Goal: Information Seeking & Learning: Learn about a topic

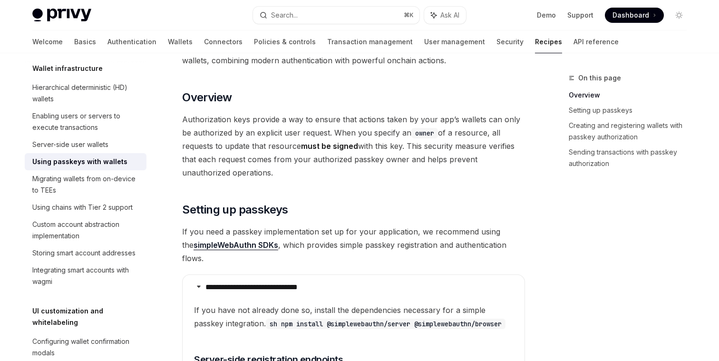
scroll to position [94, 0]
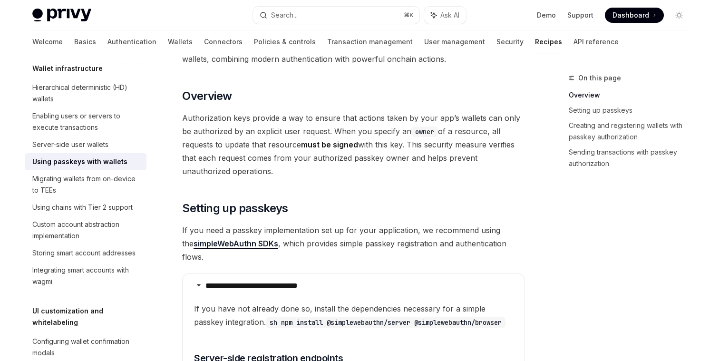
click at [219, 118] on span "Authorization keys provide a way to ensure that actions taken by your app’s wal…" at bounding box center [353, 144] width 343 height 67
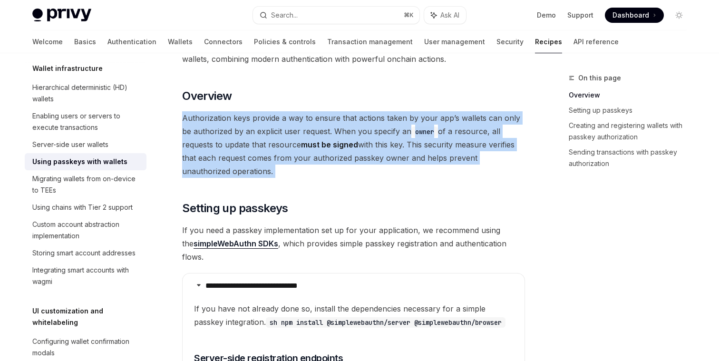
click at [219, 118] on span "Authorization keys provide a way to ensure that actions taken by your app’s wal…" at bounding box center [353, 144] width 343 height 67
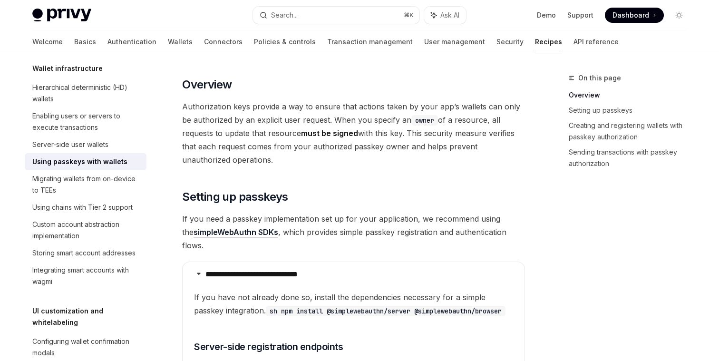
click at [258, 148] on span "Authorization keys provide a way to ensure that actions taken by your app’s wal…" at bounding box center [353, 133] width 343 height 67
click at [256, 122] on span "Authorization keys provide a way to ensure that actions taken by your app’s wal…" at bounding box center [353, 133] width 343 height 67
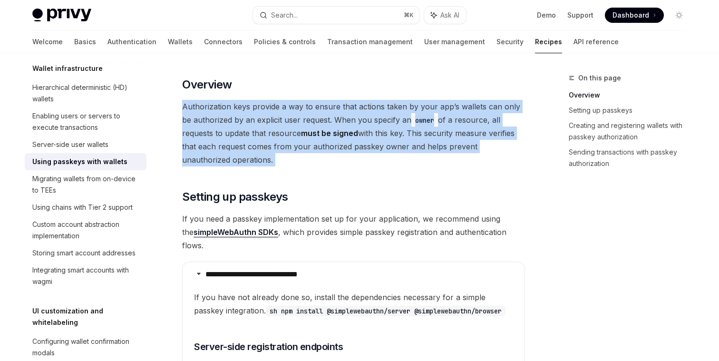
click at [256, 122] on span "Authorization keys provide a way to ensure that actions taken by your app’s wal…" at bounding box center [353, 133] width 343 height 67
click at [255, 149] on span "Authorization keys provide a way to ensure that actions taken by your app’s wal…" at bounding box center [353, 133] width 343 height 67
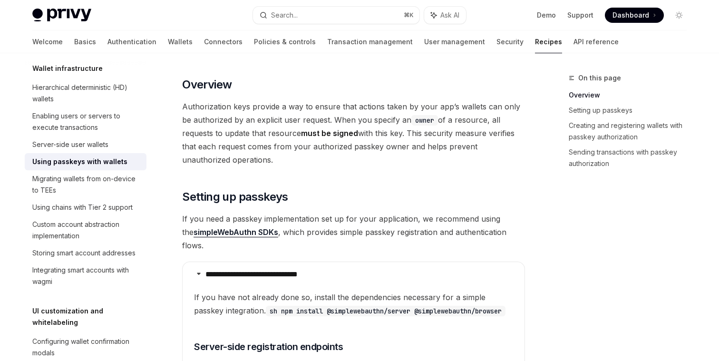
click at [227, 134] on span "Authorization keys provide a way to ensure that actions taken by your app’s wal…" at bounding box center [353, 133] width 343 height 67
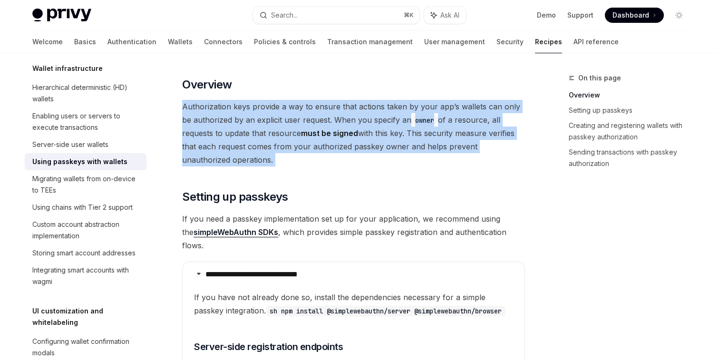
click at [227, 134] on span "Authorization keys provide a way to ensure that actions taken by your app’s wal…" at bounding box center [353, 133] width 343 height 67
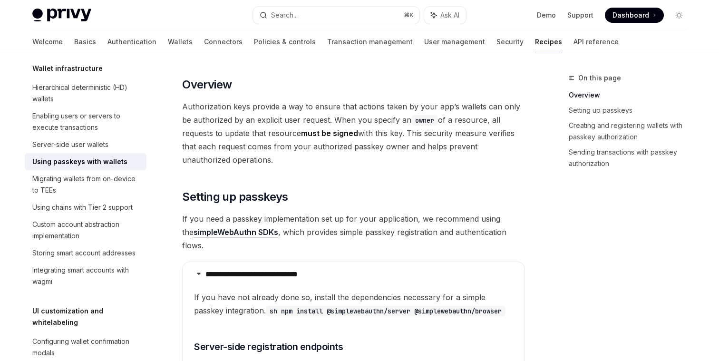
click at [237, 158] on span "Authorization keys provide a way to ensure that actions taken by your app’s wal…" at bounding box center [353, 133] width 343 height 67
click at [239, 138] on span "Authorization keys provide a way to ensure that actions taken by your app’s wal…" at bounding box center [353, 133] width 343 height 67
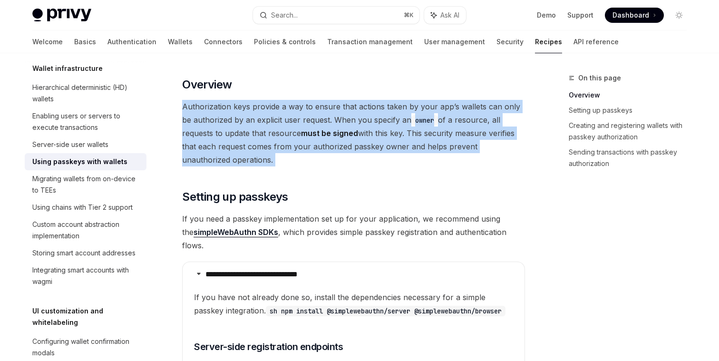
click at [239, 138] on span "Authorization keys provide a way to ensure that actions taken by your app’s wal…" at bounding box center [353, 133] width 343 height 67
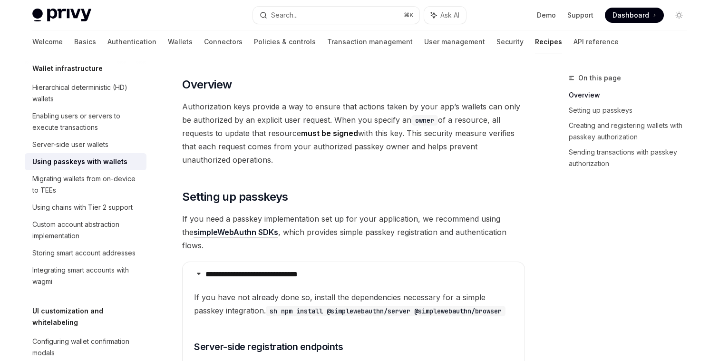
click at [243, 147] on span "Authorization keys provide a way to ensure that actions taken by your app’s wal…" at bounding box center [353, 133] width 343 height 67
drag, startPoint x: 376, startPoint y: 131, endPoint x: 382, endPoint y: 155, distance: 25.5
click at [382, 155] on span "Authorization keys provide a way to ensure that actions taken by your app’s wal…" at bounding box center [353, 133] width 343 height 67
click at [332, 145] on span "Authorization keys provide a way to ensure that actions taken by your app’s wal…" at bounding box center [353, 133] width 343 height 67
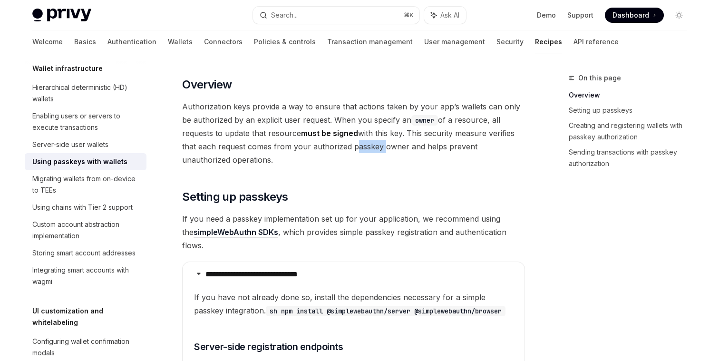
click at [332, 145] on span "Authorization keys provide a way to ensure that actions taken by your app’s wal…" at bounding box center [353, 133] width 343 height 67
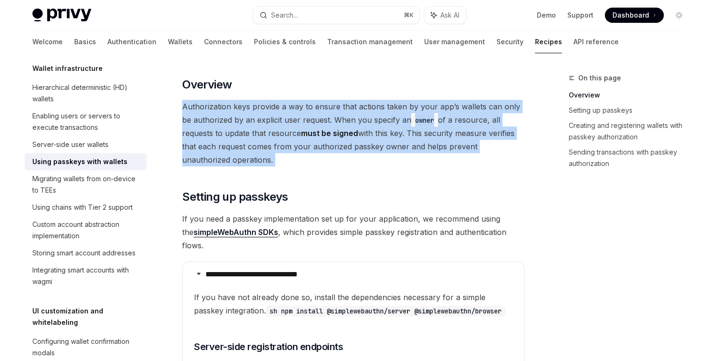
click at [332, 145] on span "Authorization keys provide a way to ensure that actions taken by your app’s wal…" at bounding box center [353, 133] width 343 height 67
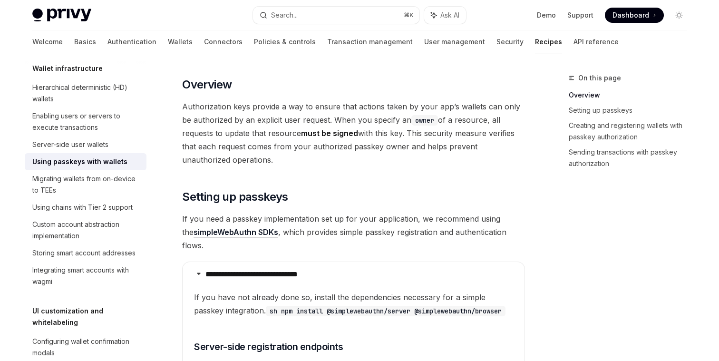
click at [323, 153] on span "Authorization keys provide a way to ensure that actions taken by your app’s wal…" at bounding box center [353, 133] width 343 height 67
click at [307, 129] on strong "must be signed" at bounding box center [329, 133] width 57 height 10
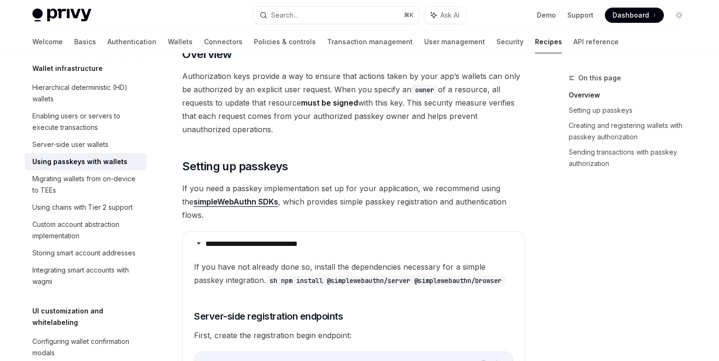
scroll to position [148, 0]
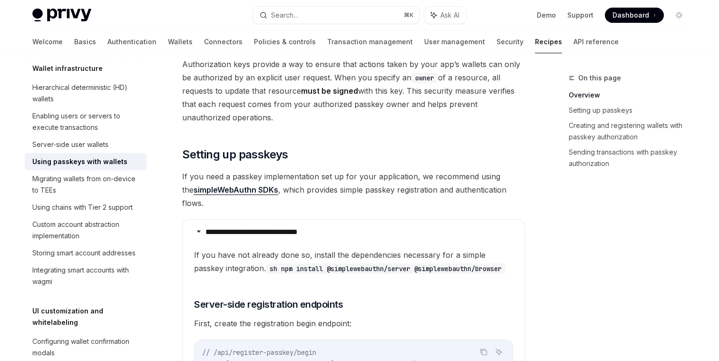
click at [283, 175] on span "If you need a passkey implementation set up for your application, we recommend …" at bounding box center [353, 190] width 343 height 40
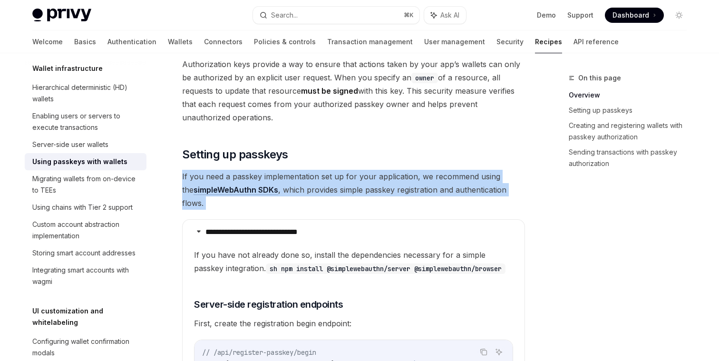
click at [283, 175] on span "If you need a passkey implementation set up for your application, we recommend …" at bounding box center [353, 190] width 343 height 40
click at [222, 172] on span "If you need a passkey implementation set up for your application, we recommend …" at bounding box center [353, 190] width 343 height 40
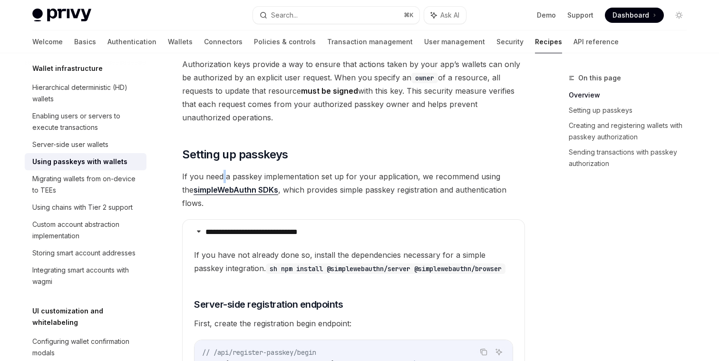
click at [222, 172] on span "If you need a passkey implementation set up for your application, we recommend …" at bounding box center [353, 190] width 343 height 40
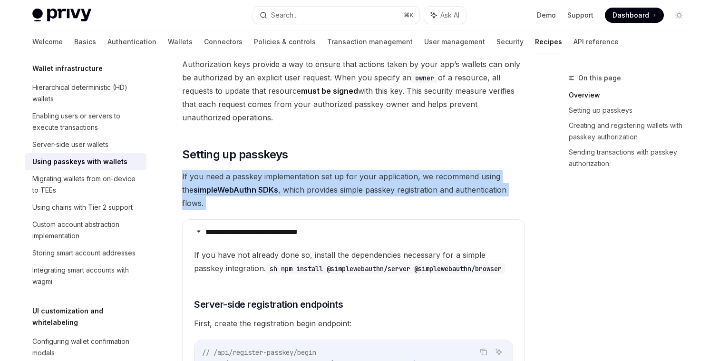
click at [222, 172] on span "If you need a passkey implementation set up for your application, we recommend …" at bounding box center [353, 190] width 343 height 40
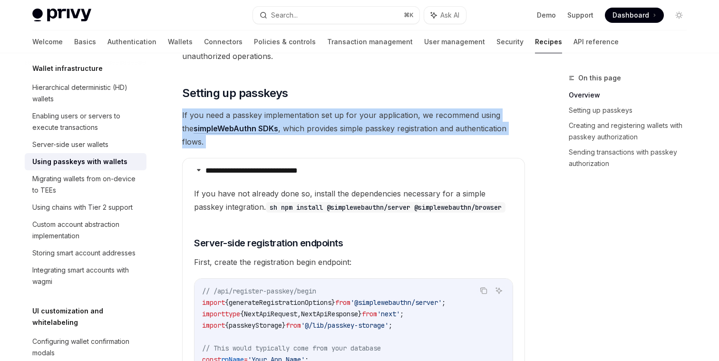
scroll to position [215, 0]
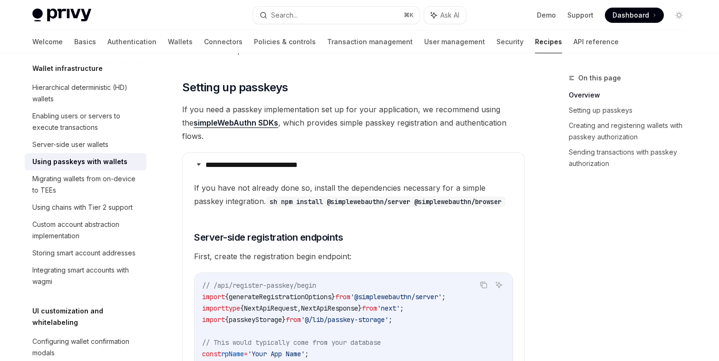
click at [397, 109] on span "If you need a passkey implementation set up for your application, we recommend …" at bounding box center [353, 123] width 343 height 40
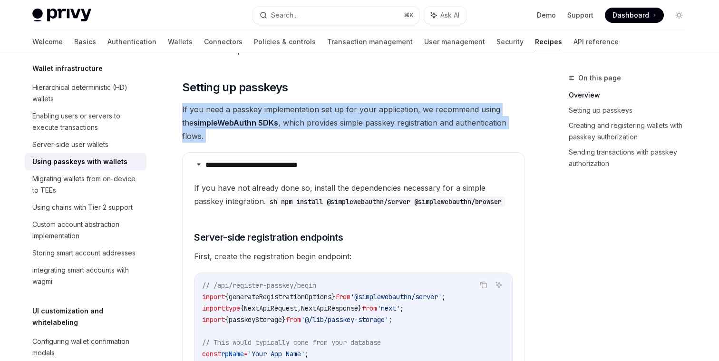
click at [397, 109] on span "If you need a passkey implementation set up for your application, we recommend …" at bounding box center [353, 123] width 343 height 40
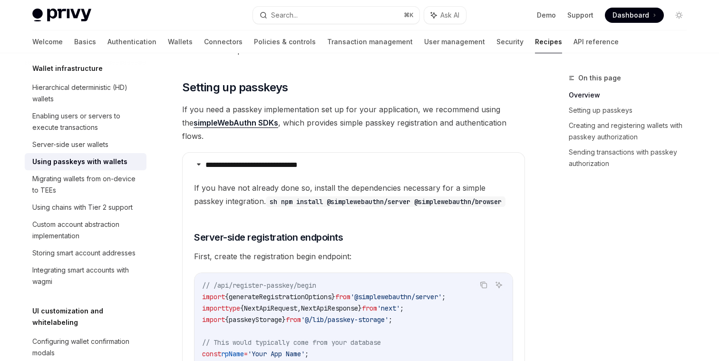
click at [382, 109] on span "If you need a passkey implementation set up for your application, we recommend …" at bounding box center [353, 123] width 343 height 40
click at [350, 119] on span "If you need a passkey implementation set up for your application, we recommend …" at bounding box center [353, 123] width 343 height 40
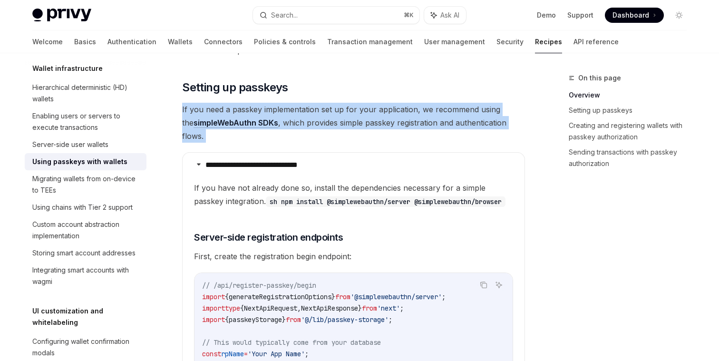
click at [350, 119] on span "If you need a passkey implementation set up for your application, we recommend …" at bounding box center [353, 123] width 343 height 40
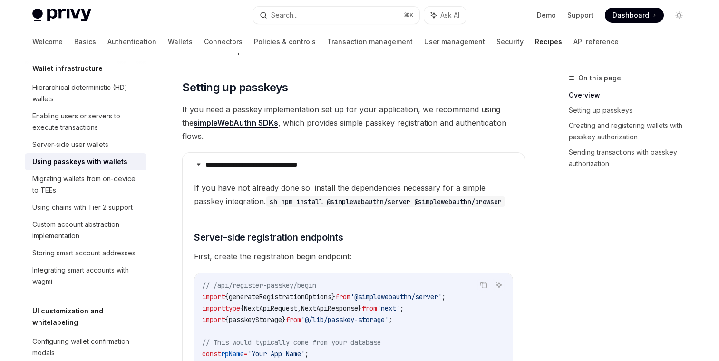
click at [337, 109] on span "If you need a passkey implementation set up for your application, we recommend …" at bounding box center [353, 123] width 343 height 40
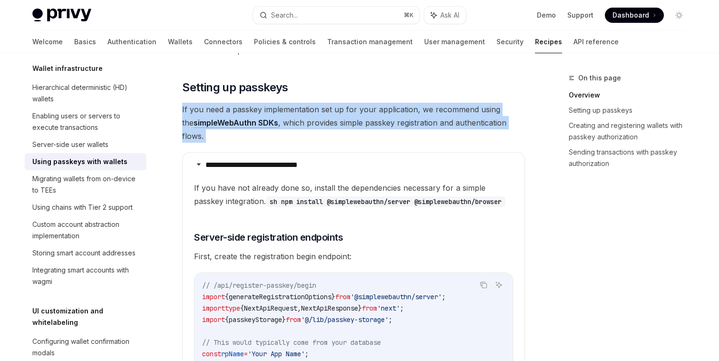
click at [337, 109] on span "If you need a passkey implementation set up for your application, we recommend …" at bounding box center [353, 123] width 343 height 40
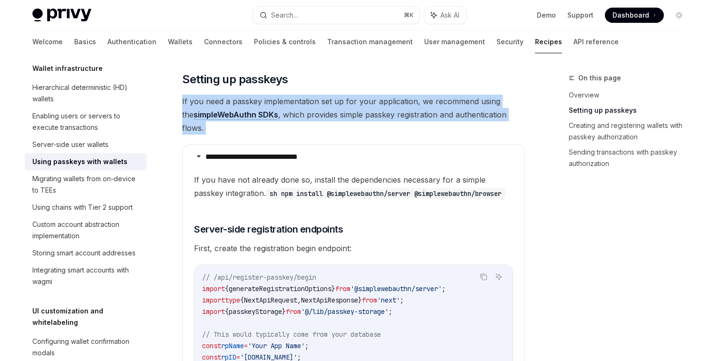
scroll to position [224, 0]
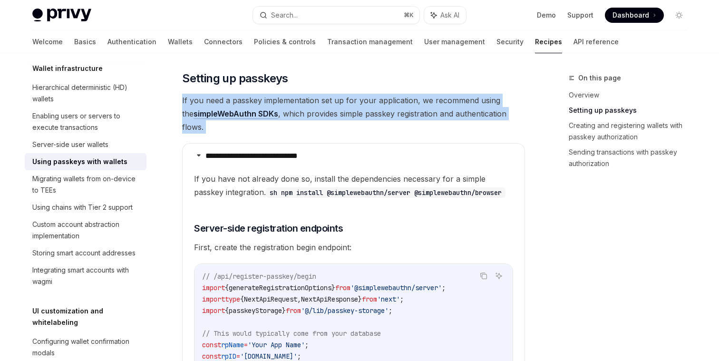
click at [337, 109] on span "If you need a passkey implementation set up for your application, we recommend …" at bounding box center [353, 114] width 343 height 40
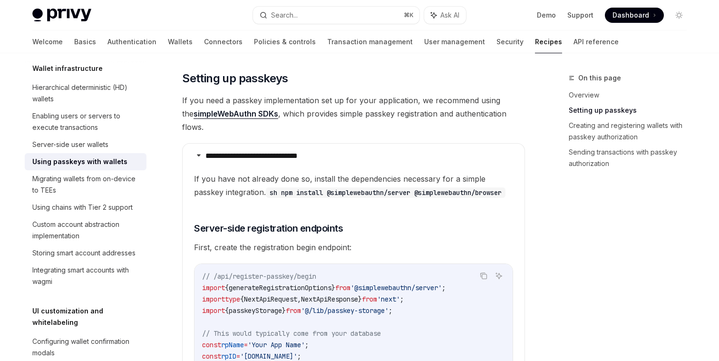
click at [328, 101] on span "If you need a passkey implementation set up for your application, we recommend …" at bounding box center [353, 114] width 343 height 40
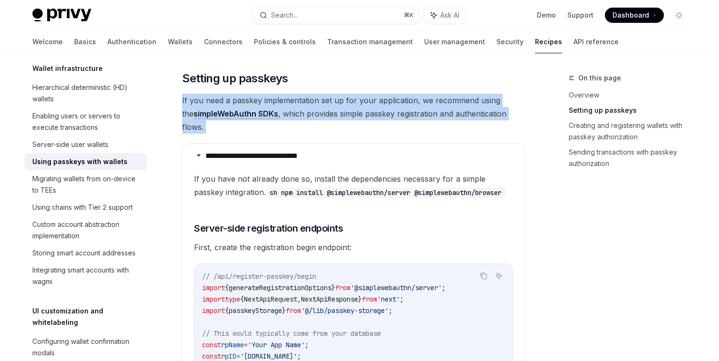
click at [328, 101] on span "If you need a passkey implementation set up for your application, we recommend …" at bounding box center [353, 114] width 343 height 40
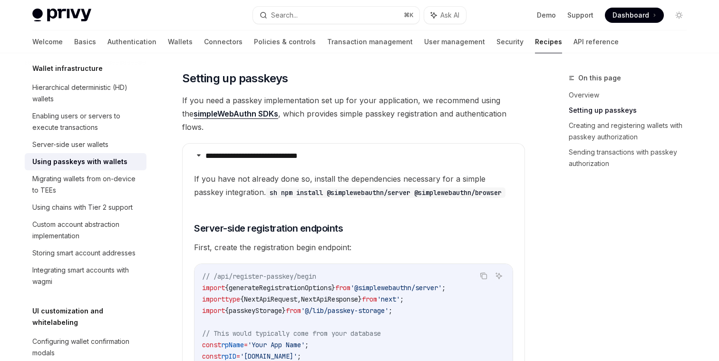
click at [284, 117] on span "If you need a passkey implementation set up for your application, we recommend …" at bounding box center [353, 114] width 343 height 40
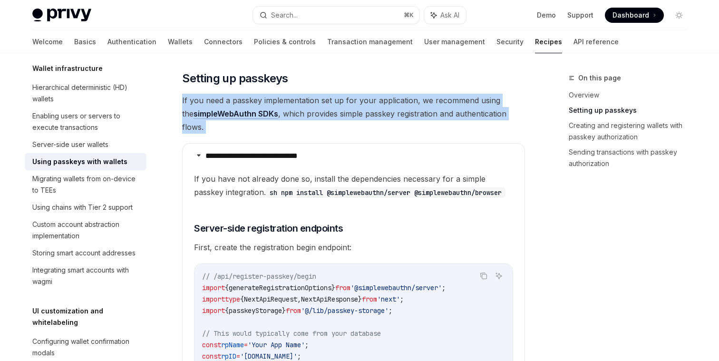
click at [284, 117] on span "If you need a passkey implementation set up for your application, we recommend …" at bounding box center [353, 114] width 343 height 40
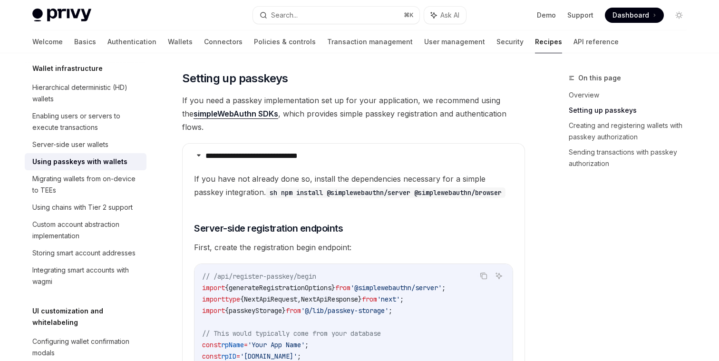
click at [304, 116] on span "If you need a passkey implementation set up for your application, we recommend …" at bounding box center [353, 114] width 343 height 40
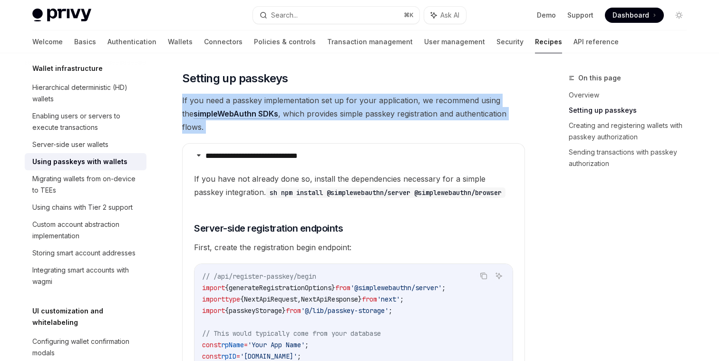
click at [304, 116] on span "If you need a passkey implementation set up for your application, we recommend …" at bounding box center [353, 114] width 343 height 40
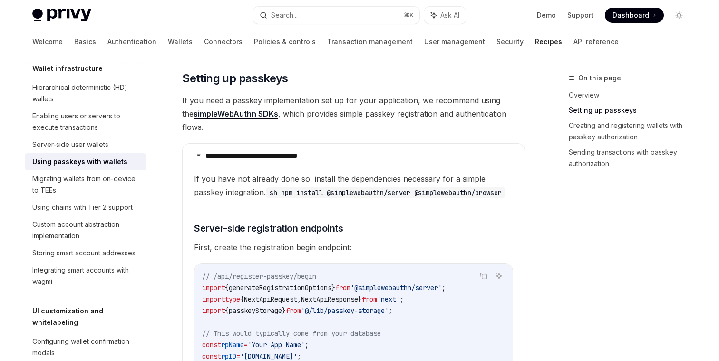
click at [309, 116] on span "If you need a passkey implementation set up for your application, we recommend …" at bounding box center [353, 114] width 343 height 40
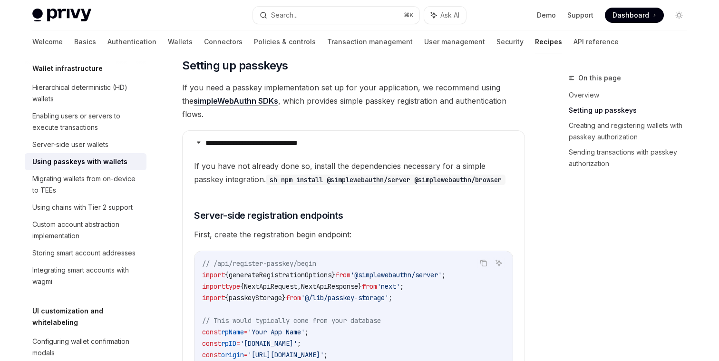
click at [327, 103] on span "If you need a passkey implementation set up for your application, we recommend …" at bounding box center [353, 101] width 343 height 40
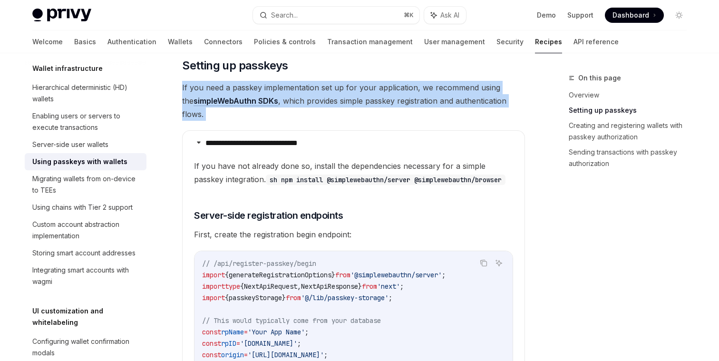
click at [327, 103] on span "If you need a passkey implementation set up for your application, we recommend …" at bounding box center [353, 101] width 343 height 40
click at [340, 103] on span "If you need a passkey implementation set up for your application, we recommend …" at bounding box center [353, 101] width 343 height 40
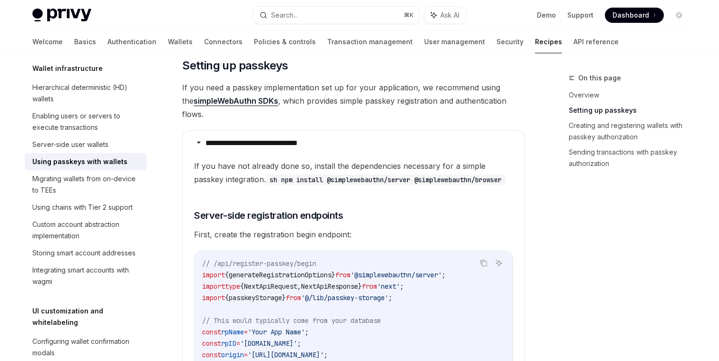
click at [340, 103] on span "If you need a passkey implementation set up for your application, we recommend …" at bounding box center [353, 101] width 343 height 40
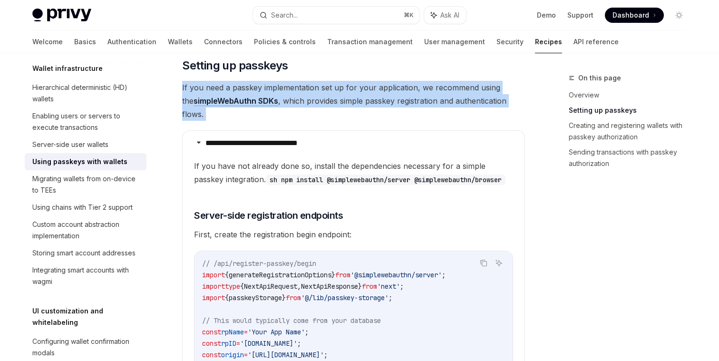
click at [340, 103] on span "If you need a passkey implementation set up for your application, we recommend …" at bounding box center [353, 101] width 343 height 40
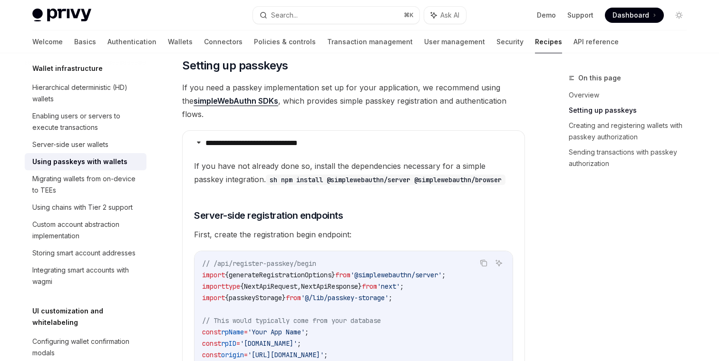
click at [353, 103] on span "If you need a passkey implementation set up for your application, we recommend …" at bounding box center [353, 101] width 343 height 40
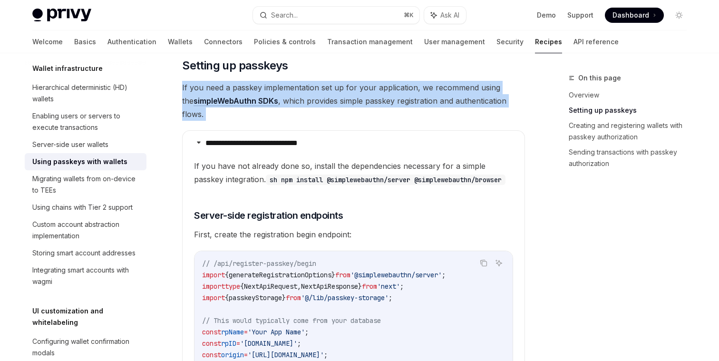
click at [353, 103] on span "If you need a passkey implementation set up for your application, we recommend …" at bounding box center [353, 101] width 343 height 40
click at [339, 96] on span "If you need a passkey implementation set up for your application, we recommend …" at bounding box center [353, 101] width 343 height 40
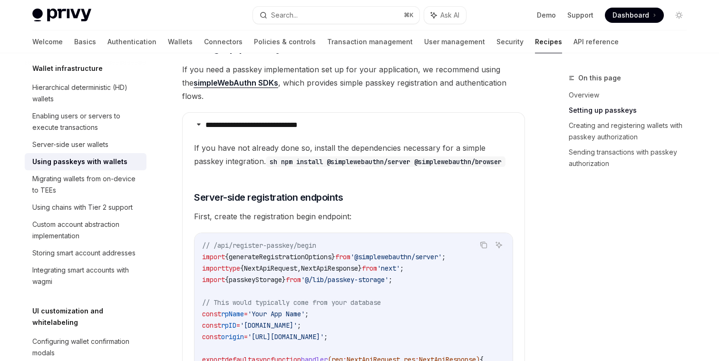
scroll to position [251, 0]
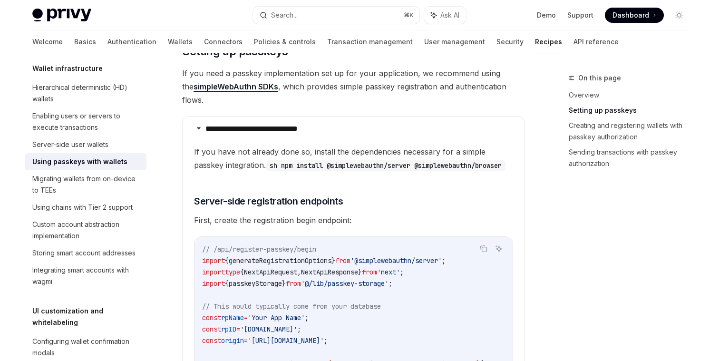
click at [307, 145] on span "If you have not already done so, install the dependencies necessary for a simpl…" at bounding box center [353, 158] width 319 height 27
click at [303, 169] on span "If you have not already done so, install the dependencies necessary for a simpl…" at bounding box center [353, 158] width 319 height 27
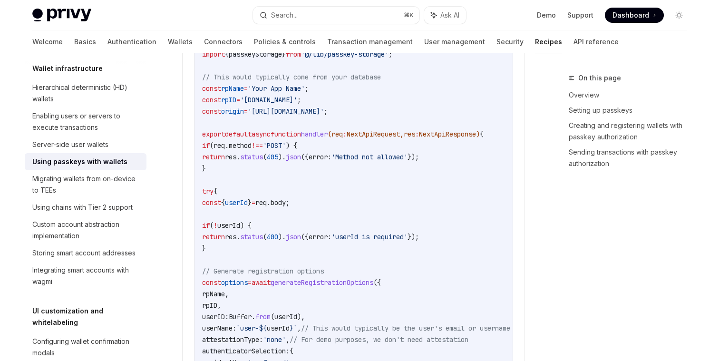
scroll to position [480, 0]
click at [237, 111] on span "origin" at bounding box center [232, 111] width 23 height 9
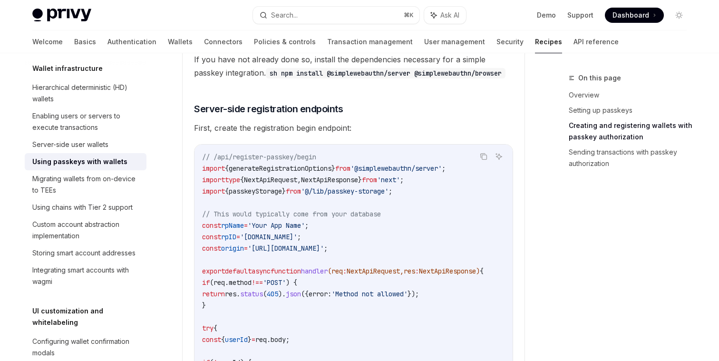
scroll to position [337, 0]
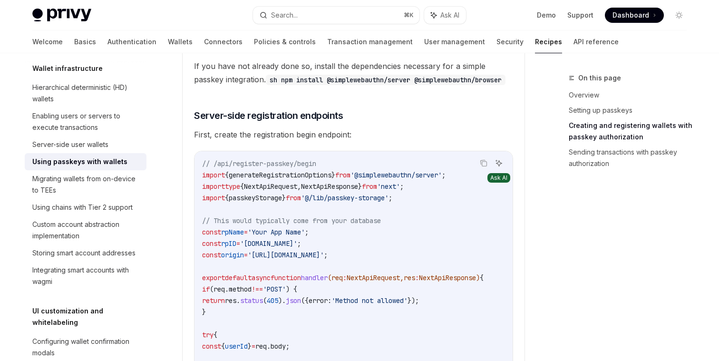
click at [501, 163] on icon "Ask AI" at bounding box center [499, 163] width 6 height 6
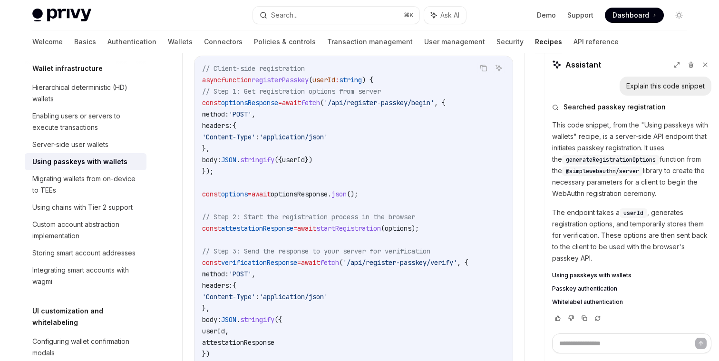
scroll to position [1761, 0]
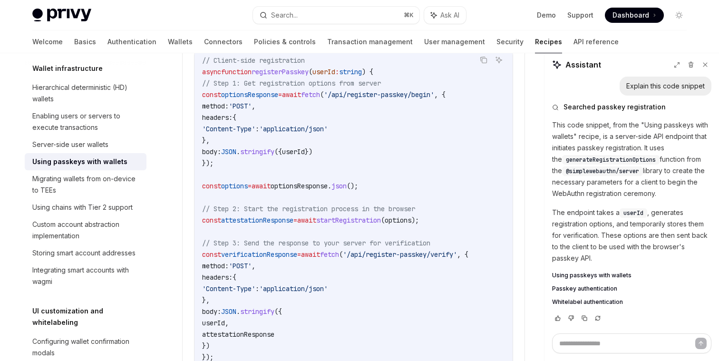
click at [304, 76] on span "registerPasskey" at bounding box center [279, 72] width 57 height 9
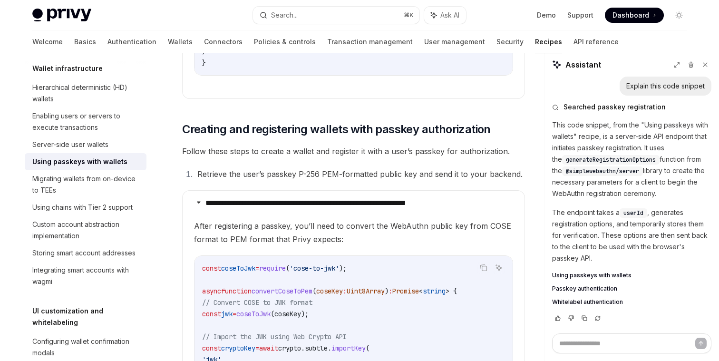
scroll to position [2209, 0]
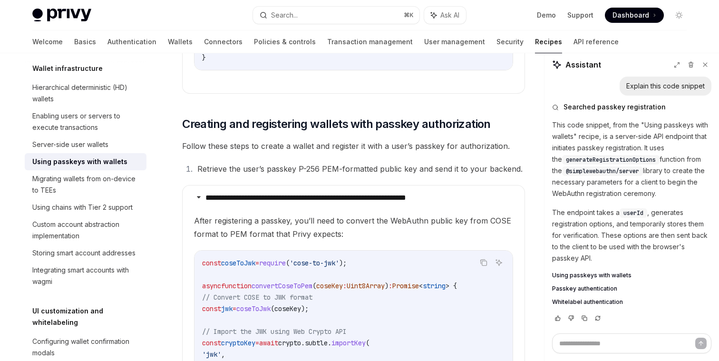
click at [258, 175] on li "Retrieve the user’s passkey P-256 PEM-formatted public key and send it to your …" at bounding box center [359, 168] width 330 height 13
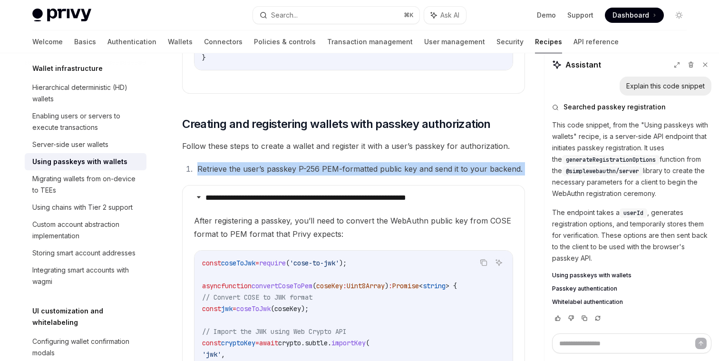
click at [258, 175] on li "Retrieve the user’s passkey P-256 PEM-formatted public key and send it to your …" at bounding box center [359, 168] width 330 height 13
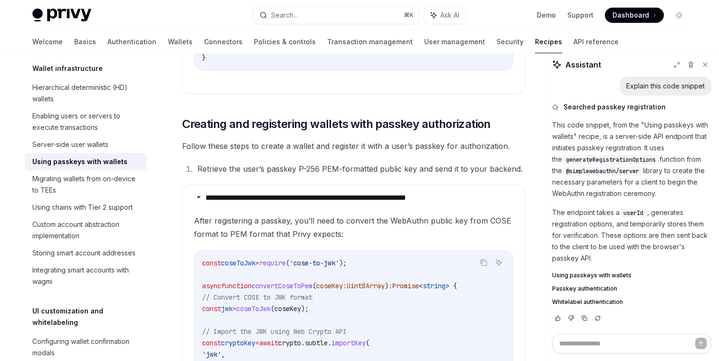
click at [283, 175] on li "Retrieve the user’s passkey P-256 PEM-formatted public key and send it to your …" at bounding box center [359, 168] width 330 height 13
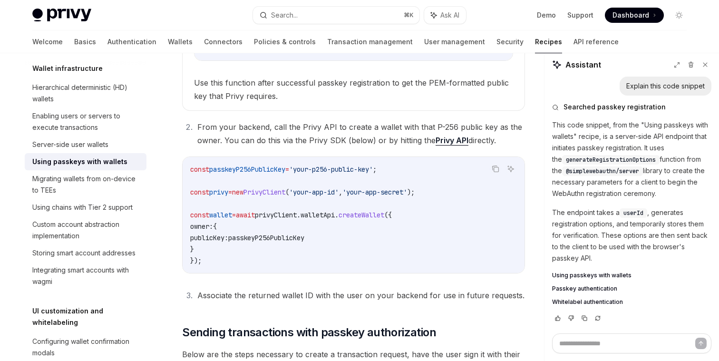
scroll to position [2813, 0]
click at [231, 173] on span "passkeyP256PublicKey" at bounding box center [247, 168] width 76 height 9
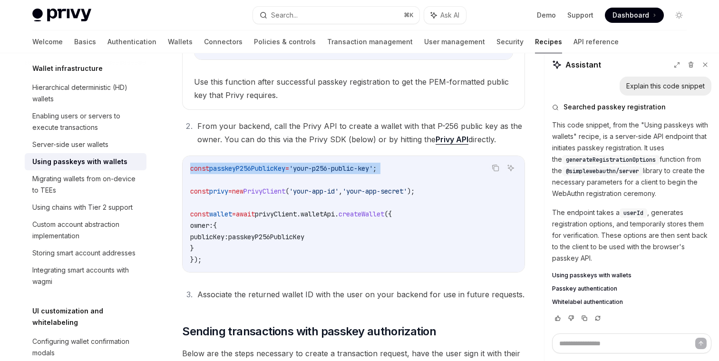
click at [231, 173] on span "passkeyP256PublicKey" at bounding box center [247, 168] width 76 height 9
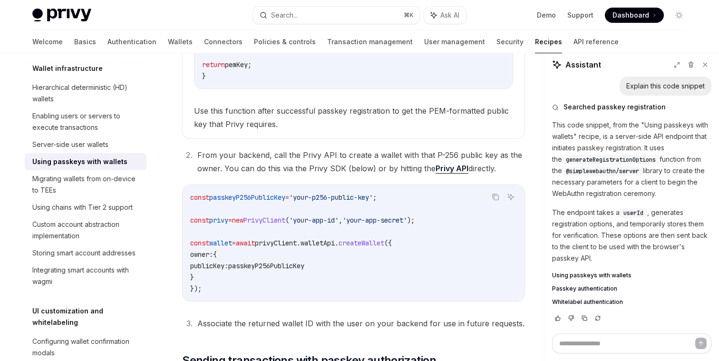
click at [231, 175] on li "From your backend, call the Privy API to create a wallet with that P-256 public…" at bounding box center [359, 161] width 330 height 27
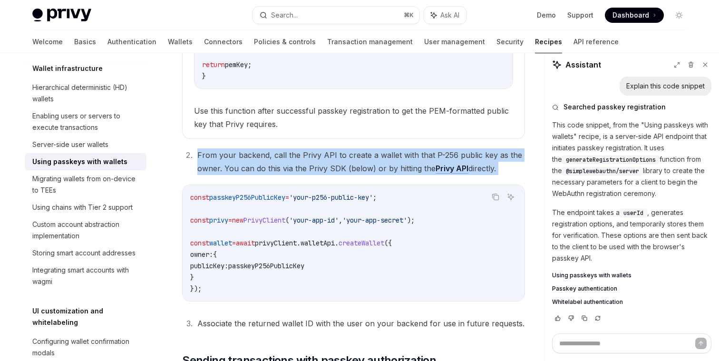
click at [231, 175] on li "From your backend, call the Privy API to create a wallet with that P-256 public…" at bounding box center [359, 161] width 330 height 27
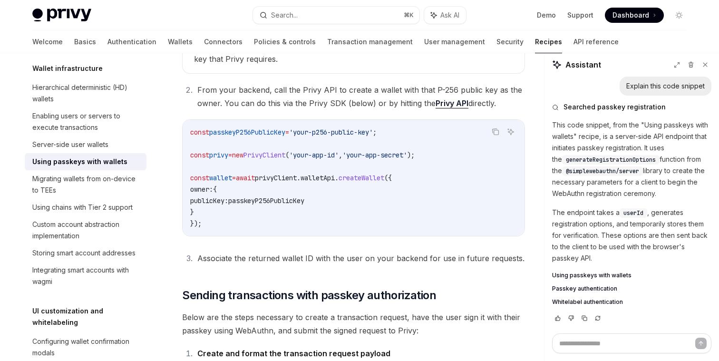
click at [243, 159] on span "new" at bounding box center [237, 155] width 11 height 9
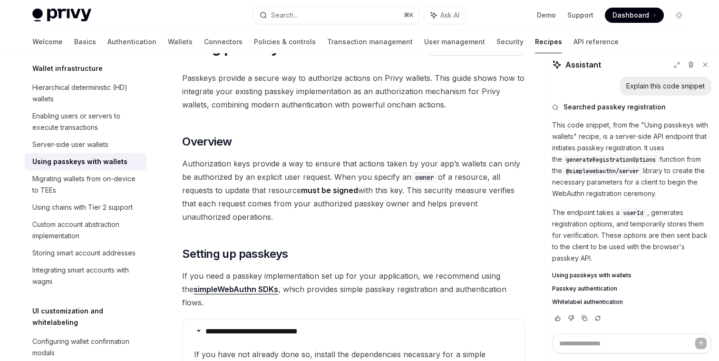
scroll to position [0, 0]
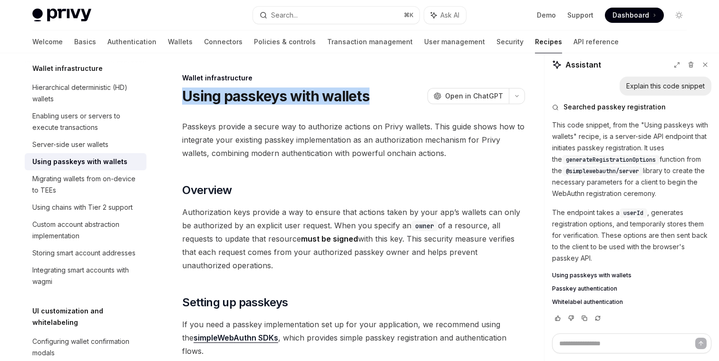
drag, startPoint x: 184, startPoint y: 96, endPoint x: 367, endPoint y: 96, distance: 182.6
click at [367, 96] on h1 "Using passkeys with wallets" at bounding box center [275, 95] width 187 height 17
copy h1 "Using passkeys with wallets"
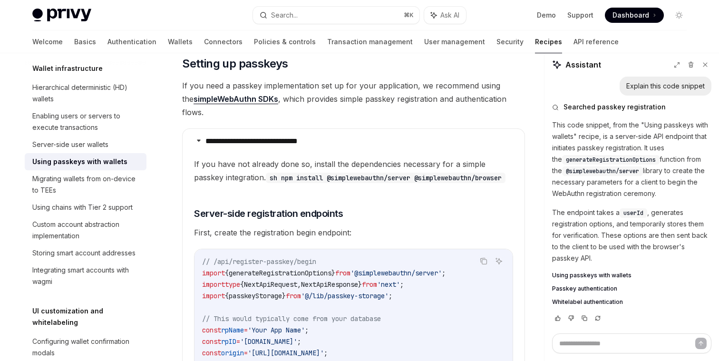
scroll to position [244, 0]
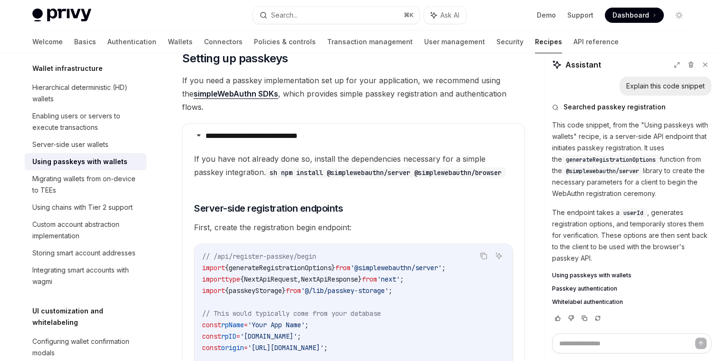
click at [352, 152] on span "If you have not already done so, install the dependencies necessary for a simpl…" at bounding box center [353, 165] width 319 height 27
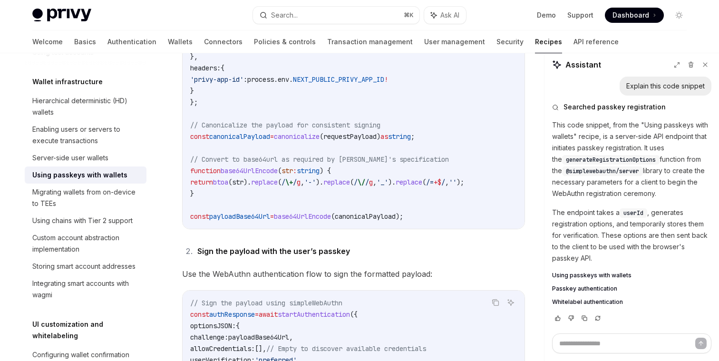
scroll to position [3480, 0]
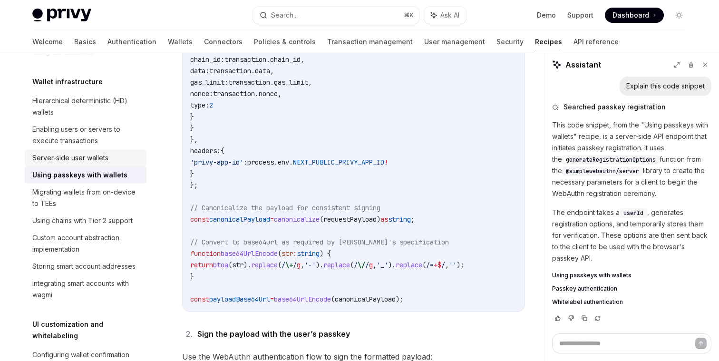
click at [59, 158] on div "Server-side user wallets" at bounding box center [70, 157] width 76 height 11
type textarea "*"
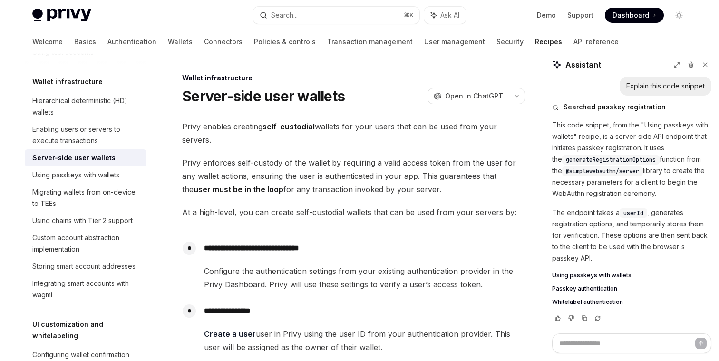
click at [248, 125] on span "Privy enables creating self-custodial wallets for your users that can be used f…" at bounding box center [353, 133] width 343 height 27
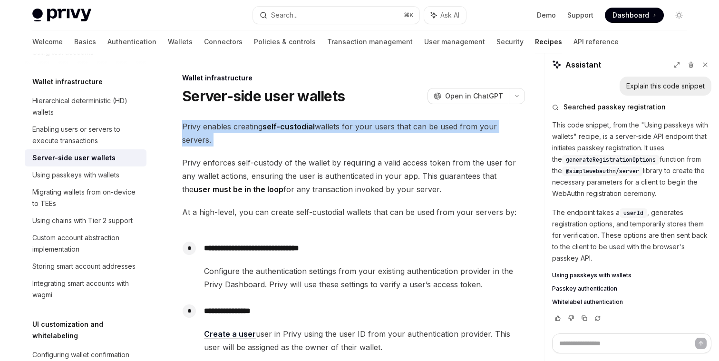
click at [248, 125] on span "Privy enables creating self-custodial wallets for your users that can be used f…" at bounding box center [353, 133] width 343 height 27
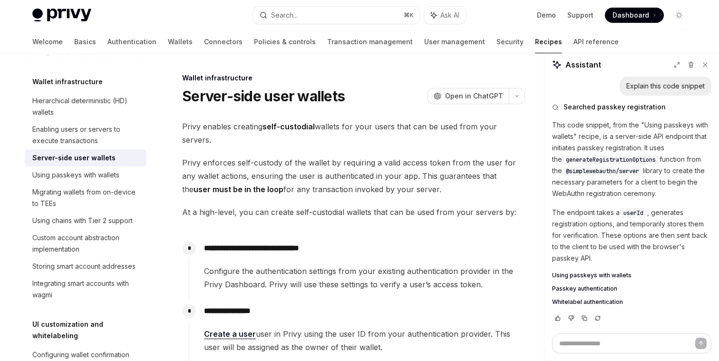
click at [245, 156] on span "Privy enforces self-custody of the wallet by requiring a valid access token fro…" at bounding box center [353, 176] width 343 height 40
click at [236, 164] on span "Privy enforces self-custody of the wallet by requiring a valid access token fro…" at bounding box center [353, 176] width 343 height 40
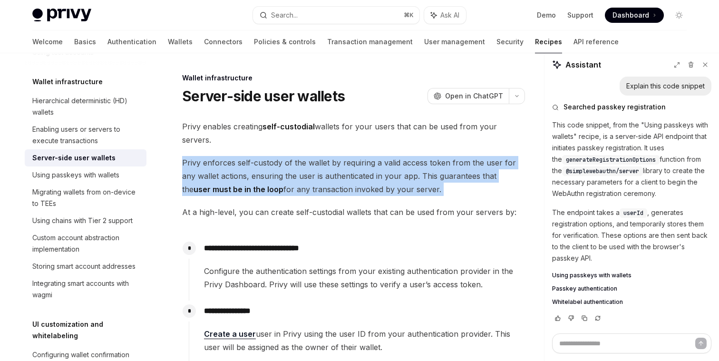
click at [236, 164] on span "Privy enforces self-custody of the wallet by requiring a valid access token fro…" at bounding box center [353, 176] width 343 height 40
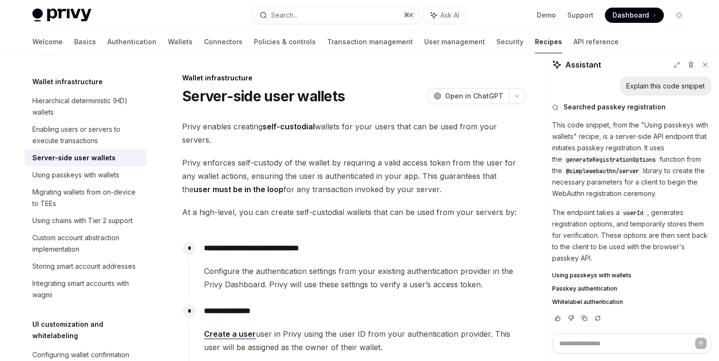
click at [245, 167] on span "Privy enforces self-custody of the wallet by requiring a valid access token fro…" at bounding box center [353, 176] width 343 height 40
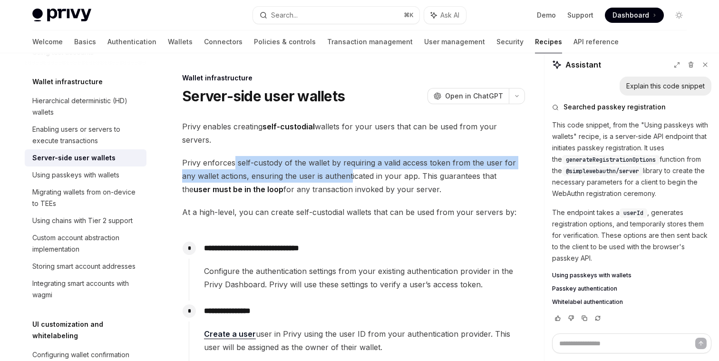
drag, startPoint x: 233, startPoint y: 161, endPoint x: 350, endPoint y: 173, distance: 117.1
click at [350, 173] on span "Privy enforces self-custody of the wallet by requiring a valid access token fro…" at bounding box center [353, 176] width 343 height 40
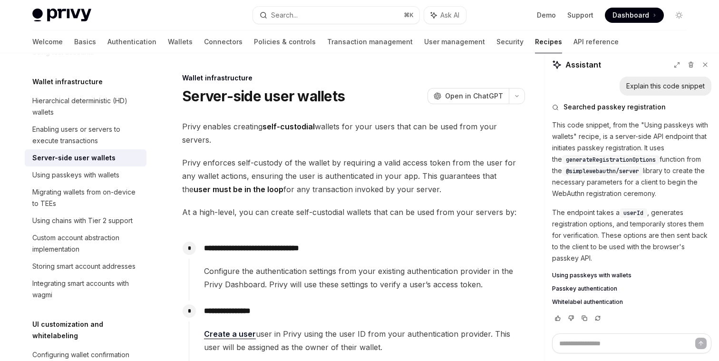
click at [340, 173] on span "Privy enforces self-custody of the wallet by requiring a valid access token fro…" at bounding box center [353, 176] width 343 height 40
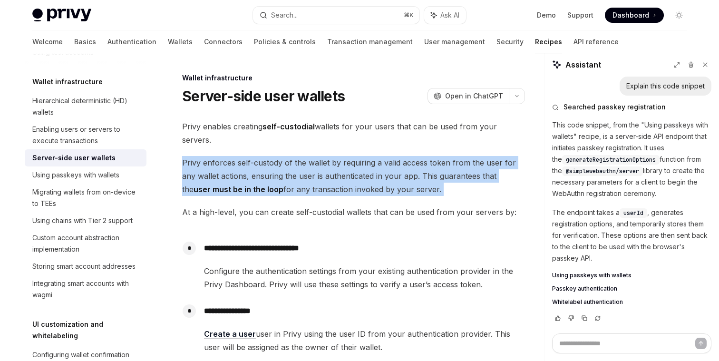
click at [340, 173] on span "Privy enforces self-custody of the wallet by requiring a valid access token fro…" at bounding box center [353, 176] width 343 height 40
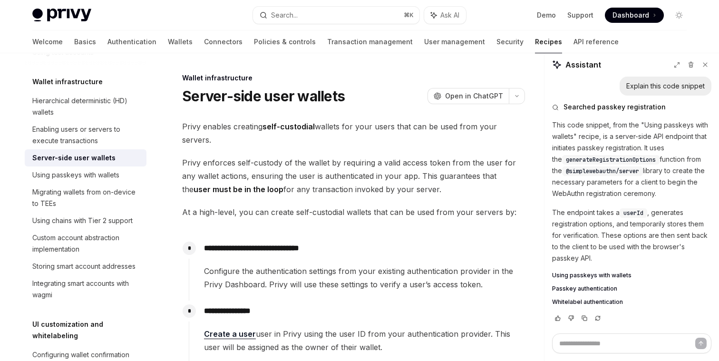
click at [313, 174] on span "Privy enforces self-custody of the wallet by requiring a valid access token fro…" at bounding box center [353, 176] width 343 height 40
drag, startPoint x: 240, startPoint y: 173, endPoint x: 348, endPoint y: 173, distance: 107.9
click at [348, 173] on span "Privy enforces self-custody of the wallet by requiring a valid access token fro…" at bounding box center [353, 176] width 343 height 40
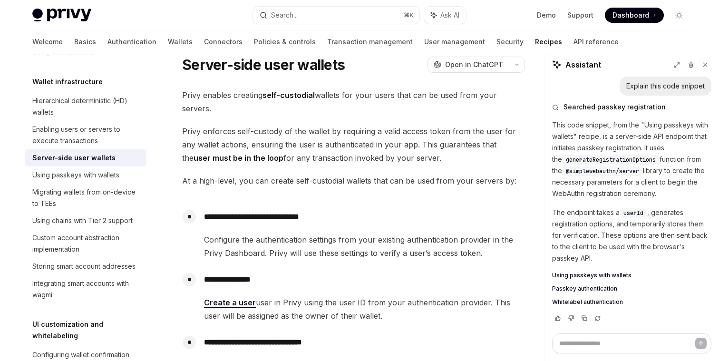
scroll to position [32, 0]
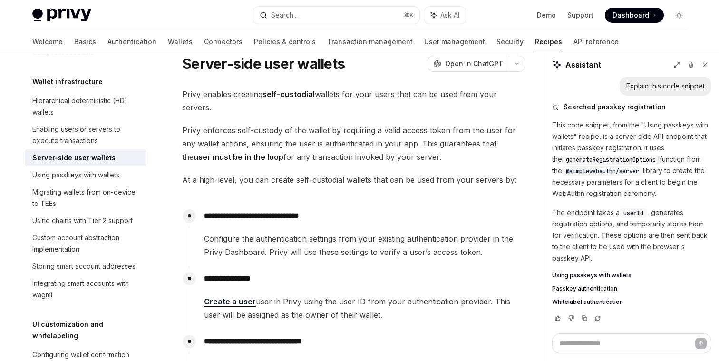
click at [377, 181] on span "At a high-level, you can create self-custodial wallets that can be used from yo…" at bounding box center [353, 179] width 343 height 13
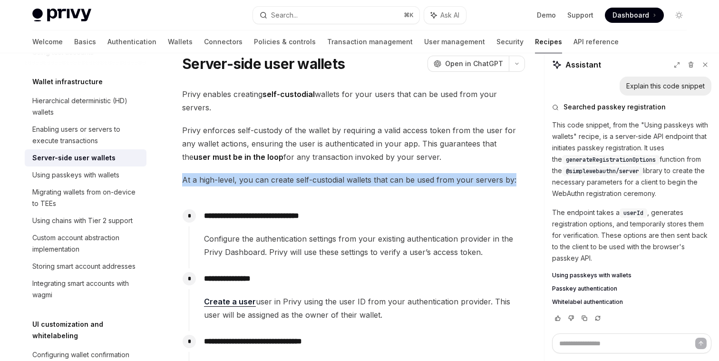
click at [377, 181] on span "At a high-level, you can create self-custodial wallets that can be used from yo…" at bounding box center [353, 179] width 343 height 13
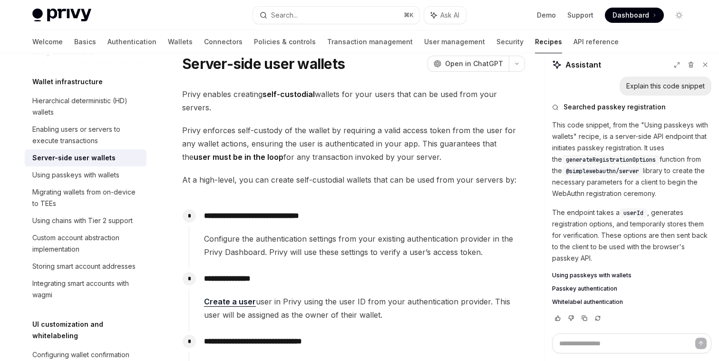
click at [359, 150] on span "Privy enforces self-custody of the wallet by requiring a valid access token fro…" at bounding box center [353, 144] width 343 height 40
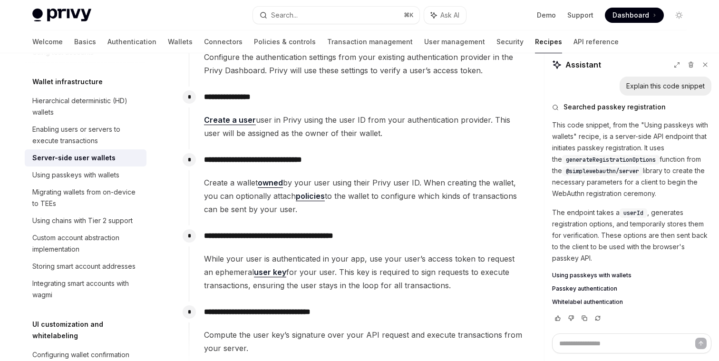
scroll to position [215, 0]
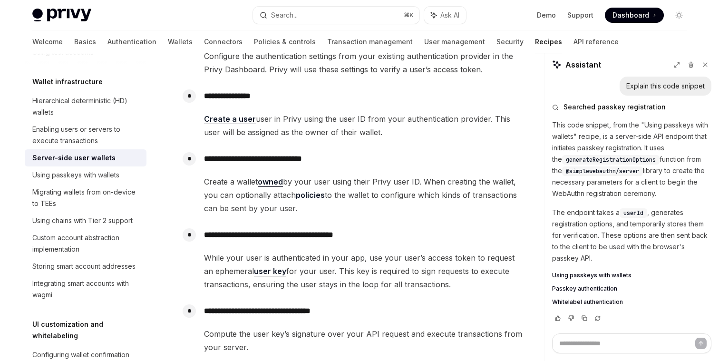
drag, startPoint x: 258, startPoint y: 118, endPoint x: 395, endPoint y: 129, distance: 137.4
click at [395, 129] on span "Create a user user in Privy using the user ID from your authentication provider…" at bounding box center [364, 125] width 320 height 27
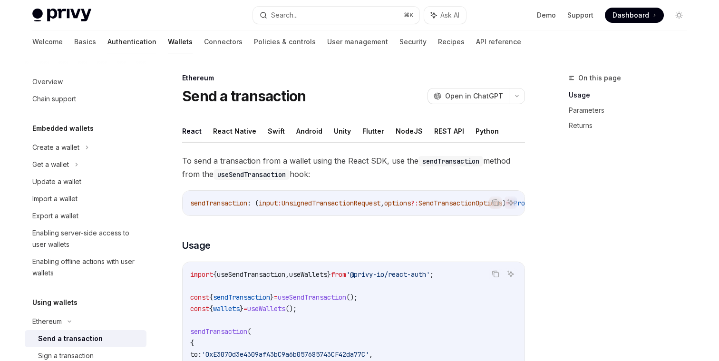
click at [107, 42] on link "Authentication" at bounding box center [131, 41] width 49 height 23
type textarea "*"
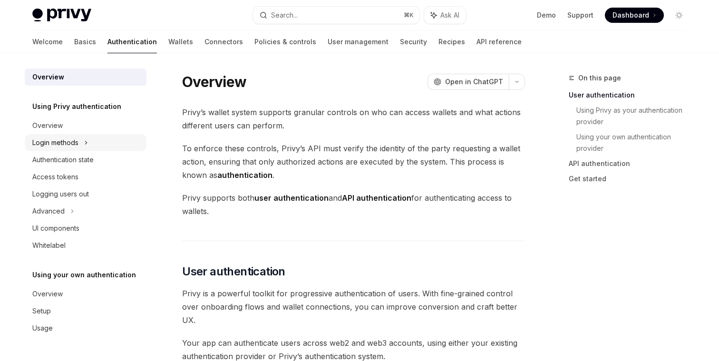
click at [91, 138] on div "Login methods" at bounding box center [86, 142] width 122 height 17
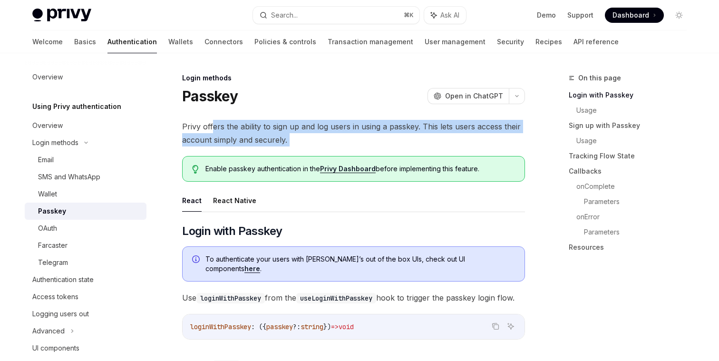
drag, startPoint x: 211, startPoint y: 124, endPoint x: 318, endPoint y: 152, distance: 110.1
click at [319, 141] on span "Privy offers the ability to sign up and log users in using a passkey. This lets…" at bounding box center [353, 133] width 343 height 27
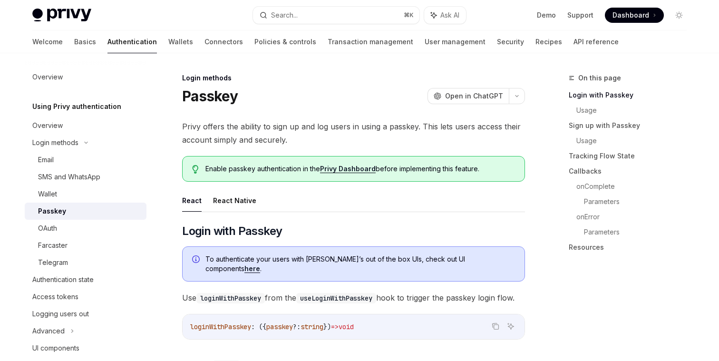
click at [328, 169] on link "Privy Dashboard" at bounding box center [348, 168] width 56 height 9
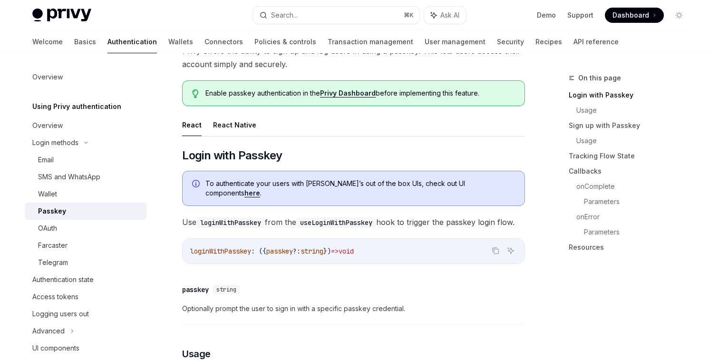
scroll to position [72, 0]
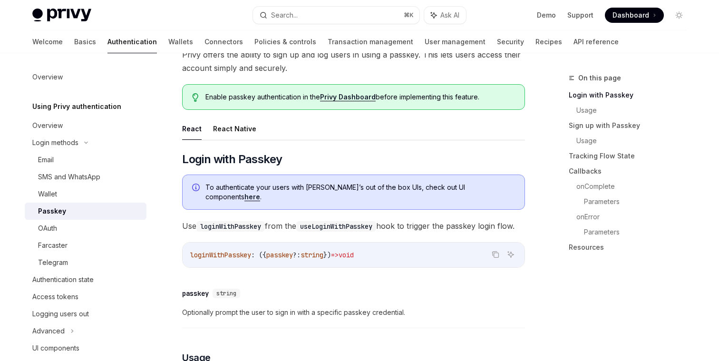
drag, startPoint x: 274, startPoint y: 218, endPoint x: 302, endPoint y: 220, distance: 27.6
click at [302, 220] on span "Use loginWithPasskey from the useLoginWithPasskey hook to trigger the passkey l…" at bounding box center [353, 225] width 343 height 13
click at [319, 221] on code "useLoginWithPasskey" at bounding box center [336, 226] width 80 height 10
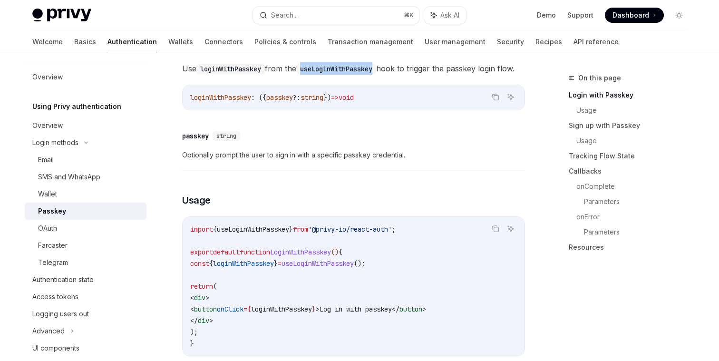
scroll to position [235, 0]
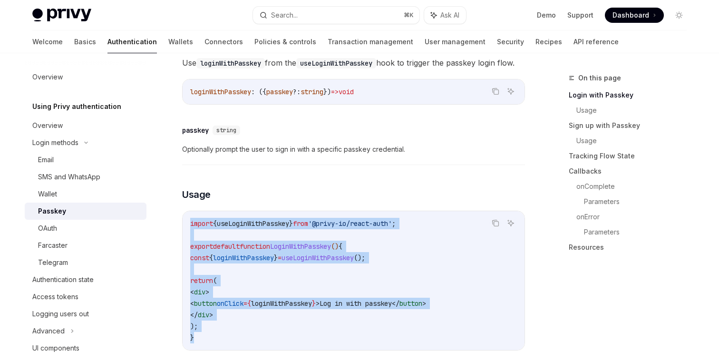
drag, startPoint x: 203, startPoint y: 343, endPoint x: 181, endPoint y: 223, distance: 122.2
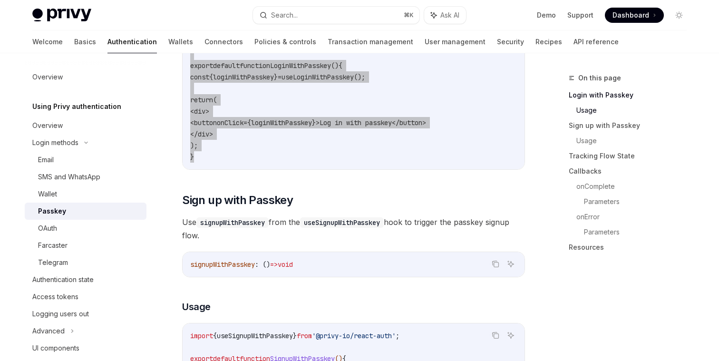
scroll to position [0, 0]
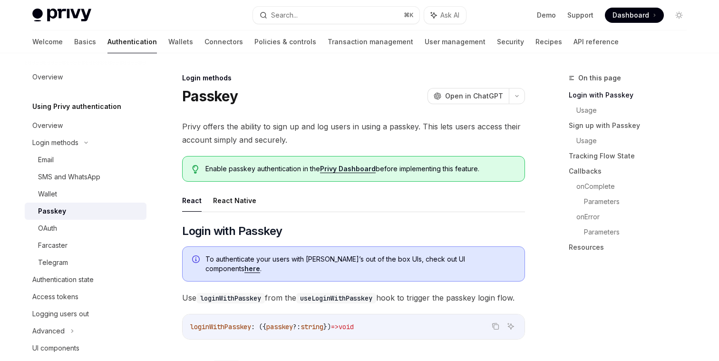
click at [206, 293] on code "loginWithPasskey" at bounding box center [230, 298] width 68 height 10
copy code "loginWithPasskey"
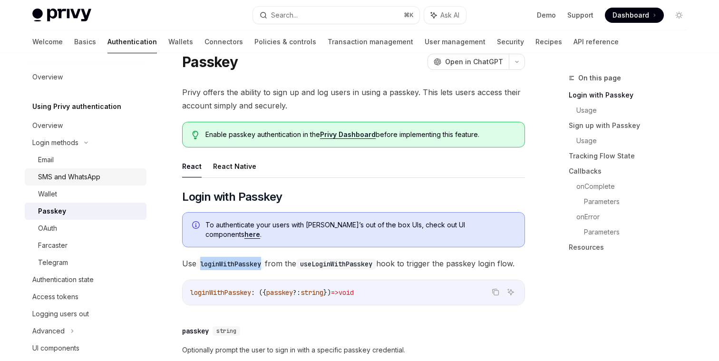
scroll to position [115, 0]
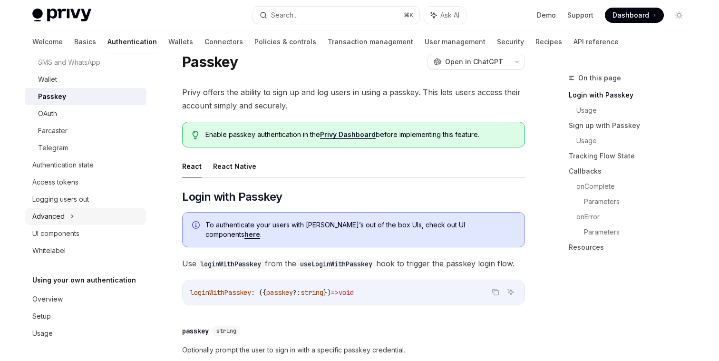
click at [110, 217] on div "Advanced" at bounding box center [86, 216] width 122 height 17
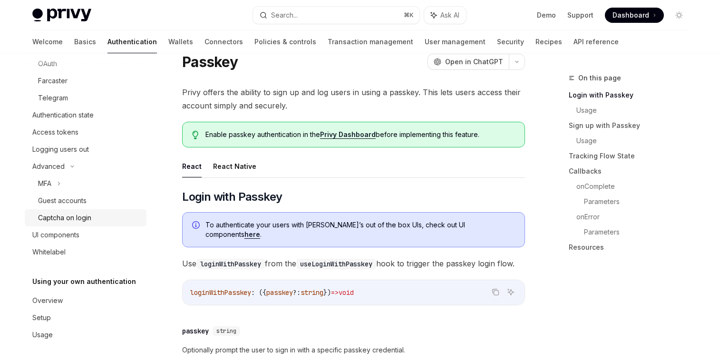
scroll to position [166, 0]
click at [104, 232] on div "UI components" at bounding box center [86, 233] width 108 height 11
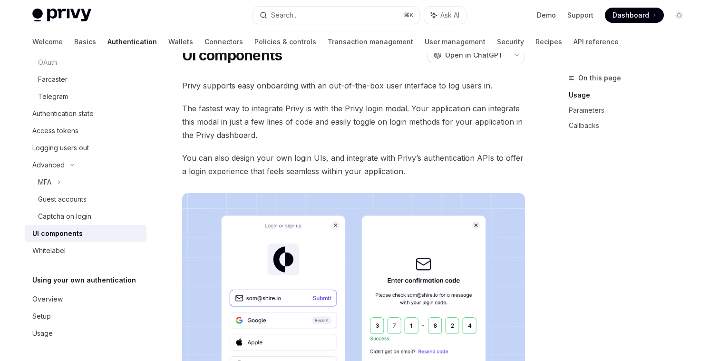
scroll to position [28, 0]
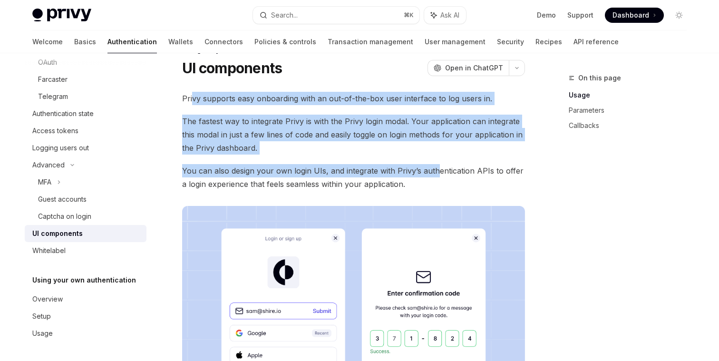
drag, startPoint x: 192, startPoint y: 98, endPoint x: 437, endPoint y: 171, distance: 255.3
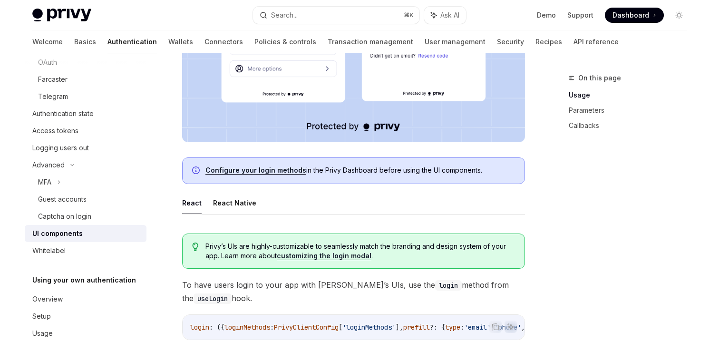
scroll to position [340, 0]
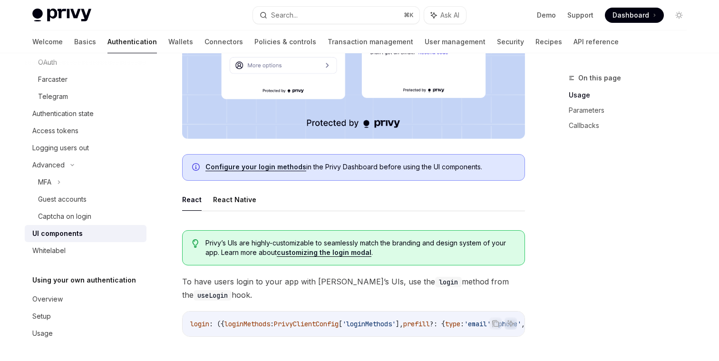
click at [298, 169] on link "Configure your login methods" at bounding box center [255, 167] width 101 height 9
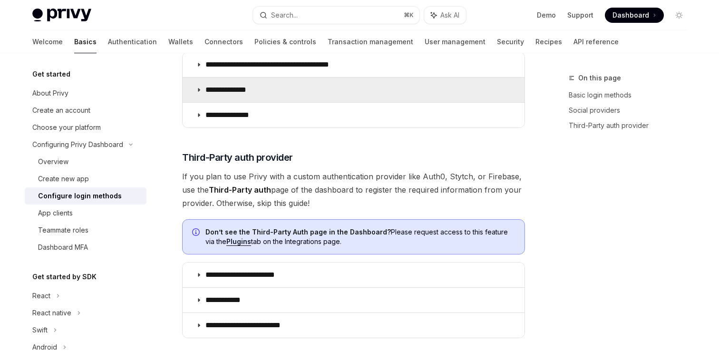
scroll to position [435, 0]
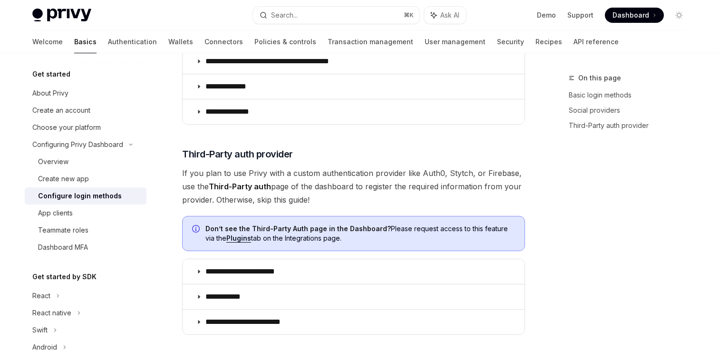
click at [279, 227] on strong "Don’t see the Third-Party Auth page in the Dashboard?" at bounding box center [297, 228] width 185 height 8
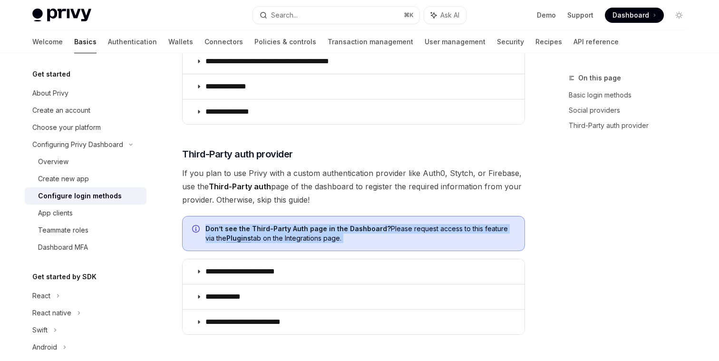
click at [279, 227] on strong "Don’t see the Third-Party Auth page in the Dashboard?" at bounding box center [297, 228] width 185 height 8
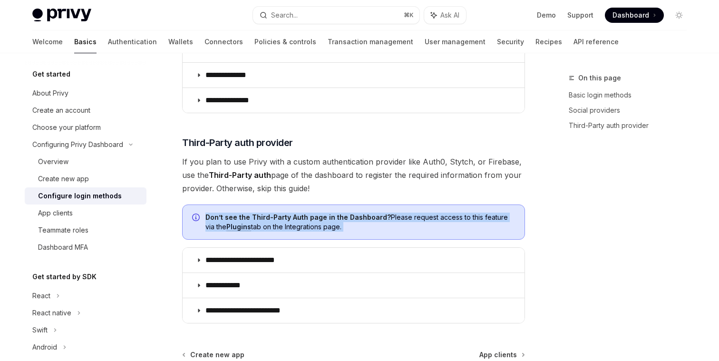
click at [279, 227] on span "Don’t see the Third-Party Auth page in the Dashboard? Please request access to …" at bounding box center [360, 222] width 310 height 19
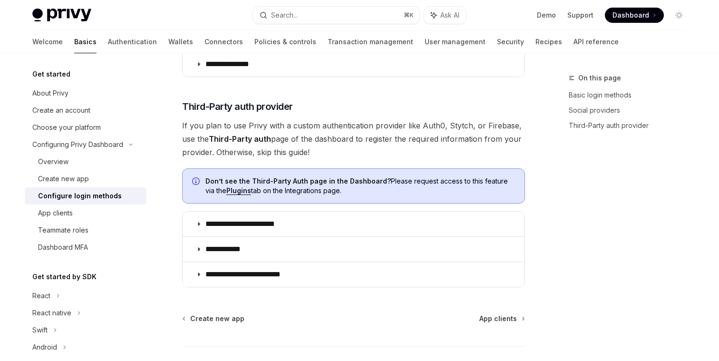
scroll to position [551, 0]
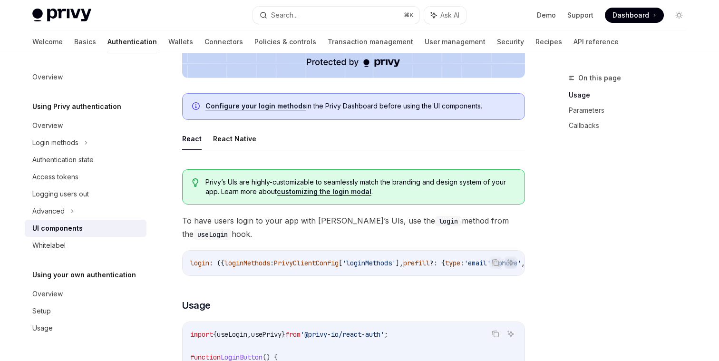
scroll to position [402, 0]
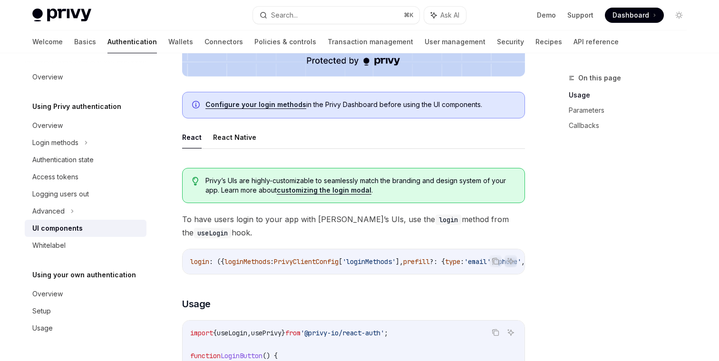
click at [287, 191] on link "customizing the login modal" at bounding box center [324, 190] width 95 height 9
type textarea "*"
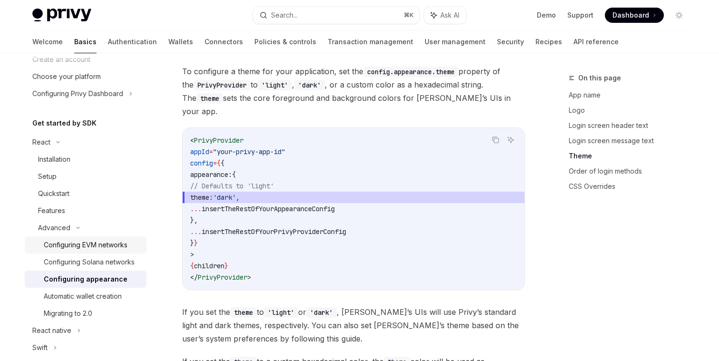
scroll to position [51, 0]
click at [112, 310] on div "Migrating to 2.0" at bounding box center [92, 312] width 97 height 11
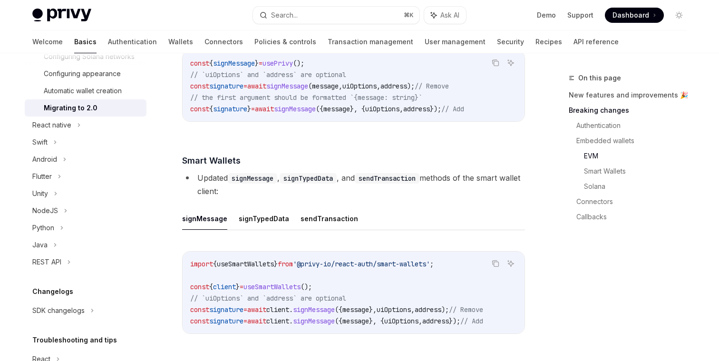
scroll to position [316, 0]
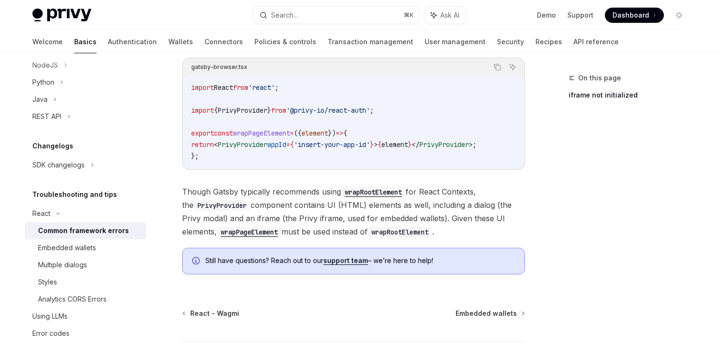
scroll to position [407, 0]
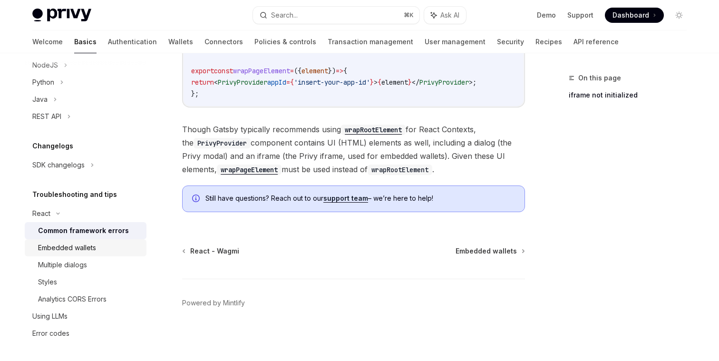
click at [95, 247] on div "Embedded wallets" at bounding box center [67, 247] width 58 height 11
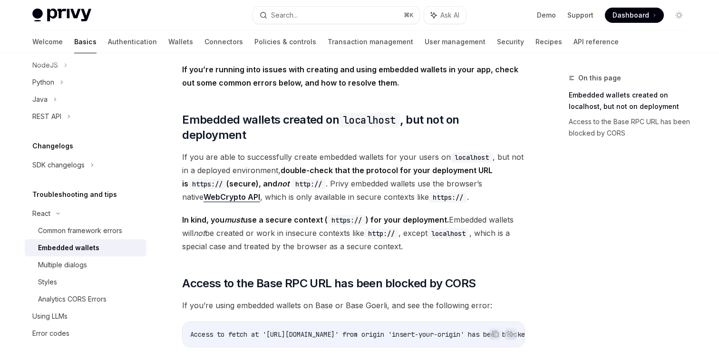
scroll to position [59, 0]
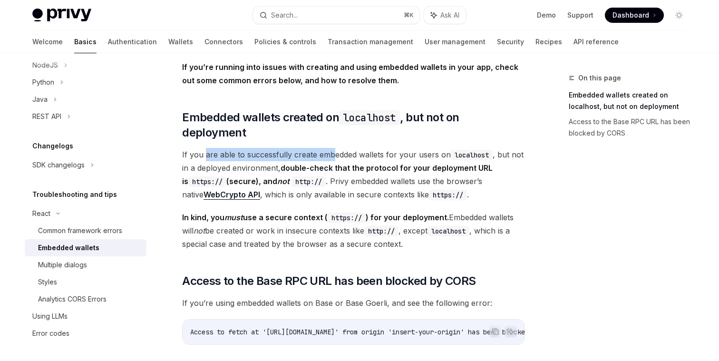
drag, startPoint x: 203, startPoint y: 139, endPoint x: 331, endPoint y: 138, distance: 127.4
click at [331, 148] on span "If you are able to successfully create embedded wallets for your users on local…" at bounding box center [353, 174] width 343 height 53
drag, startPoint x: 308, startPoint y: 139, endPoint x: 343, endPoint y: 140, distance: 35.2
click at [343, 148] on span "If you are able to successfully create embedded wallets for your users on local…" at bounding box center [353, 174] width 343 height 53
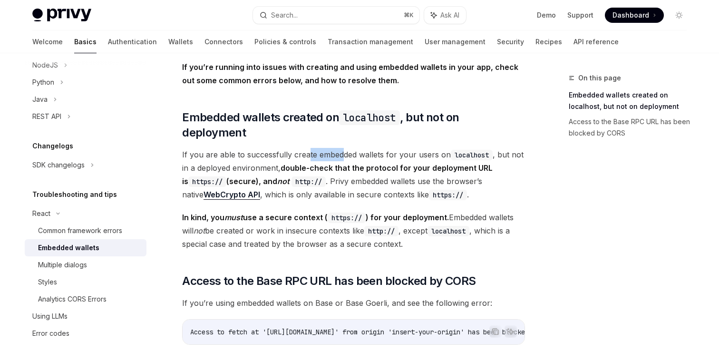
click at [343, 148] on span "If you are able to successfully create embedded wallets for your users on local…" at bounding box center [353, 174] width 343 height 53
drag, startPoint x: 279, startPoint y: 152, endPoint x: 423, endPoint y: 155, distance: 143.6
click at [423, 155] on span "If you are able to successfully create embedded wallets for your users on local…" at bounding box center [353, 174] width 343 height 53
click at [423, 163] on strong "double-check that the protocol for your deployment URL is https:// (secure), an…" at bounding box center [337, 174] width 310 height 23
drag, startPoint x: 397, startPoint y: 154, endPoint x: 521, endPoint y: 153, distance: 123.6
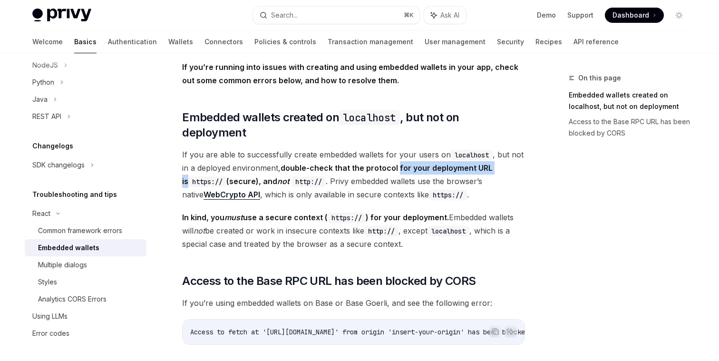
click at [521, 153] on span "If you are able to successfully create embedded wallets for your users on local…" at bounding box center [353, 174] width 343 height 53
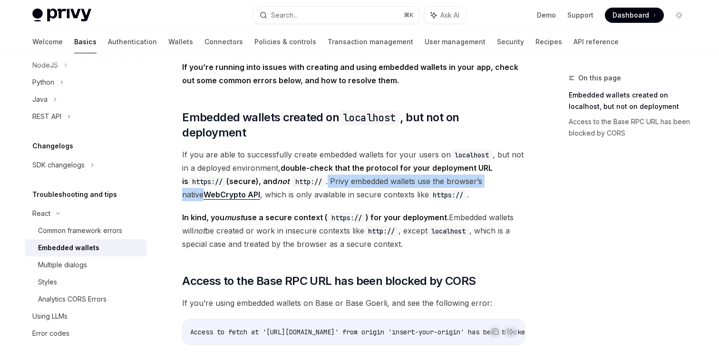
drag, startPoint x: 327, startPoint y: 168, endPoint x: 510, endPoint y: 165, distance: 183.1
click at [510, 164] on span "If you are able to successfully create embedded wallets for your users on local…" at bounding box center [353, 174] width 343 height 53
click at [510, 165] on span "If you are able to successfully create embedded wallets for your users on local…" at bounding box center [353, 174] width 343 height 53
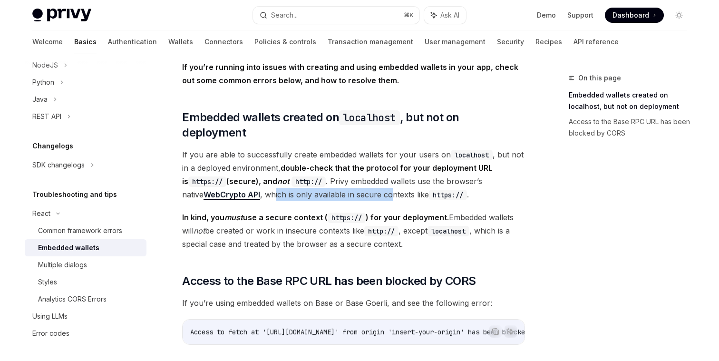
drag, startPoint x: 251, startPoint y: 184, endPoint x: 365, endPoint y: 184, distance: 113.6
click at [367, 184] on span "If you are able to successfully create embedded wallets for your users on local…" at bounding box center [353, 174] width 343 height 53
click at [365, 184] on span "If you are able to successfully create embedded wallets for your users on local…" at bounding box center [353, 174] width 343 height 53
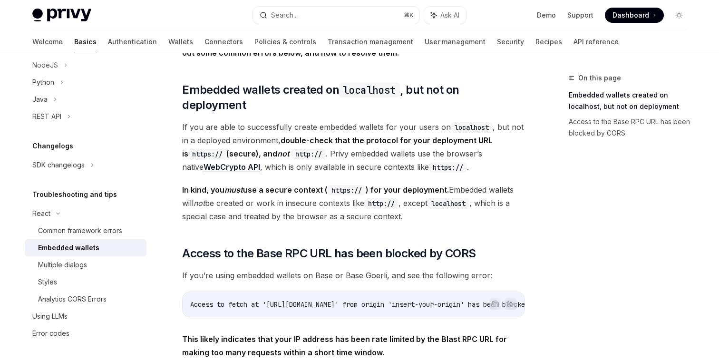
scroll to position [88, 0]
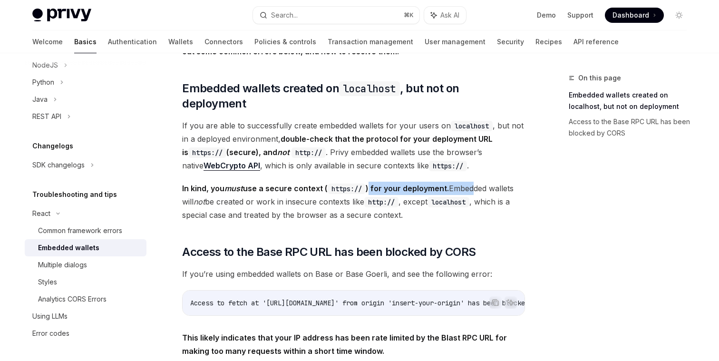
drag, startPoint x: 370, startPoint y: 169, endPoint x: 471, endPoint y: 173, distance: 100.9
click at [471, 182] on span "In kind, you must use a secure context ( https:// ) for your deployment. Embedd…" at bounding box center [353, 202] width 343 height 40
drag, startPoint x: 209, startPoint y: 185, endPoint x: 252, endPoint y: 183, distance: 43.3
click at [252, 183] on span "In kind, you must use a secure context ( https:// ) for your deployment. Embedd…" at bounding box center [353, 202] width 343 height 40
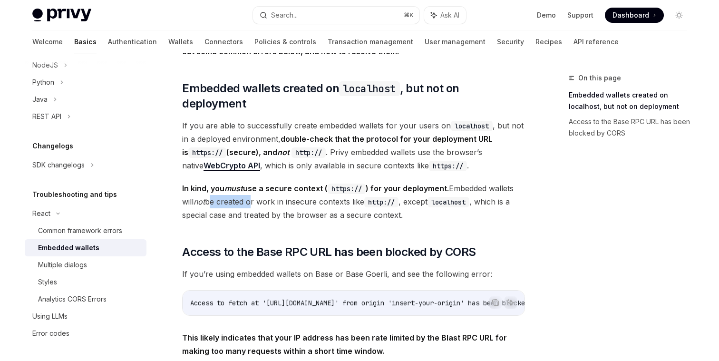
click at [252, 183] on span "In kind, you must use a secure context ( https:// ) for your deployment. Embedd…" at bounding box center [353, 202] width 343 height 40
drag, startPoint x: 255, startPoint y: 183, endPoint x: 364, endPoint y: 183, distance: 108.4
click at [364, 183] on span "In kind, you must use a secure context ( https:// ) for your deployment. Embedd…" at bounding box center [353, 202] width 343 height 40
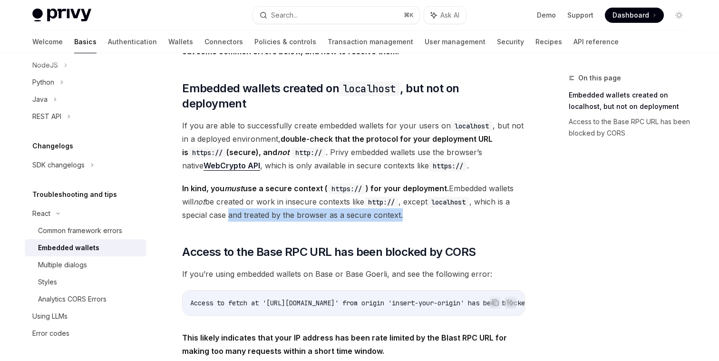
drag, startPoint x: 228, startPoint y: 200, endPoint x: 414, endPoint y: 203, distance: 185.9
click at [414, 203] on span "In kind, you must use a secure context ( https:// ) for your deployment. Embedd…" at bounding box center [353, 202] width 343 height 40
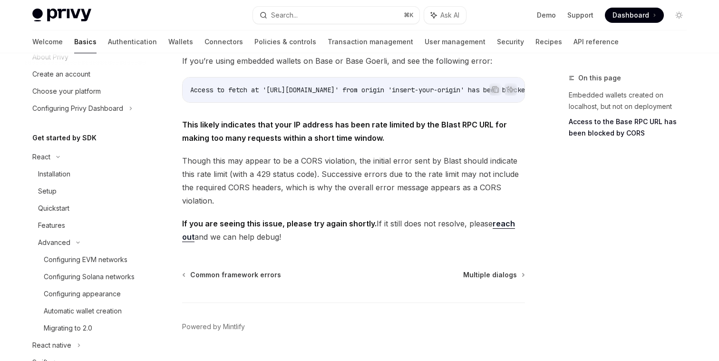
scroll to position [38, 0]
click at [204, 38] on link "Connectors" at bounding box center [223, 41] width 39 height 23
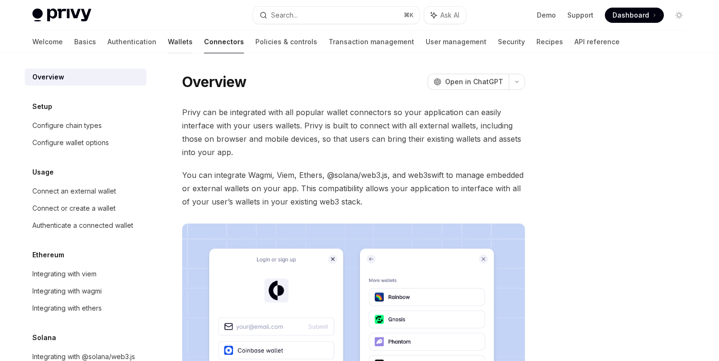
click at [168, 46] on link "Wallets" at bounding box center [180, 41] width 25 height 23
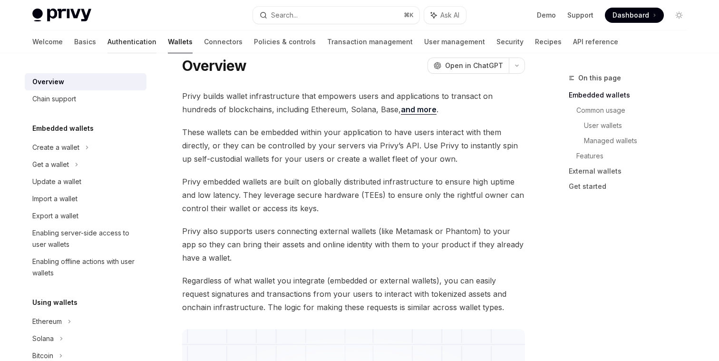
click at [107, 47] on link "Authentication" at bounding box center [131, 41] width 49 height 23
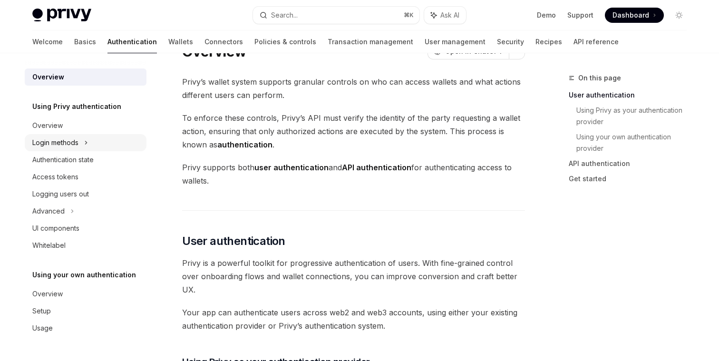
click at [88, 142] on icon at bounding box center [86, 142] width 4 height 11
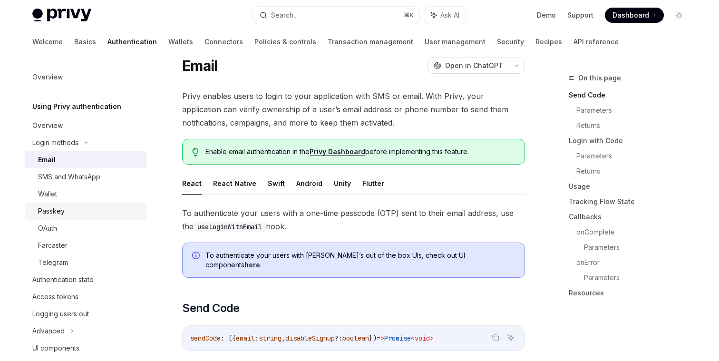
click at [58, 207] on div "Passkey" at bounding box center [51, 210] width 27 height 11
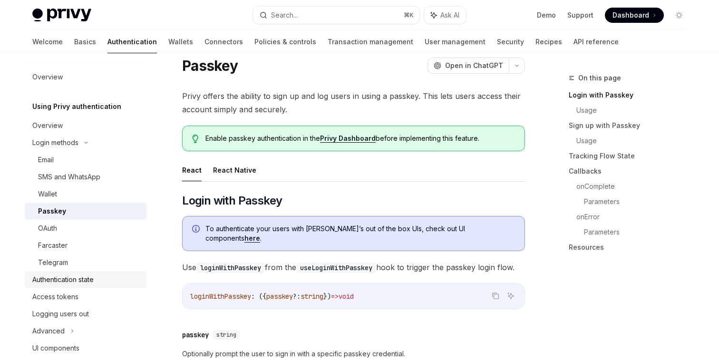
scroll to position [115, 0]
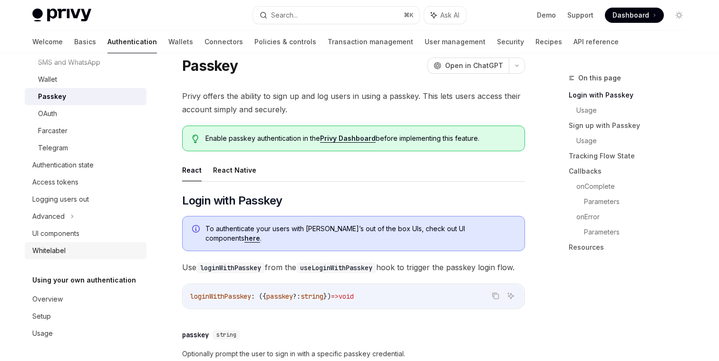
click at [59, 251] on div "Whitelabel" at bounding box center [48, 250] width 33 height 11
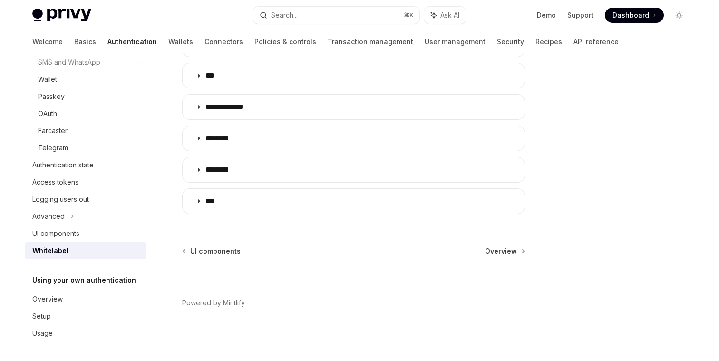
scroll to position [332, 0]
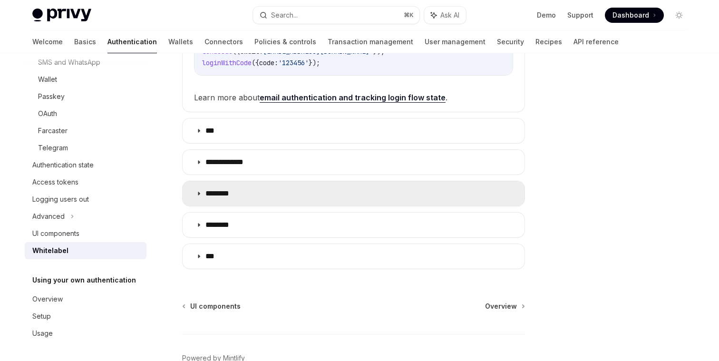
click at [200, 189] on summary "********" at bounding box center [354, 193] width 342 height 25
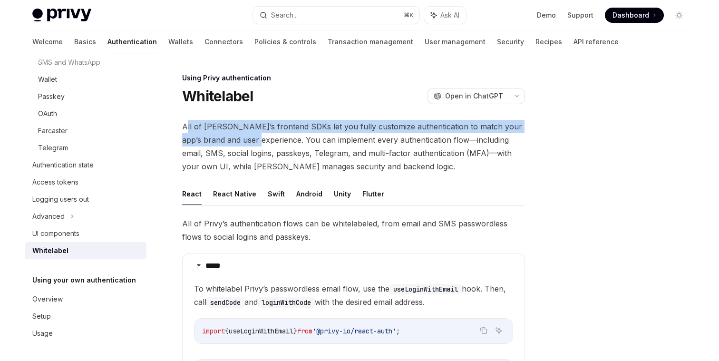
drag, startPoint x: 188, startPoint y: 127, endPoint x: 245, endPoint y: 139, distance: 58.4
click at [245, 139] on span "All of Privy’s frontend SDKs let you fully customize authentication to match yo…" at bounding box center [353, 146] width 343 height 53
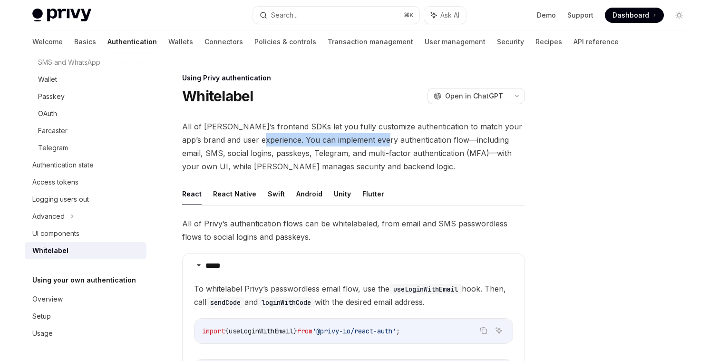
drag, startPoint x: 250, startPoint y: 139, endPoint x: 372, endPoint y: 143, distance: 122.2
click at [372, 143] on span "All of Privy’s frontend SDKs let you fully customize authentication to match yo…" at bounding box center [353, 146] width 343 height 53
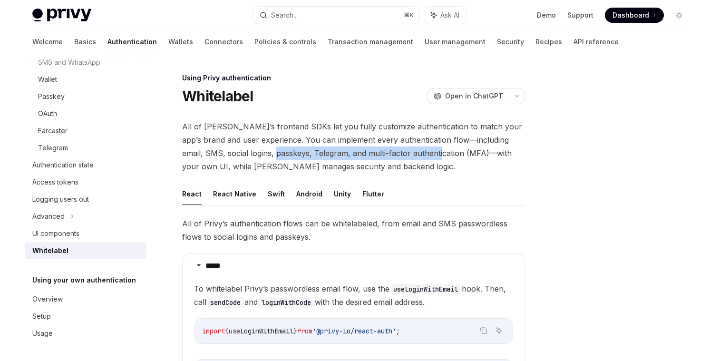
drag, startPoint x: 264, startPoint y: 154, endPoint x: 421, endPoint y: 154, distance: 156.9
click at [421, 154] on span "All of Privy’s frontend SDKs let you fully customize authentication to match yo…" at bounding box center [353, 146] width 343 height 53
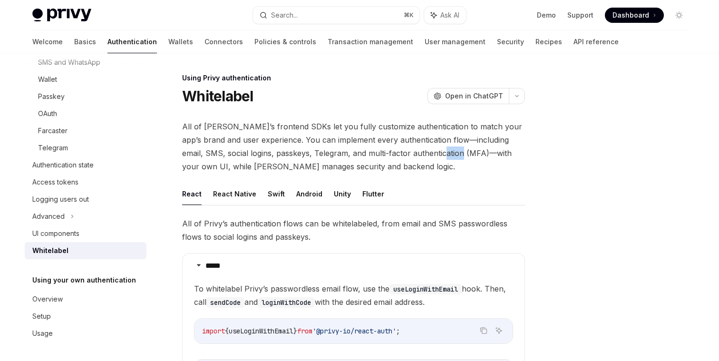
drag, startPoint x: 430, startPoint y: 153, endPoint x: 454, endPoint y: 153, distance: 23.8
click at [454, 153] on span "All of Privy’s frontend SDKs let you fully customize authentication to match yo…" at bounding box center [353, 146] width 343 height 53
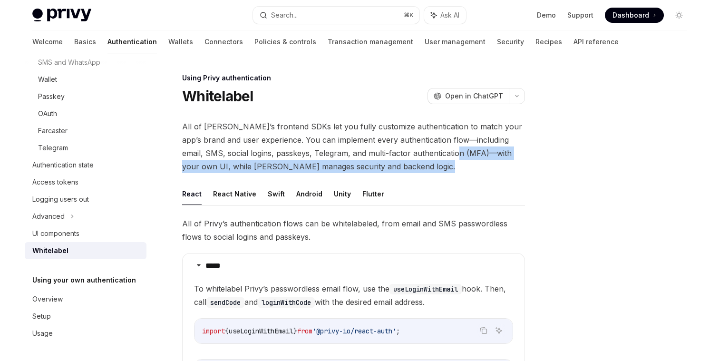
drag, startPoint x: 453, startPoint y: 153, endPoint x: 374, endPoint y: 165, distance: 79.9
click at [374, 165] on span "All of Privy’s frontend SDKs let you fully customize authentication to match yo…" at bounding box center [353, 146] width 343 height 53
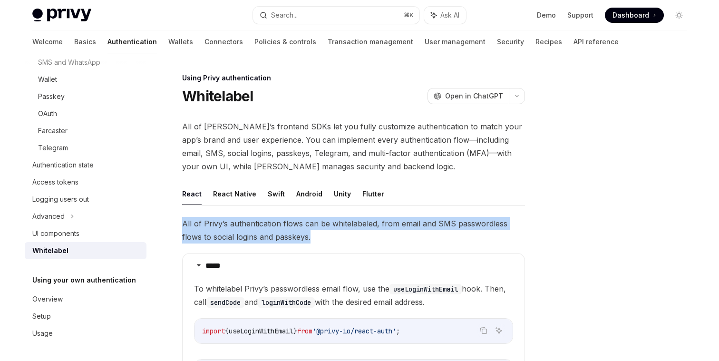
drag, startPoint x: 181, startPoint y: 219, endPoint x: 397, endPoint y: 238, distance: 217.2
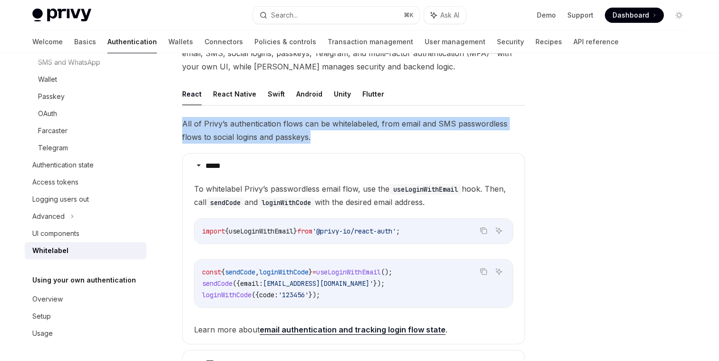
scroll to position [101, 0]
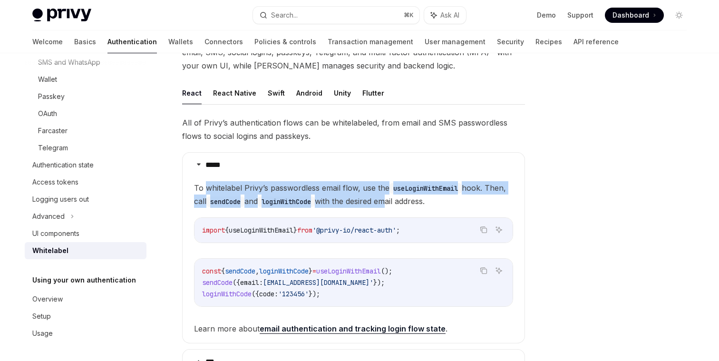
drag, startPoint x: 206, startPoint y: 189, endPoint x: 390, endPoint y: 199, distance: 184.2
click at [390, 199] on span "To whitelabel Privy’s passwordless email flow, use the useLoginWithEmail hook. …" at bounding box center [353, 194] width 319 height 27
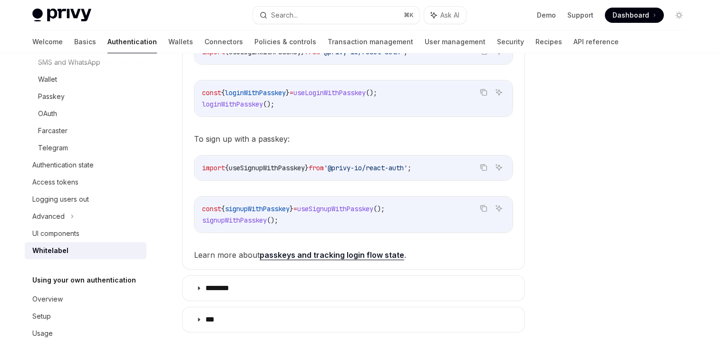
scroll to position [529, 0]
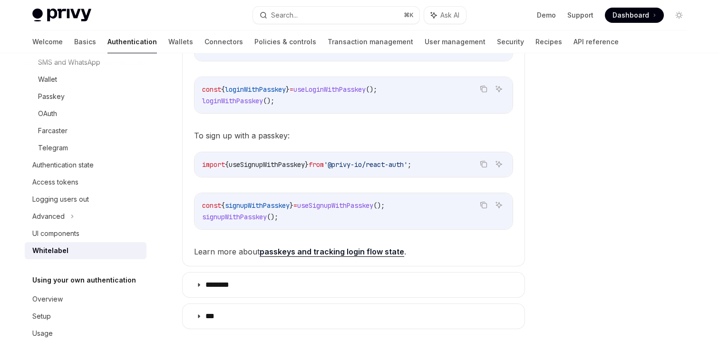
click at [284, 257] on link "passkeys and tracking login flow state" at bounding box center [332, 252] width 145 height 10
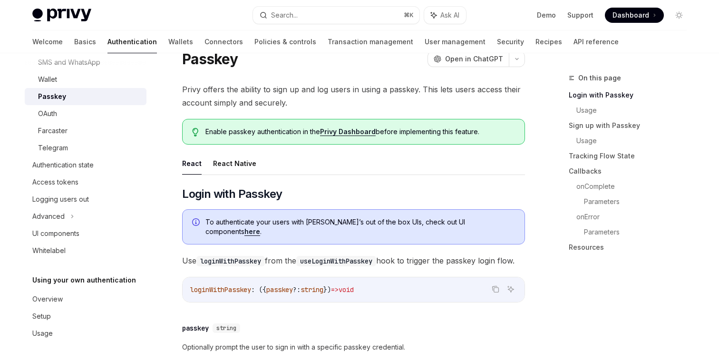
scroll to position [38, 0]
click at [260, 226] on link "here" at bounding box center [252, 230] width 16 height 9
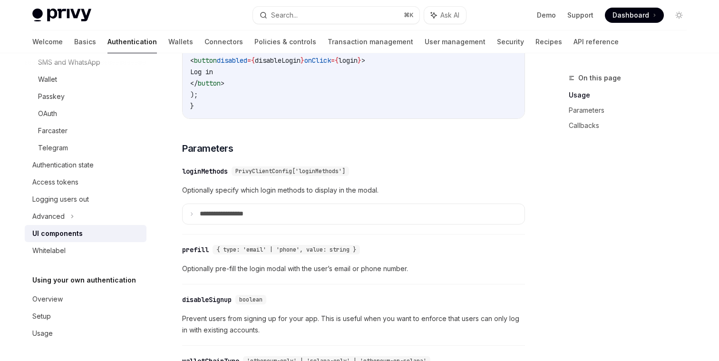
scroll to position [778, 0]
click at [189, 215] on icon at bounding box center [191, 213] width 5 height 5
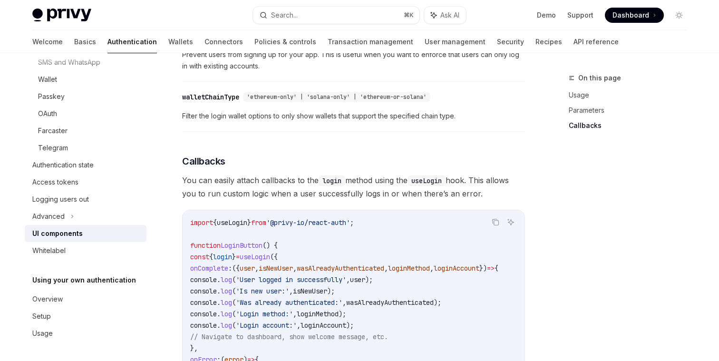
scroll to position [1566, 0]
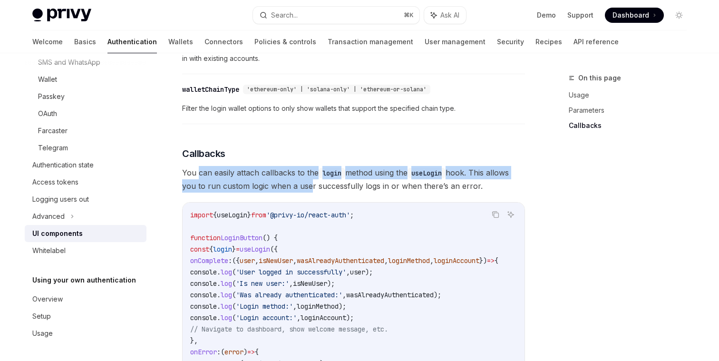
drag, startPoint x: 198, startPoint y: 183, endPoint x: 306, endPoint y: 199, distance: 109.6
click at [306, 193] on span "You can easily attach callbacks to the login method using the useLogin hook. Th…" at bounding box center [353, 179] width 343 height 27
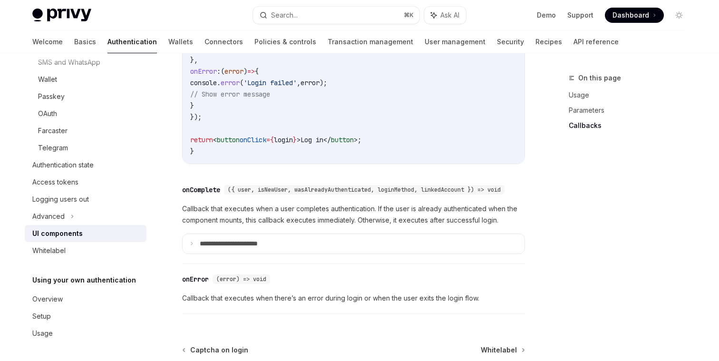
scroll to position [1844, 0]
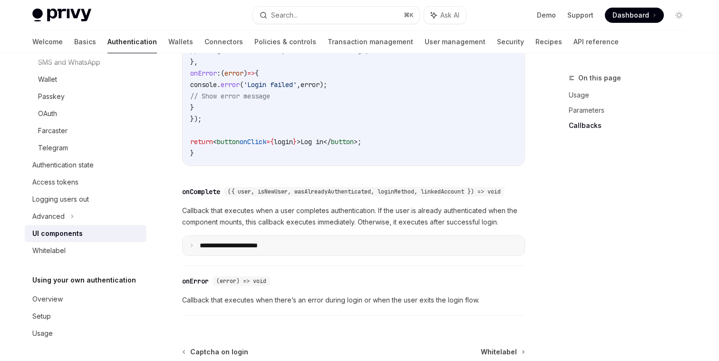
click at [192, 248] on icon at bounding box center [191, 245] width 5 height 5
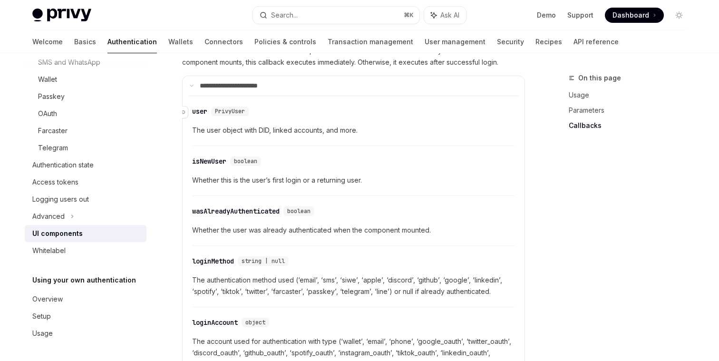
scroll to position [1957, 0]
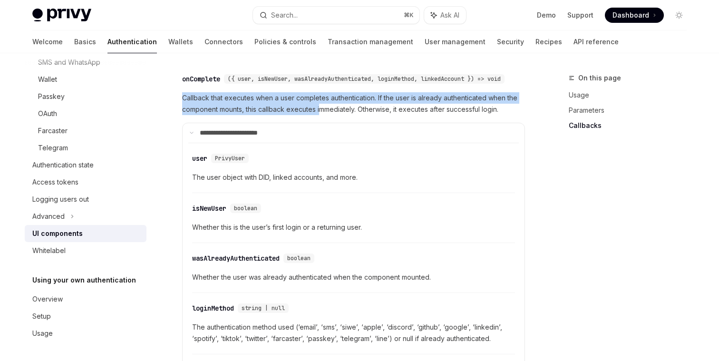
drag, startPoint x: 182, startPoint y: 121, endPoint x: 320, endPoint y: 136, distance: 139.6
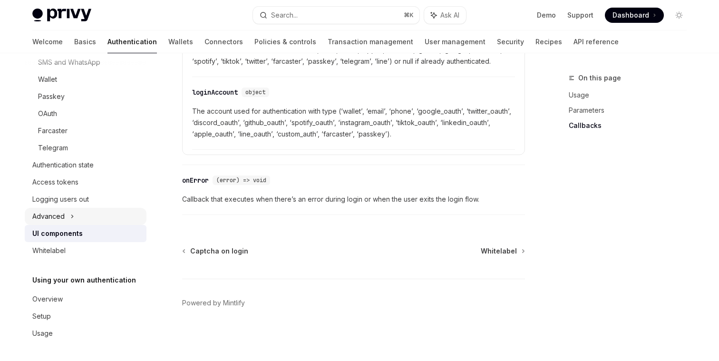
scroll to position [2254, 0]
click at [97, 214] on div "Advanced" at bounding box center [86, 216] width 122 height 17
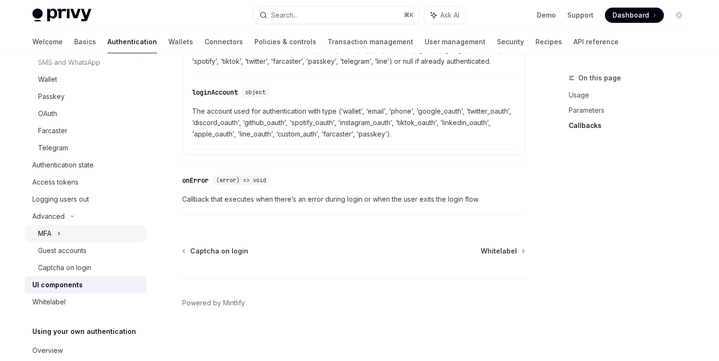
click at [84, 236] on div "MFA" at bounding box center [86, 233] width 122 height 17
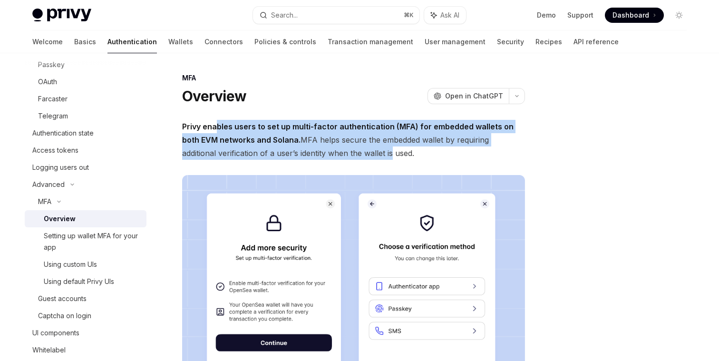
drag, startPoint x: 215, startPoint y: 125, endPoint x: 353, endPoint y: 150, distance: 140.6
click at [354, 150] on span "Privy enables users to set up multi-factor authentication (MFA) for embedded wa…" at bounding box center [353, 140] width 343 height 40
click at [353, 150] on span "Privy enables users to set up multi-factor authentication (MFA) for embedded wa…" at bounding box center [353, 140] width 343 height 40
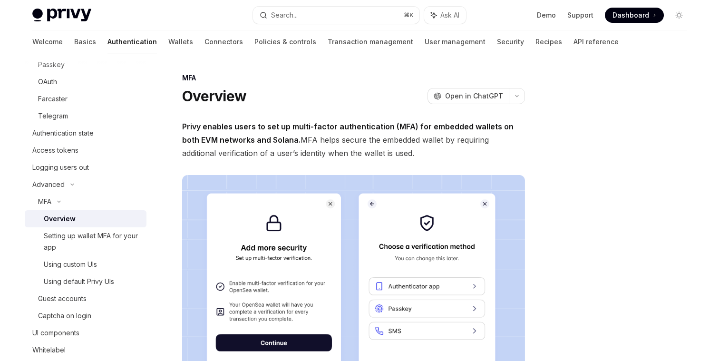
drag, startPoint x: 281, startPoint y: 138, endPoint x: 433, endPoint y: 154, distance: 152.0
click at [435, 155] on span "Privy enables users to set up multi-factor authentication (MFA) for embedded wa…" at bounding box center [353, 140] width 343 height 40
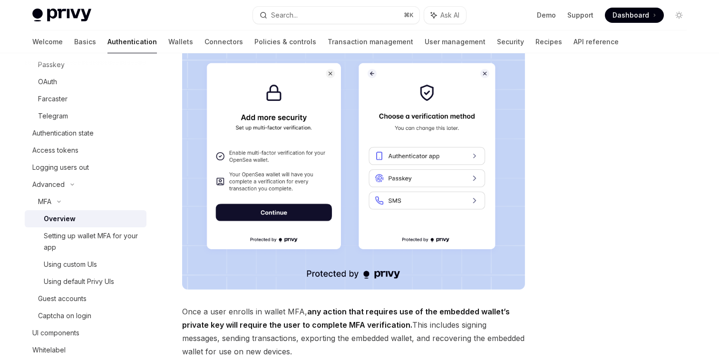
scroll to position [187, 0]
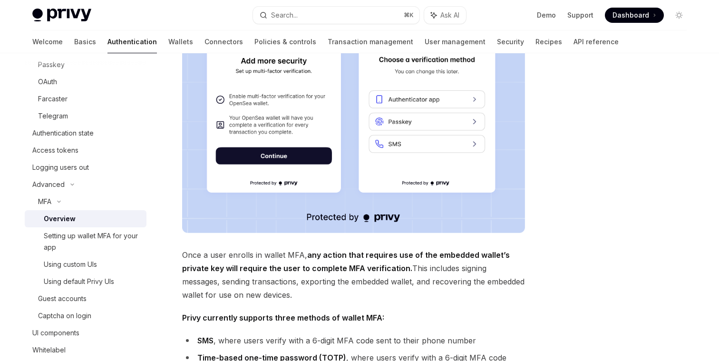
drag, startPoint x: 185, startPoint y: 257, endPoint x: 337, endPoint y: 296, distance: 156.6
click at [337, 296] on span "Once a user enrolls in wallet MFA, any action that requires use of the embedded…" at bounding box center [353, 274] width 343 height 53
click at [337, 295] on span "Once a user enrolls in wallet MFA, any action that requires use of the embedded…" at bounding box center [353, 274] width 343 height 53
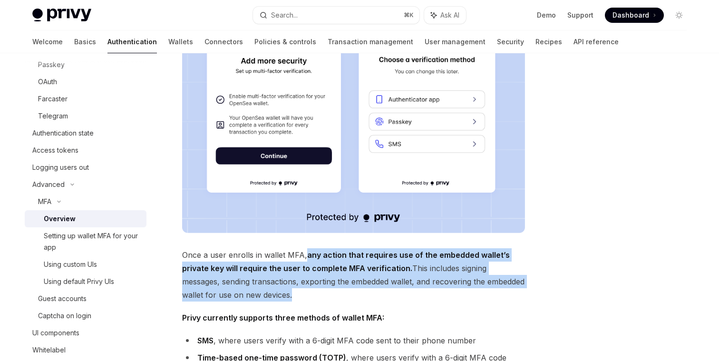
drag, startPoint x: 303, startPoint y: 255, endPoint x: 392, endPoint y: 303, distance: 101.3
click at [392, 303] on div "Privy enables users to set up multi-factor authentication (MFA) for embedded wa…" at bounding box center [353, 197] width 343 height 529
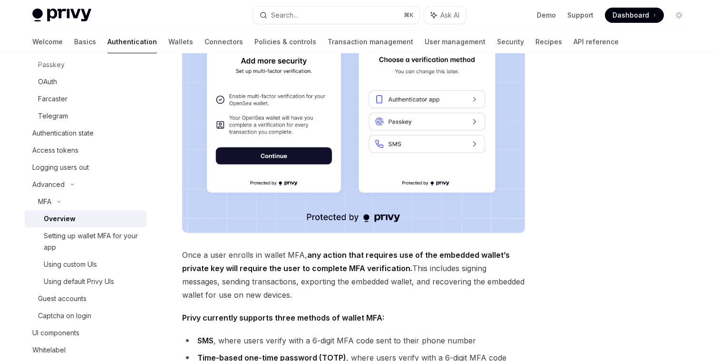
drag, startPoint x: 381, startPoint y: 300, endPoint x: 181, endPoint y: 262, distance: 204.0
click at [181, 262] on div "MFA Overview OpenAI Open in ChatGPT OpenAI Open in ChatGPT Privy enables users …" at bounding box center [264, 244] width 525 height 718
drag, startPoint x: 182, startPoint y: 263, endPoint x: 355, endPoint y: 297, distance: 176.2
click at [355, 297] on span "Once a user enrolls in wallet MFA, any action that requires use of the embedded…" at bounding box center [353, 274] width 343 height 53
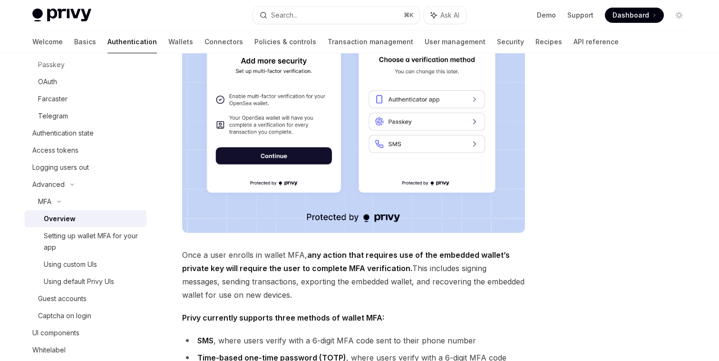
click at [355, 296] on span "Once a user enrolls in wallet MFA, any action that requires use of the embedded…" at bounding box center [353, 274] width 343 height 53
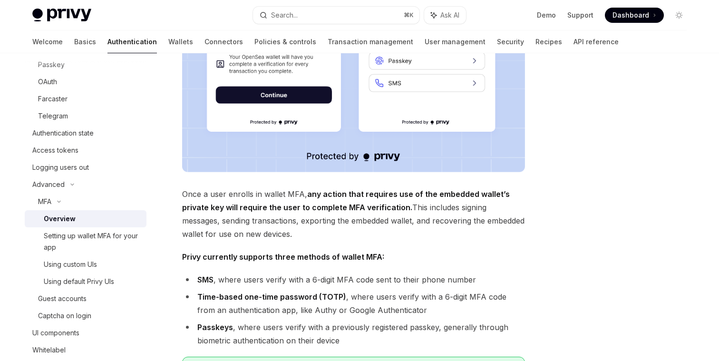
scroll to position [249, 0]
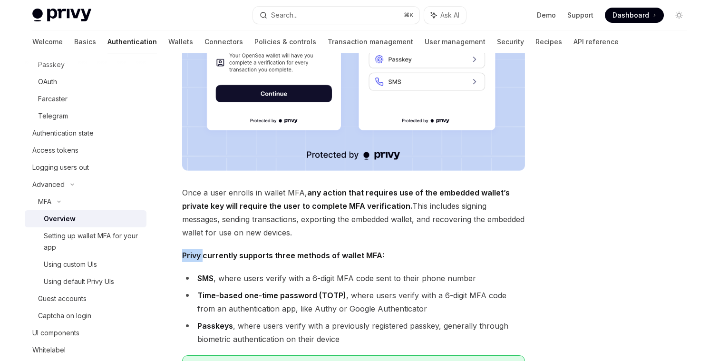
drag, startPoint x: 203, startPoint y: 256, endPoint x: 410, endPoint y: 247, distance: 206.5
click at [411, 247] on div "Privy enables users to set up multi-factor authentication (MFA) for embedded wa…" at bounding box center [353, 135] width 343 height 529
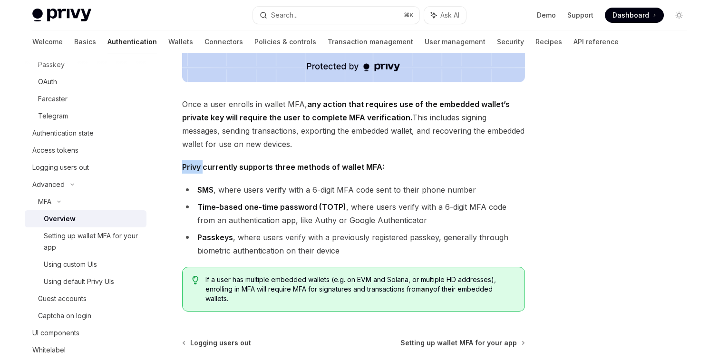
scroll to position [339, 0]
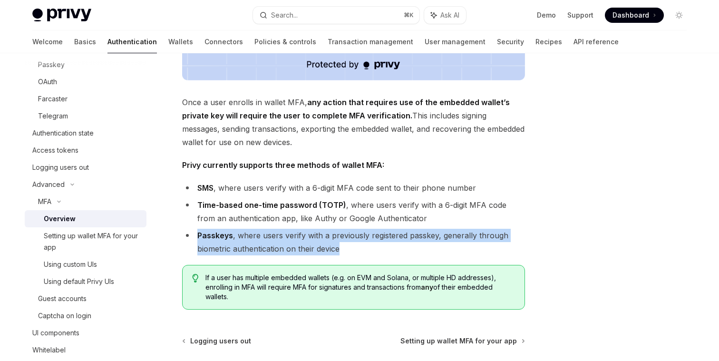
drag, startPoint x: 407, startPoint y: 247, endPoint x: 188, endPoint y: 235, distance: 219.5
click at [188, 235] on li "Passkeys , where users verify with a previously registered passkey, generally t…" at bounding box center [353, 242] width 343 height 27
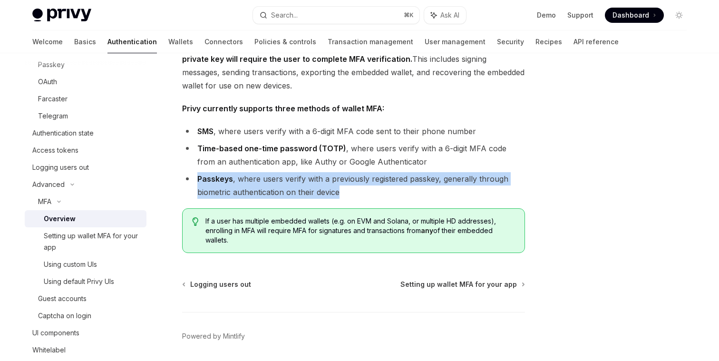
scroll to position [399, 0]
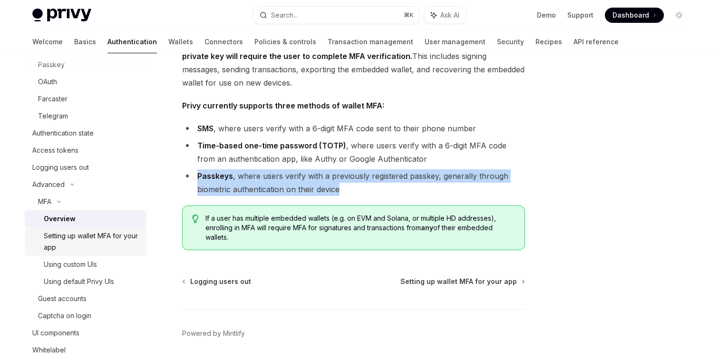
click at [111, 234] on div "Setting up wallet MFA for your app" at bounding box center [92, 241] width 97 height 23
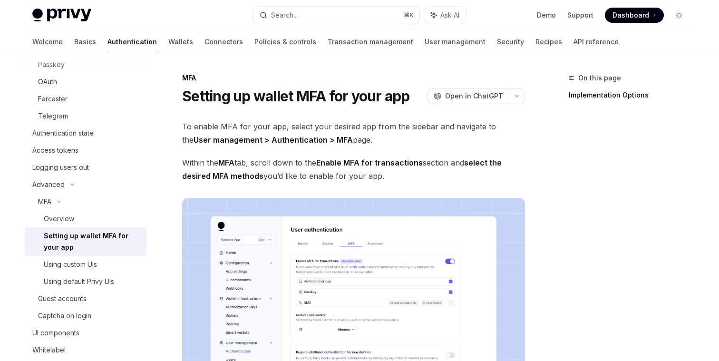
click at [267, 161] on span "Within the MFA tab, scroll down to the Enable MFA for transactions section and …" at bounding box center [353, 169] width 343 height 27
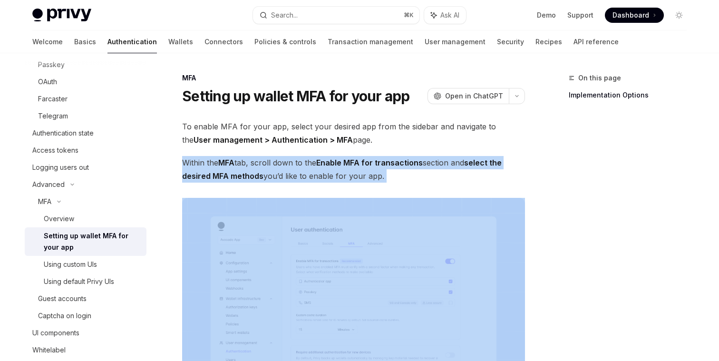
click at [267, 161] on span "Within the MFA tab, scroll down to the Enable MFA for transactions section and …" at bounding box center [353, 169] width 343 height 27
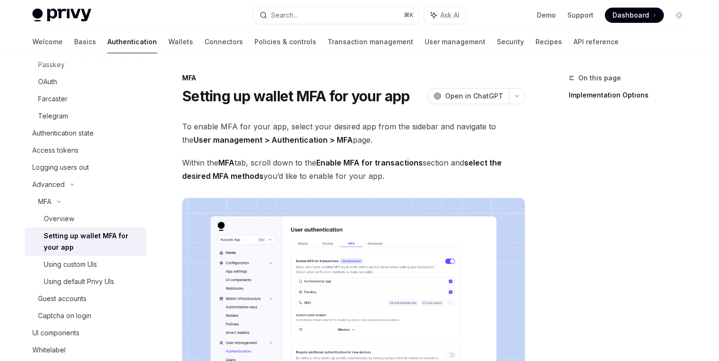
click at [271, 182] on span "Within the MFA tab, scroll down to the Enable MFA for transactions section and …" at bounding box center [353, 169] width 343 height 27
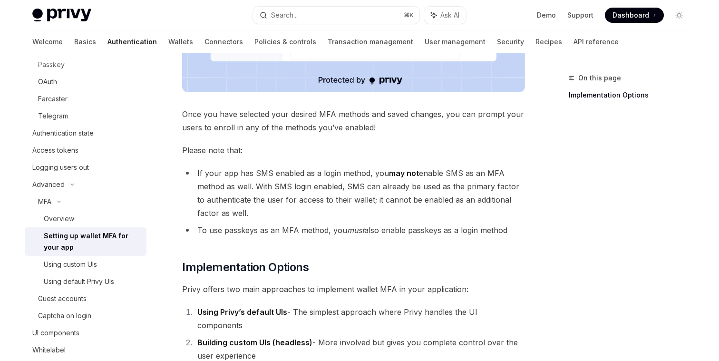
scroll to position [352, 0]
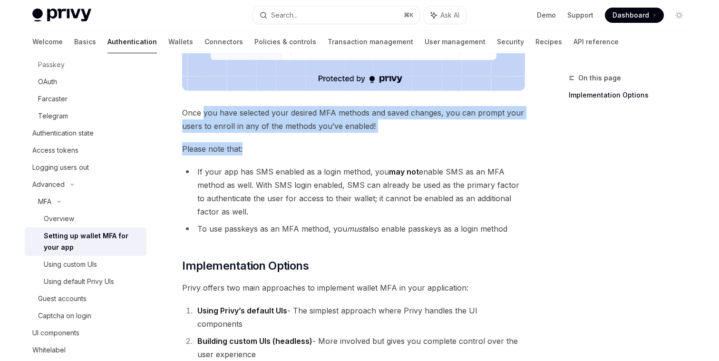
drag, startPoint x: 203, startPoint y: 116, endPoint x: 459, endPoint y: 149, distance: 258.3
click at [460, 149] on div "To enable MFA for your app, select your desired app from the sidebar and naviga…" at bounding box center [353, 64] width 343 height 593
click at [401, 114] on span "Once you have selected your desired MFA methods and saved changes, you can prom…" at bounding box center [353, 119] width 343 height 27
drag, startPoint x: 398, startPoint y: 124, endPoint x: 179, endPoint y: 110, distance: 219.1
click at [179, 110] on div "MFA Setting up wallet MFA for your app OpenAI Open in ChatGPT OpenAI Open in Ch…" at bounding box center [264, 111] width 525 height 782
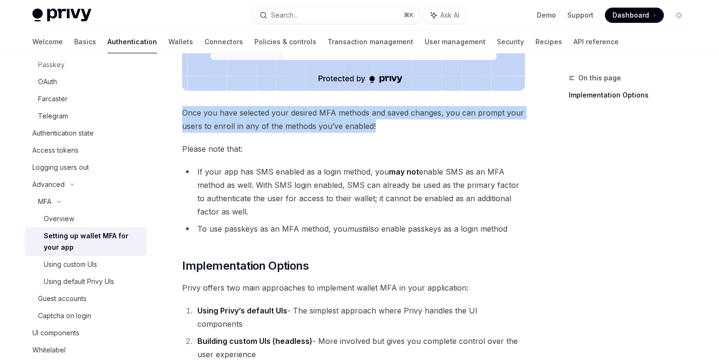
click at [179, 111] on div "MFA Setting up wallet MFA for your app OpenAI Open in ChatGPT OpenAI Open in Ch…" at bounding box center [264, 111] width 525 height 782
drag, startPoint x: 179, startPoint y: 111, endPoint x: 380, endPoint y: 129, distance: 201.9
click at [380, 129] on div "MFA Setting up wallet MFA for your app OpenAI Open in ChatGPT OpenAI Open in Ch…" at bounding box center [264, 111] width 525 height 782
click at [380, 129] on span "Once you have selected your desired MFA methods and saved changes, you can prom…" at bounding box center [353, 119] width 343 height 27
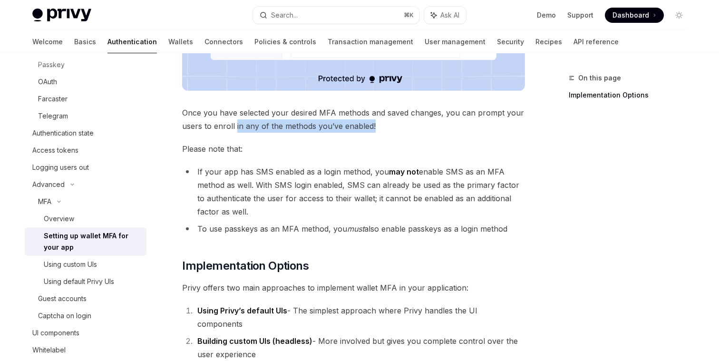
drag, startPoint x: 380, startPoint y: 129, endPoint x: 232, endPoint y: 128, distance: 148.3
click at [232, 128] on span "Once you have selected your desired MFA methods and saved changes, you can prom…" at bounding box center [353, 119] width 343 height 27
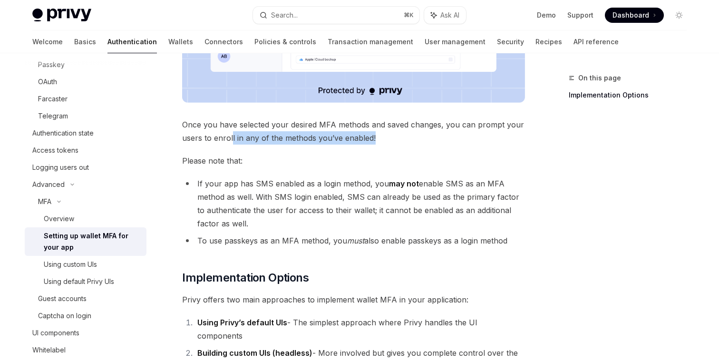
scroll to position [301, 0]
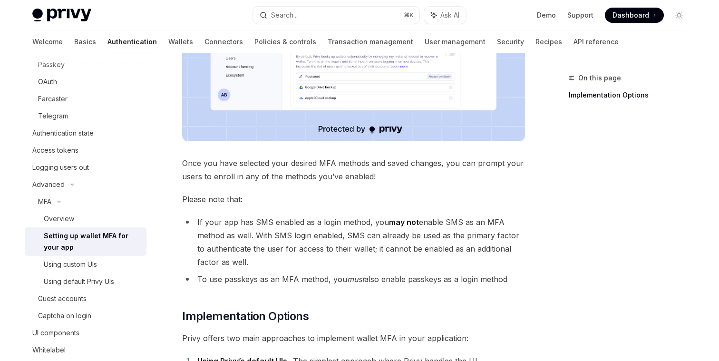
click at [219, 183] on span "Once you have selected your desired MFA methods and saved changes, you can prom…" at bounding box center [353, 169] width 343 height 27
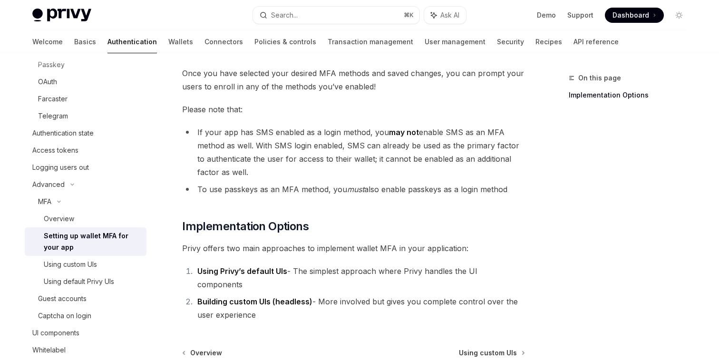
scroll to position [390, 0]
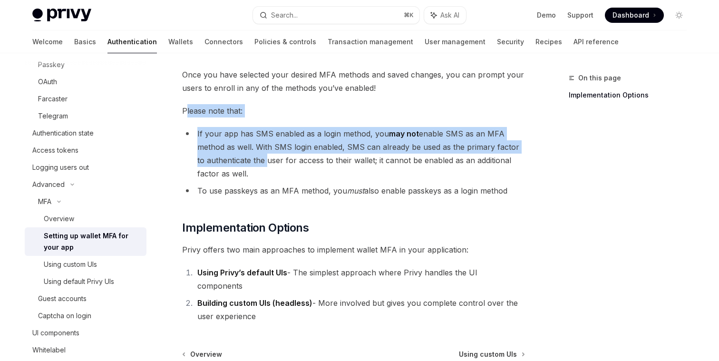
drag, startPoint x: 184, startPoint y: 106, endPoint x: 256, endPoint y: 155, distance: 86.2
click at [256, 155] on div "To enable MFA for your app, select your desired app from the sidebar and naviga…" at bounding box center [353, 26] width 343 height 593
click at [256, 155] on li "If your app has SMS enabled as a login method, you may not enable SMS as an MFA…" at bounding box center [353, 153] width 343 height 53
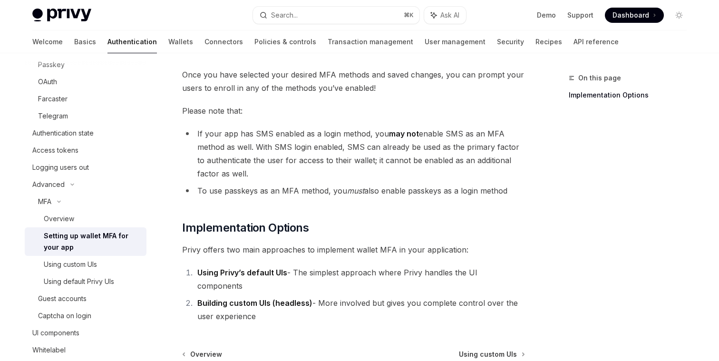
drag, startPoint x: 242, startPoint y: 174, endPoint x: 191, endPoint y: 135, distance: 63.9
click at [191, 135] on li "If your app has SMS enabled as a login method, you may not enable SMS as an MFA…" at bounding box center [353, 153] width 343 height 53
drag, startPoint x: 197, startPoint y: 132, endPoint x: 240, endPoint y: 174, distance: 60.5
click at [240, 174] on li "If your app has SMS enabled as a login method, you may not enable SMS as an MFA…" at bounding box center [353, 153] width 343 height 53
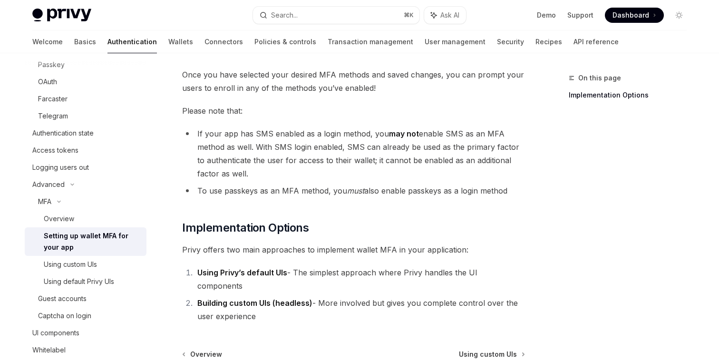
click at [240, 174] on li "If your app has SMS enabled as a login method, you may not enable SMS as an MFA…" at bounding box center [353, 153] width 343 height 53
drag, startPoint x: 194, startPoint y: 188, endPoint x: 361, endPoint y: 190, distance: 166.4
click at [361, 190] on li "To use passkeys as an MFA method, you must also enable passkeys as a login meth…" at bounding box center [353, 190] width 343 height 13
click at [361, 190] on em "must" at bounding box center [355, 191] width 17 height 10
drag, startPoint x: 340, startPoint y: 190, endPoint x: 542, endPoint y: 188, distance: 201.6
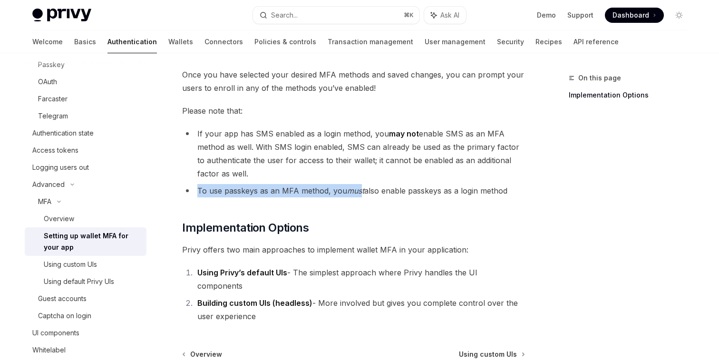
click at [542, 188] on div "On this page Implementation Options MFA Setting up wallet MFA for your app Open…" at bounding box center [359, 63] width 669 height 801
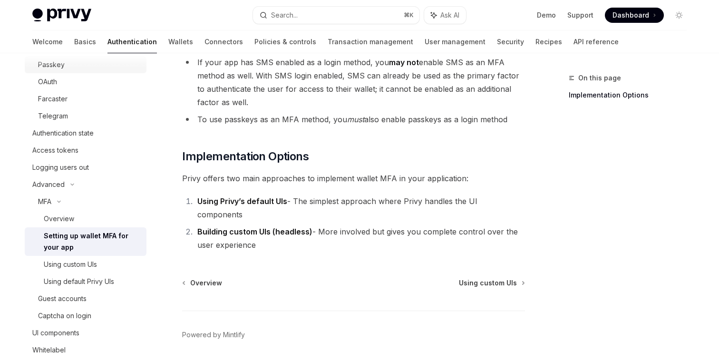
scroll to position [0, 0]
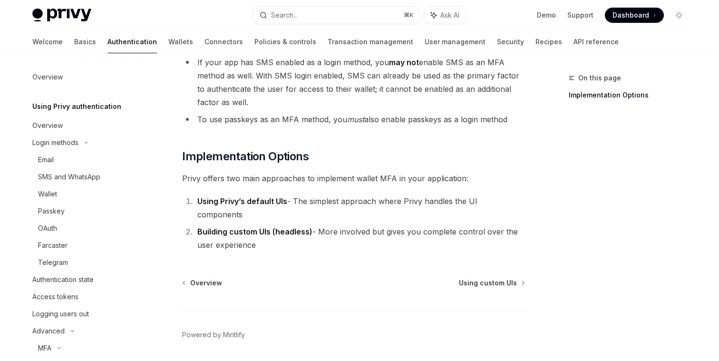
click at [271, 202] on strong "Using Privy’s default UIs" at bounding box center [242, 201] width 90 height 10
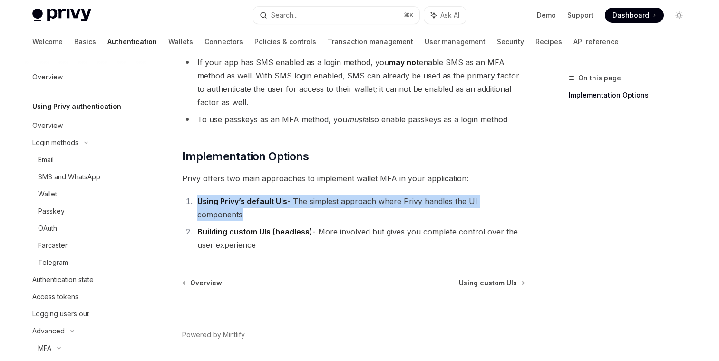
click at [271, 202] on strong "Using Privy’s default UIs" at bounding box center [242, 201] width 90 height 10
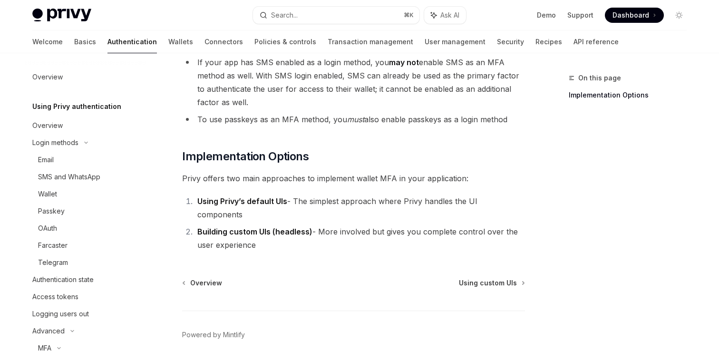
click at [267, 227] on strong "Building custom UIs (headless)" at bounding box center [254, 232] width 115 height 10
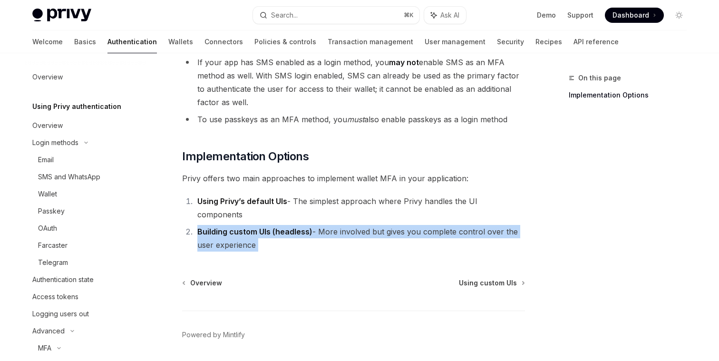
click at [267, 227] on strong "Building custom UIs (headless)" at bounding box center [254, 232] width 115 height 10
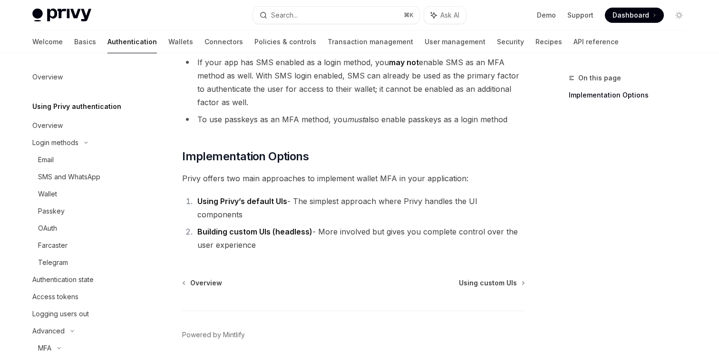
click at [269, 232] on li "Building custom UIs (headless) - More involved but gives you complete control o…" at bounding box center [359, 238] width 330 height 27
drag, startPoint x: 316, startPoint y: 216, endPoint x: 328, endPoint y: 232, distance: 20.4
click at [328, 233] on li "Building custom UIs (headless) - More involved but gives you complete control o…" at bounding box center [359, 238] width 330 height 27
click at [328, 232] on li "Building custom UIs (headless) - More involved but gives you complete control o…" at bounding box center [359, 238] width 330 height 27
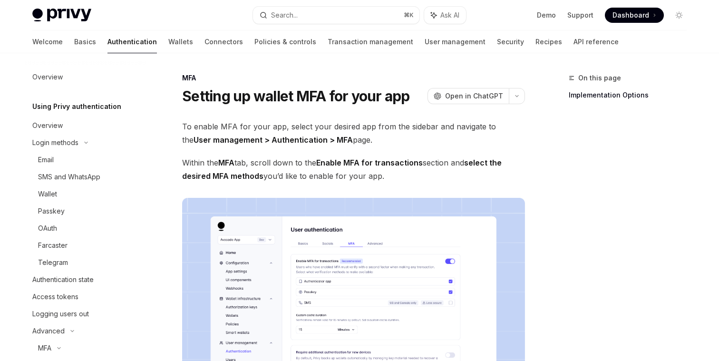
scroll to position [63, 0]
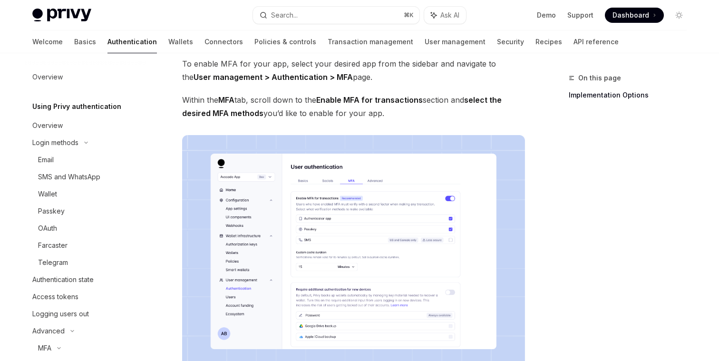
type textarea "*"
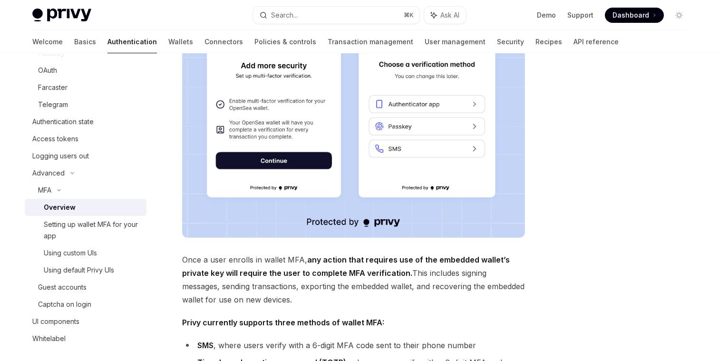
scroll to position [184, 0]
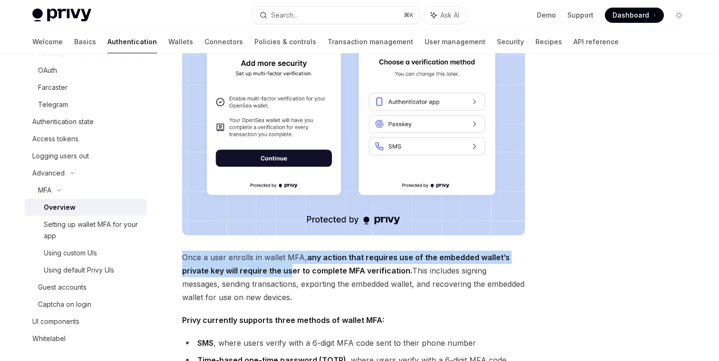
drag, startPoint x: 184, startPoint y: 256, endPoint x: 290, endPoint y: 275, distance: 108.3
click at [290, 275] on span "Once a user enrolls in wallet MFA, any action that requires use of the embedded…" at bounding box center [353, 277] width 343 height 53
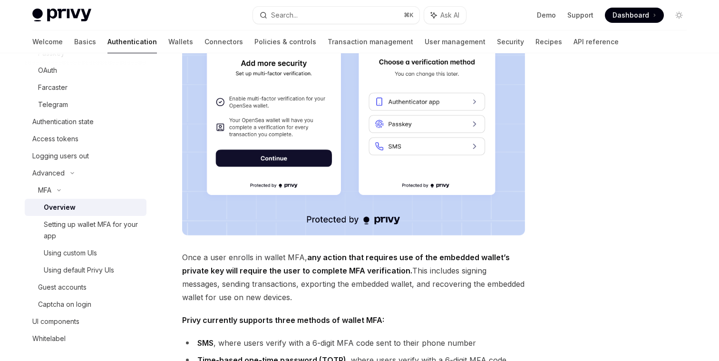
scroll to position [0, 0]
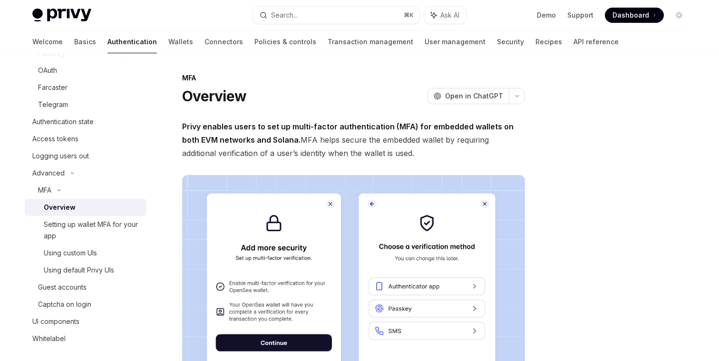
click at [259, 129] on strong "Privy enables users to set up multi-factor authentication (MFA) for embedded wa…" at bounding box center [347, 133] width 331 height 23
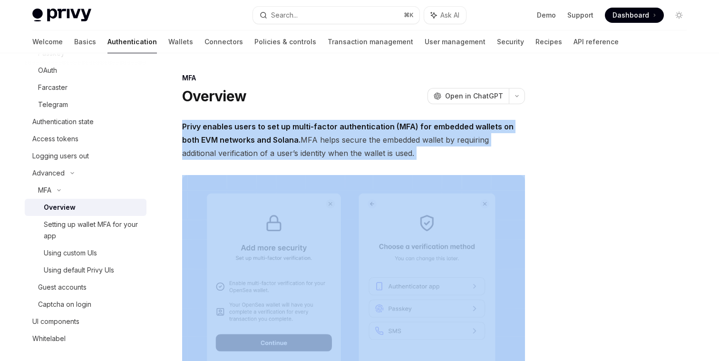
click at [259, 129] on strong "Privy enables users to set up multi-factor authentication (MFA) for embedded wa…" at bounding box center [347, 133] width 331 height 23
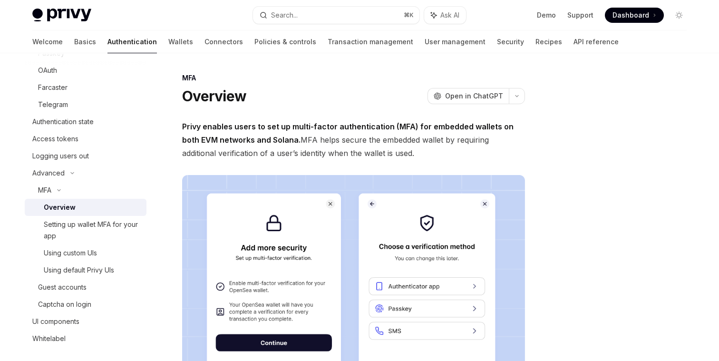
click at [263, 151] on span "Privy enables users to set up multi-factor authentication (MFA) for embedded wa…" at bounding box center [353, 140] width 343 height 40
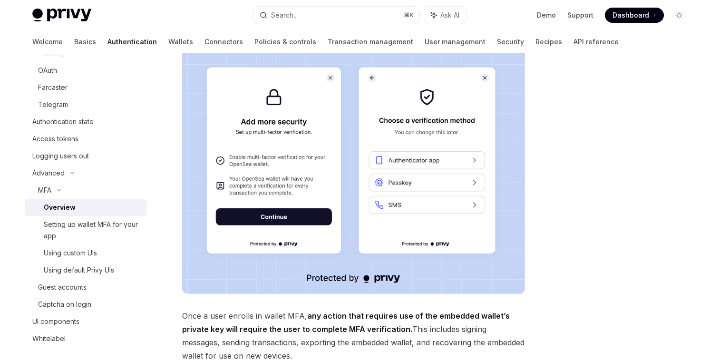
scroll to position [111, 0]
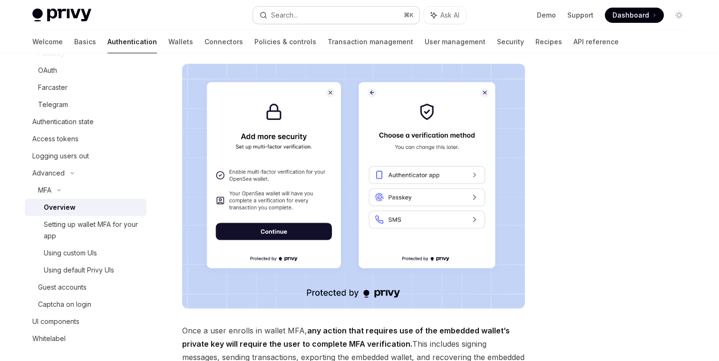
click at [291, 17] on div "Search..." at bounding box center [284, 15] width 27 height 11
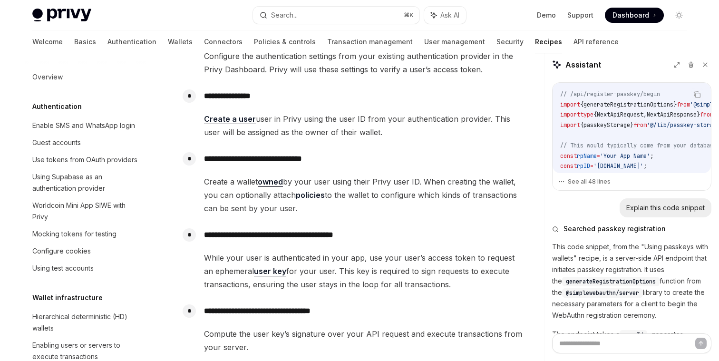
scroll to position [122, 0]
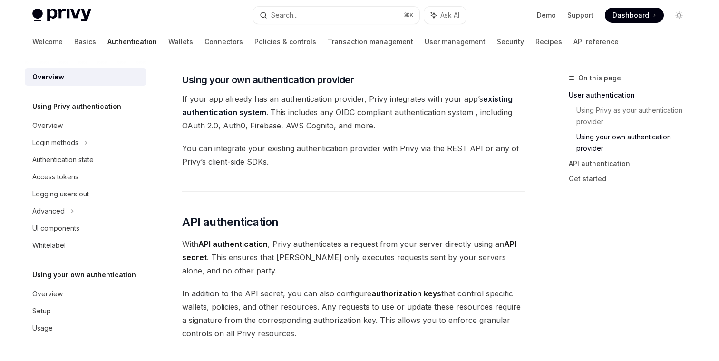
scroll to position [529, 0]
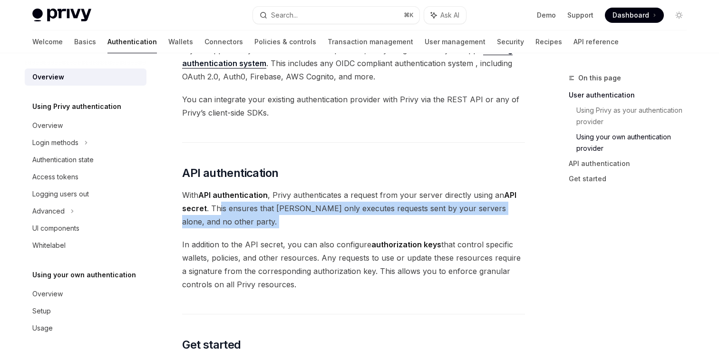
drag, startPoint x: 219, startPoint y: 208, endPoint x: 295, endPoint y: 232, distance: 79.1
click at [295, 232] on div "Privy’s wallet system supports granular controls on who can access wallets and …" at bounding box center [353, 50] width 343 height 947
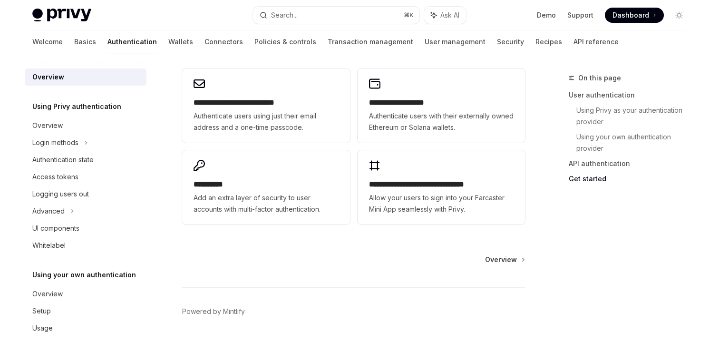
scroll to position [818, 0]
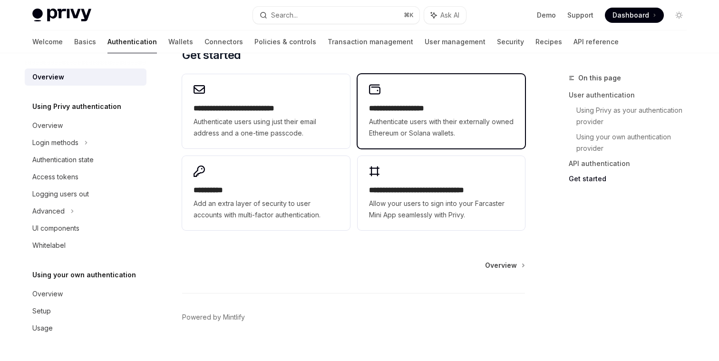
click at [416, 108] on h2 "**********" at bounding box center [441, 108] width 145 height 11
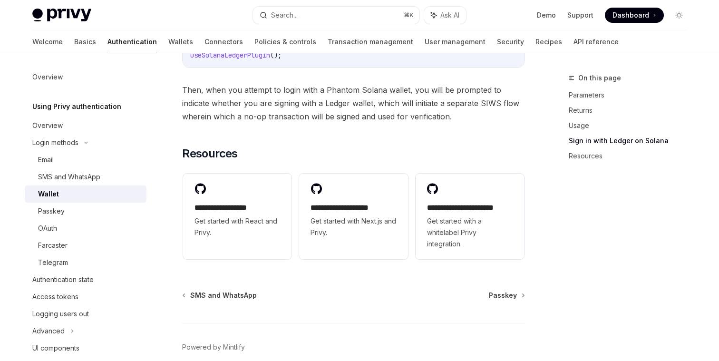
scroll to position [996, 0]
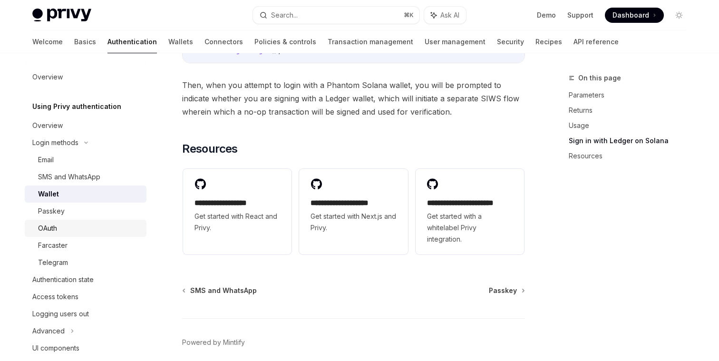
click at [56, 230] on div "OAuth" at bounding box center [47, 227] width 19 height 11
type textarea "*"
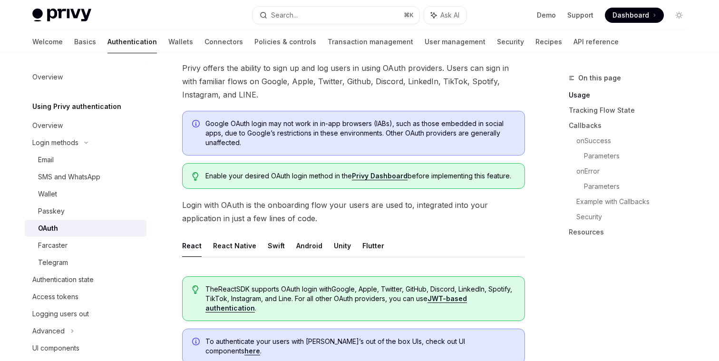
scroll to position [62, 0]
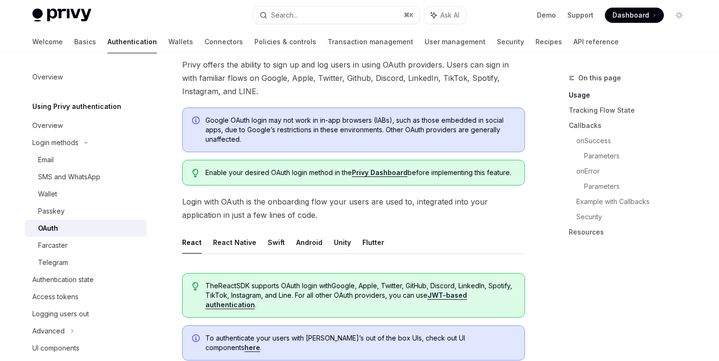
click at [378, 173] on link "Privy Dashboard" at bounding box center [380, 172] width 56 height 9
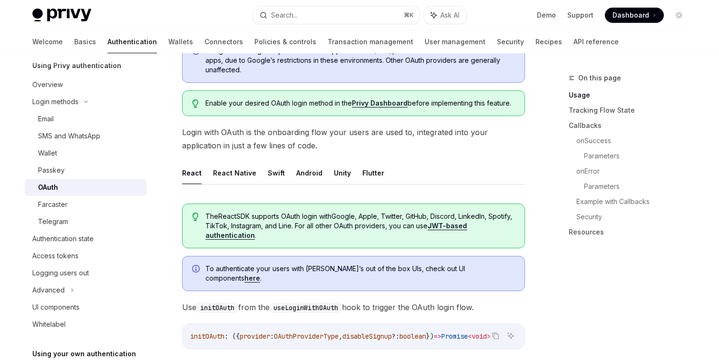
scroll to position [0, 0]
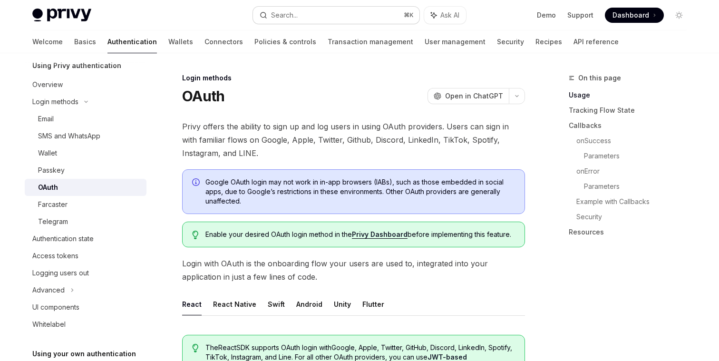
click at [276, 15] on div "Search..." at bounding box center [284, 15] width 27 height 11
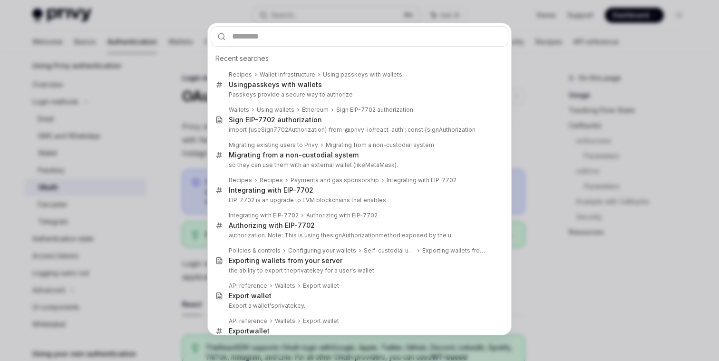
type input "**********"
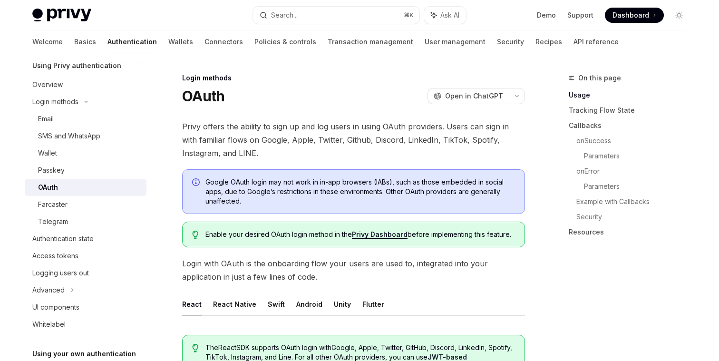
type textarea "*"
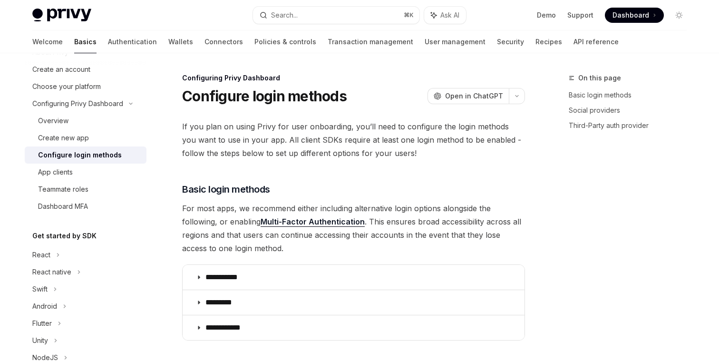
scroll to position [291, 0]
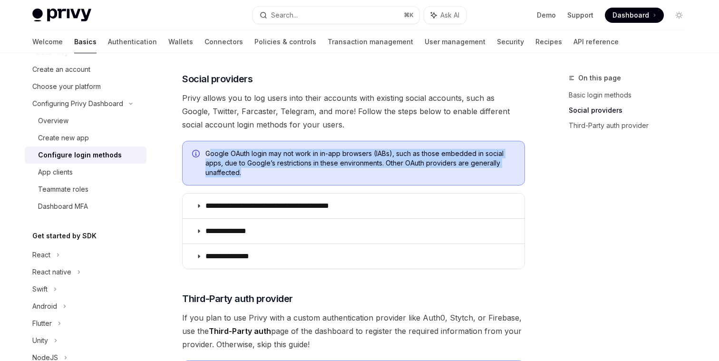
drag, startPoint x: 211, startPoint y: 155, endPoint x: 262, endPoint y: 178, distance: 56.4
click at [262, 178] on div "Google OAuth login may not work in in-app browsers (IABs), such as those embedd…" at bounding box center [353, 163] width 343 height 45
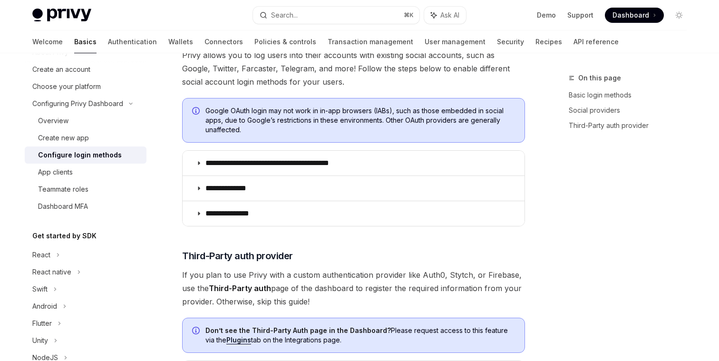
scroll to position [336, 0]
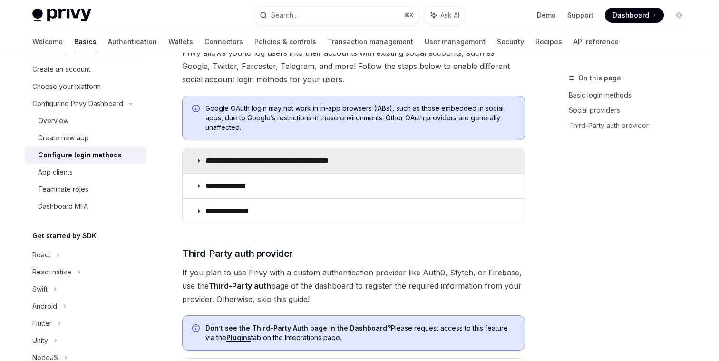
click at [256, 173] on summary "**********" at bounding box center [354, 160] width 342 height 25
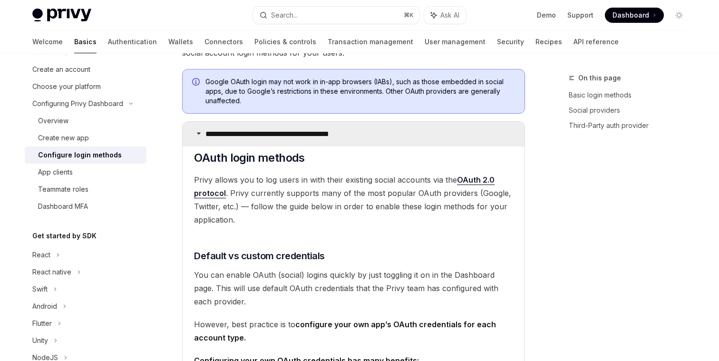
scroll to position [371, 0]
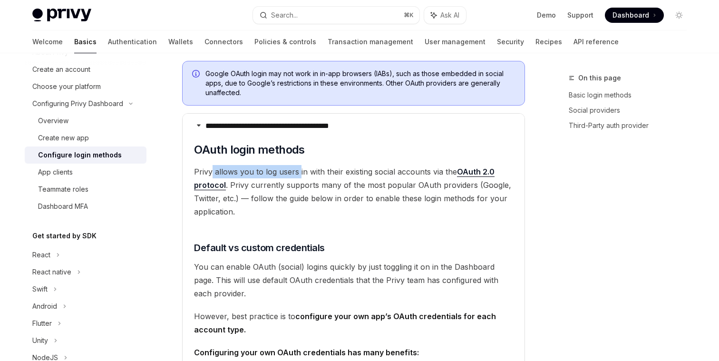
drag, startPoint x: 211, startPoint y: 177, endPoint x: 298, endPoint y: 175, distance: 86.5
click at [298, 175] on span "Privy allows you to log users in with their existing social accounts via the OA…" at bounding box center [353, 191] width 319 height 53
drag, startPoint x: 298, startPoint y: 175, endPoint x: 368, endPoint y: 175, distance: 69.9
click at [368, 175] on span "Privy allows you to log users in with their existing social accounts via the OA…" at bounding box center [353, 191] width 319 height 53
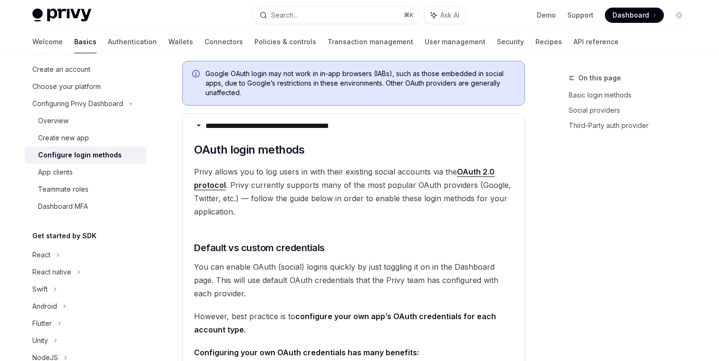
scroll to position [384, 0]
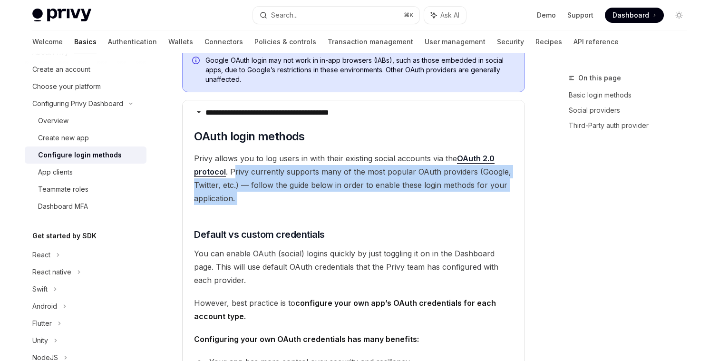
drag, startPoint x: 232, startPoint y: 173, endPoint x: 284, endPoint y: 221, distance: 70.6
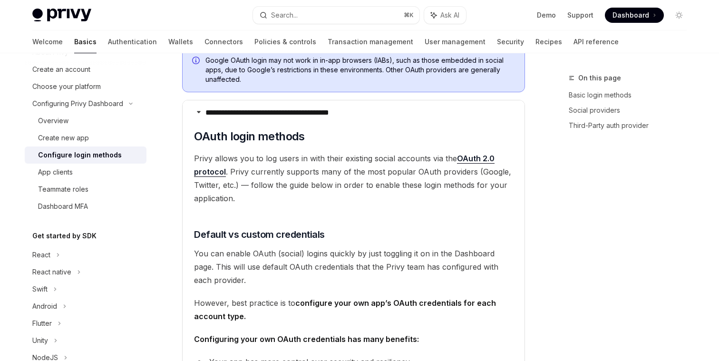
click at [299, 203] on span "Privy allows you to log users in with their existing social accounts via the OA…" at bounding box center [353, 178] width 319 height 53
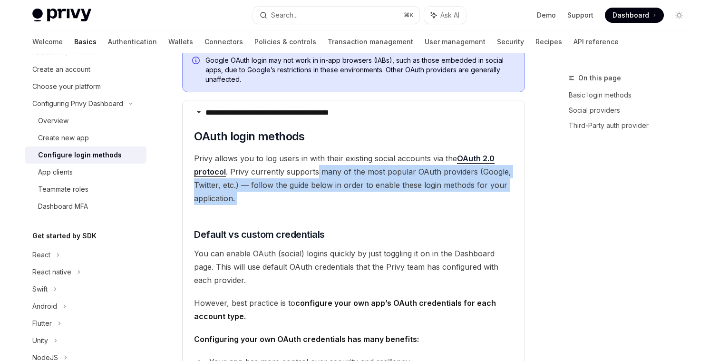
drag, startPoint x: 316, startPoint y: 172, endPoint x: 335, endPoint y: 208, distance: 41.1
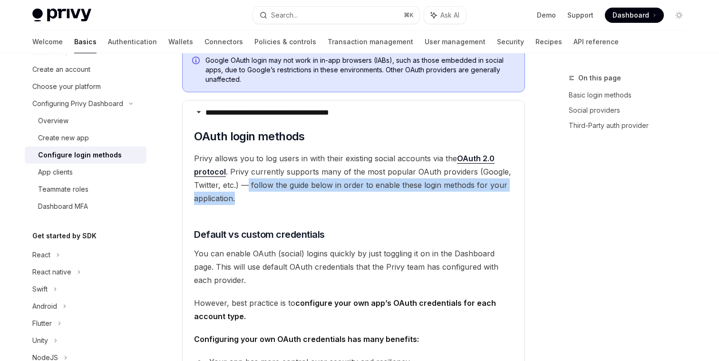
drag, startPoint x: 319, startPoint y: 204, endPoint x: 247, endPoint y: 181, distance: 75.3
click at [247, 181] on span "Privy allows you to log users in with their existing social accounts via the OA…" at bounding box center [353, 178] width 319 height 53
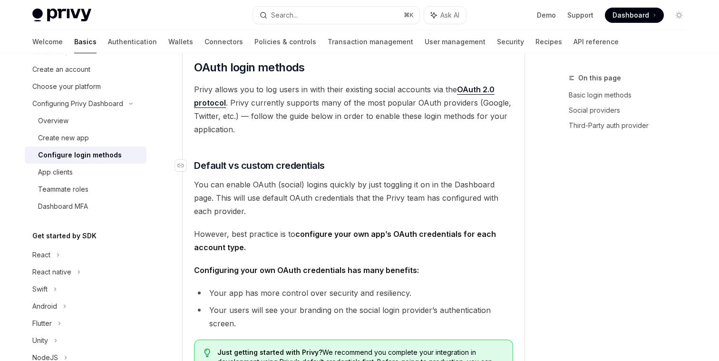
click at [236, 162] on span "Default vs custom credentials" at bounding box center [259, 165] width 131 height 13
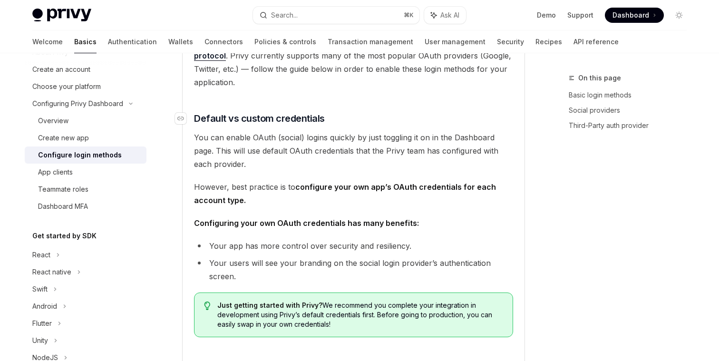
click at [236, 162] on span "You can enable OAuth (social) logins quickly by just toggling it on in the Dash…" at bounding box center [353, 151] width 319 height 40
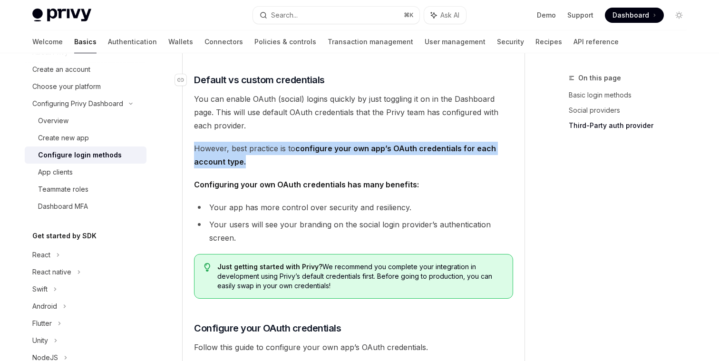
click at [236, 162] on span "However, best practice is to configure your own app’s OAuth credentials for eac…" at bounding box center [353, 155] width 319 height 27
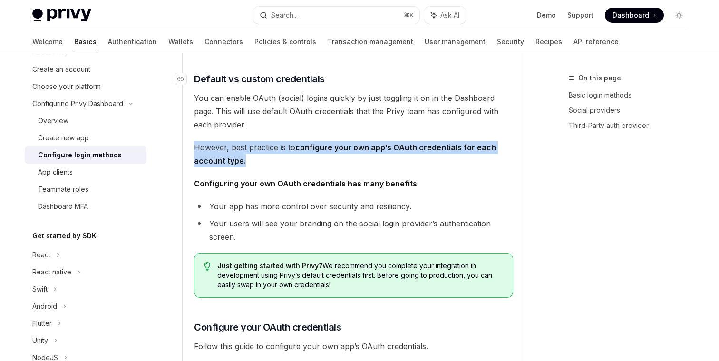
scroll to position [513, 0]
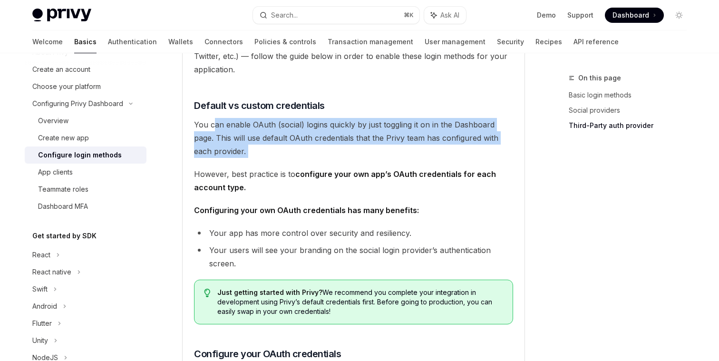
drag, startPoint x: 214, startPoint y: 121, endPoint x: 289, endPoint y: 166, distance: 87.9
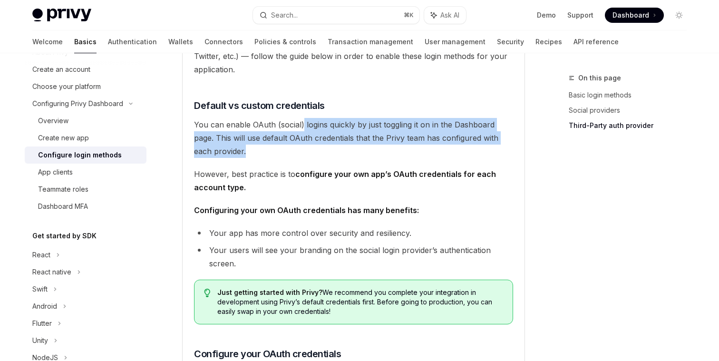
drag, startPoint x: 302, startPoint y: 126, endPoint x: 386, endPoint y: 149, distance: 86.7
click at [386, 149] on span "You can enable OAuth (social) logins quickly by just toggling it on in the Dash…" at bounding box center [353, 138] width 319 height 40
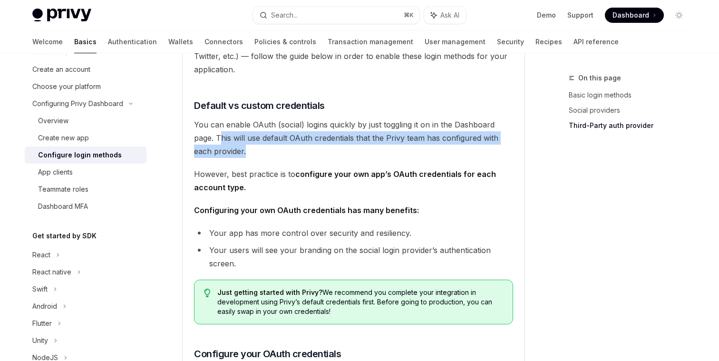
drag, startPoint x: 220, startPoint y: 137, endPoint x: 276, endPoint y: 149, distance: 56.9
click at [276, 149] on span "You can enable OAuth (social) logins quickly by just toggling it on in the Dash…" at bounding box center [353, 138] width 319 height 40
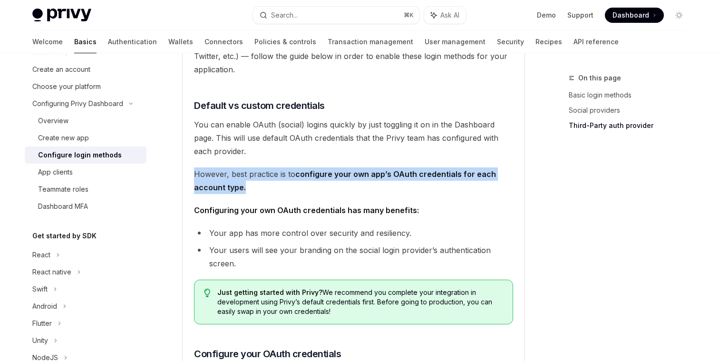
drag, startPoint x: 189, startPoint y: 170, endPoint x: 269, endPoint y: 196, distance: 83.6
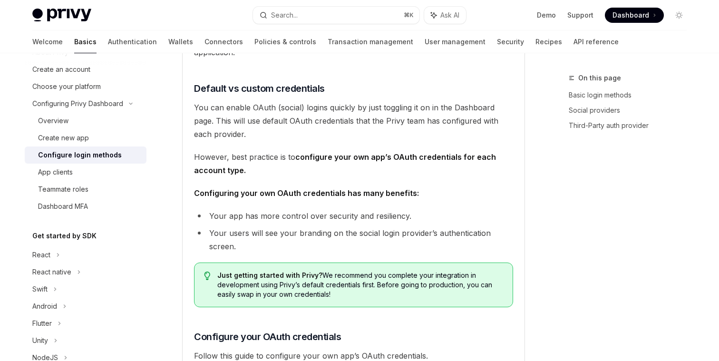
scroll to position [531, 0]
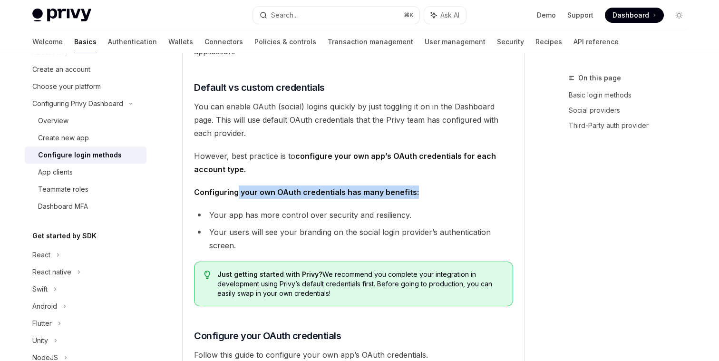
drag, startPoint x: 236, startPoint y: 192, endPoint x: 426, endPoint y: 193, distance: 189.7
click at [426, 193] on span "Configuring your own OAuth credentials has many benefits:" at bounding box center [353, 191] width 319 height 13
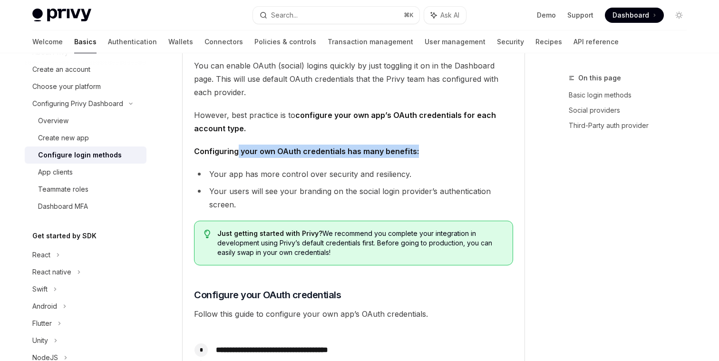
scroll to position [572, 0]
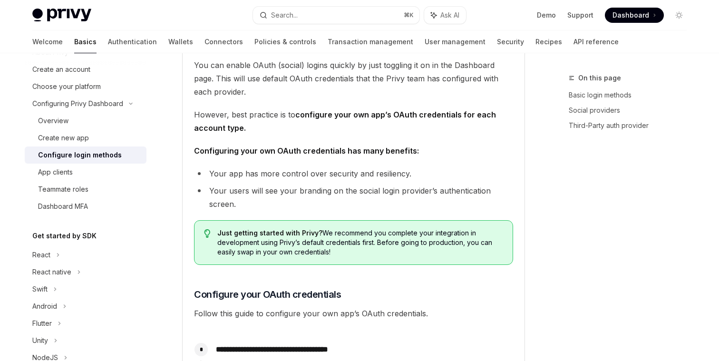
click at [336, 173] on li "Your app has more control over security and resiliency." at bounding box center [353, 173] width 319 height 13
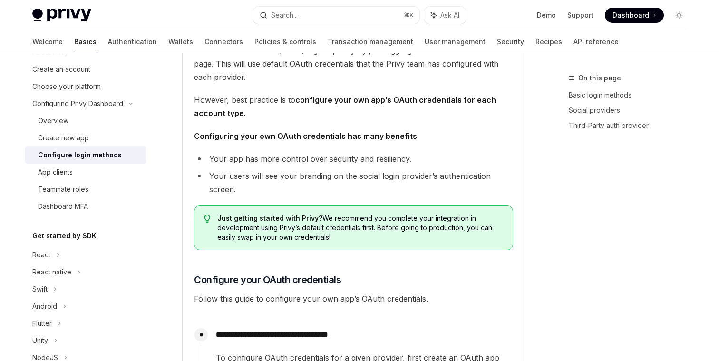
click at [333, 179] on li "Your users will see your branding on the social login provider’s authentication…" at bounding box center [353, 182] width 319 height 27
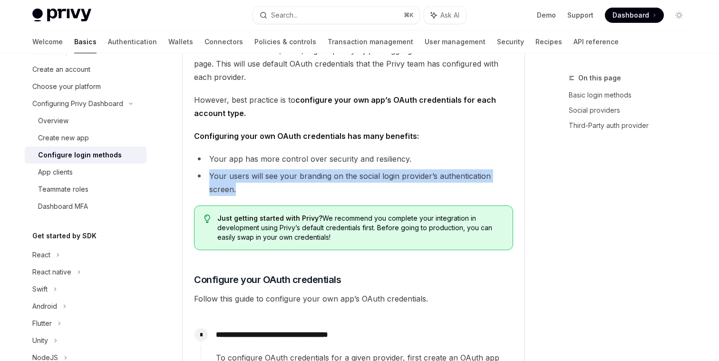
click at [333, 179] on li "Your users will see your branding on the social login provider’s authentication…" at bounding box center [353, 182] width 319 height 27
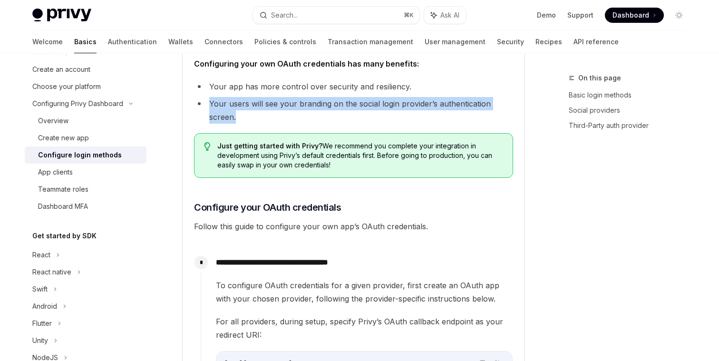
drag, startPoint x: 339, startPoint y: 164, endPoint x: 258, endPoint y: 158, distance: 81.5
click at [258, 158] on span "Just getting started with Privy? We recommend you complete your integration in …" at bounding box center [360, 155] width 286 height 29
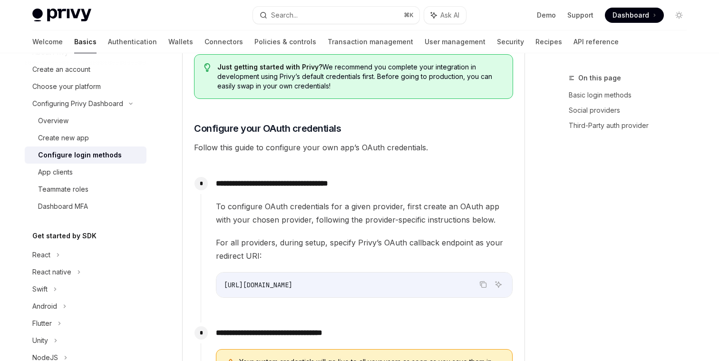
scroll to position [766, 0]
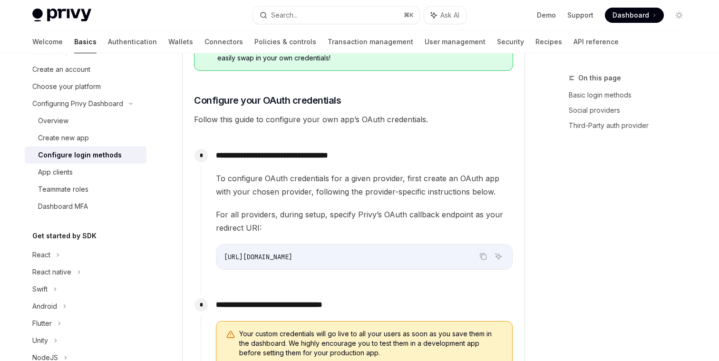
click at [231, 157] on p "**********" at bounding box center [364, 155] width 297 height 13
click at [250, 184] on span "To configure OAuth credentials for a given provider, first create an OAuth app …" at bounding box center [364, 185] width 297 height 27
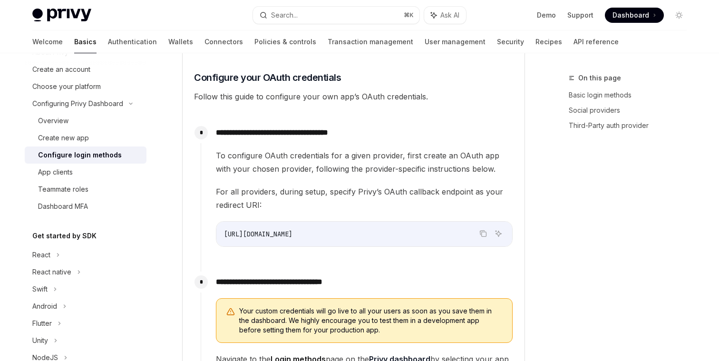
scroll to position [791, 0]
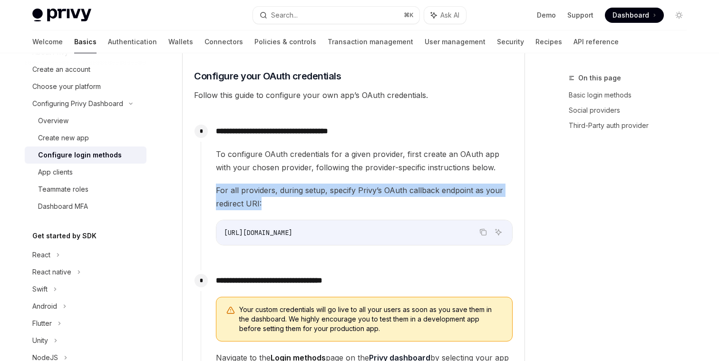
drag, startPoint x: 213, startPoint y: 190, endPoint x: 269, endPoint y: 207, distance: 58.5
click at [269, 207] on div "**********" at bounding box center [357, 191] width 312 height 140
click at [269, 207] on span "For all providers, during setup, specify Privy’s OAuth callback endpoint as you…" at bounding box center [364, 197] width 297 height 27
drag, startPoint x: 274, startPoint y: 191, endPoint x: 284, endPoint y: 203, distance: 15.9
click at [284, 203] on span "For all providers, during setup, specify Privy’s OAuth callback endpoint as you…" at bounding box center [364, 197] width 297 height 27
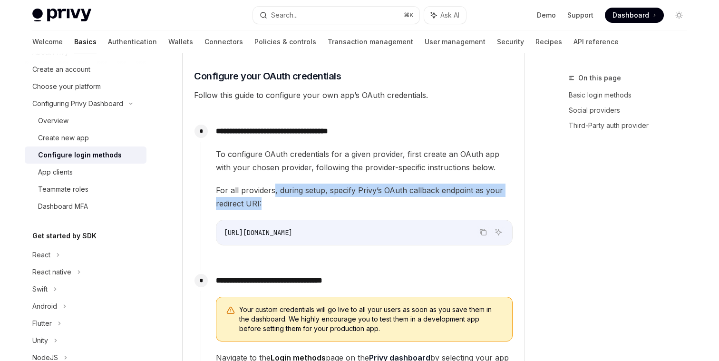
click at [284, 203] on span "For all providers, during setup, specify Privy’s OAuth callback endpoint as you…" at bounding box center [364, 197] width 297 height 27
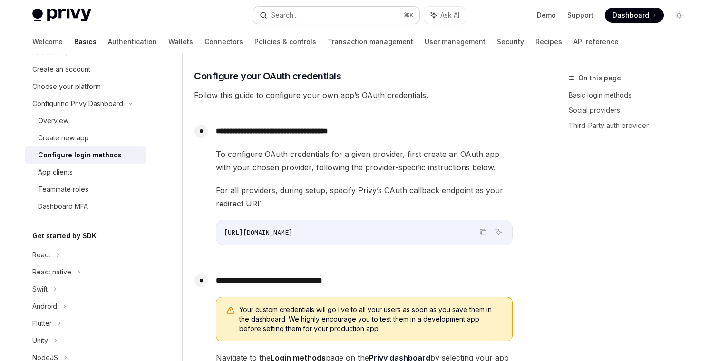
click at [315, 13] on button "Search... ⌘ K" at bounding box center [336, 15] width 166 height 17
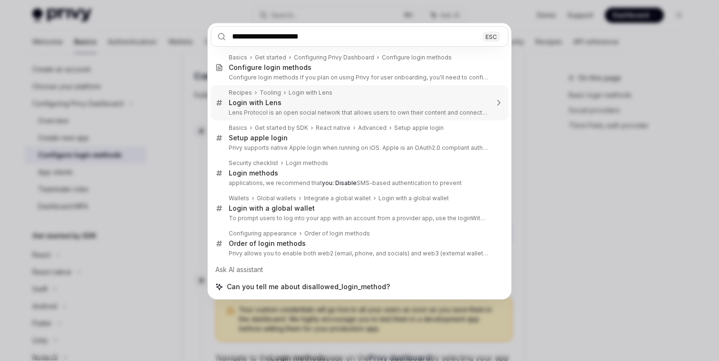
type input "**********"
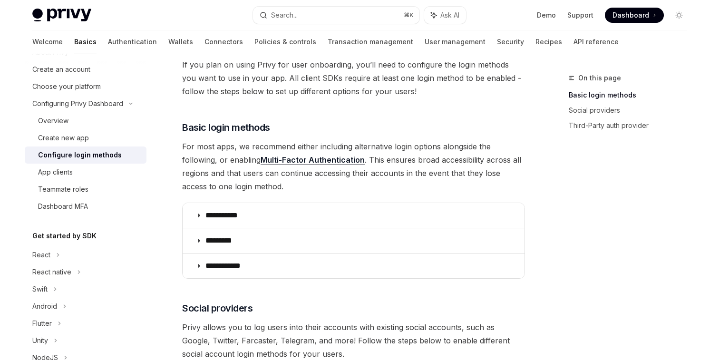
scroll to position [53, 0]
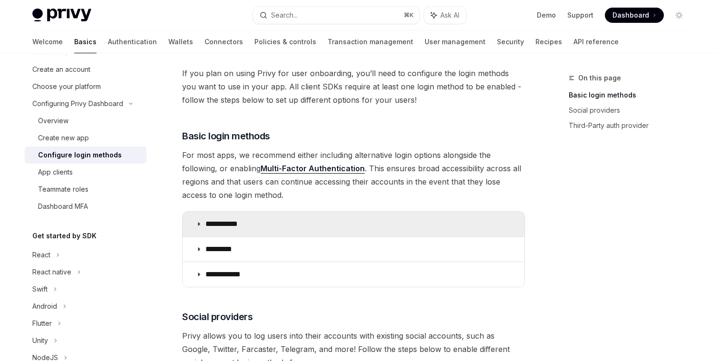
click at [194, 222] on summary "**********" at bounding box center [354, 224] width 342 height 25
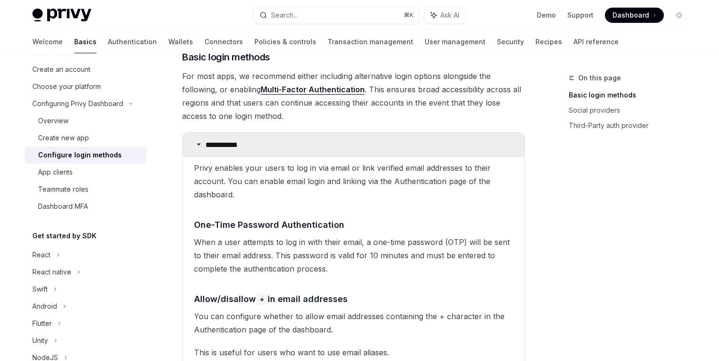
scroll to position [165, 0]
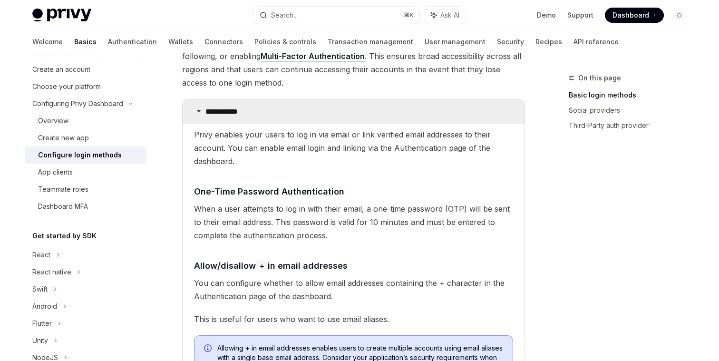
click at [196, 111] on icon at bounding box center [199, 111] width 6 height 6
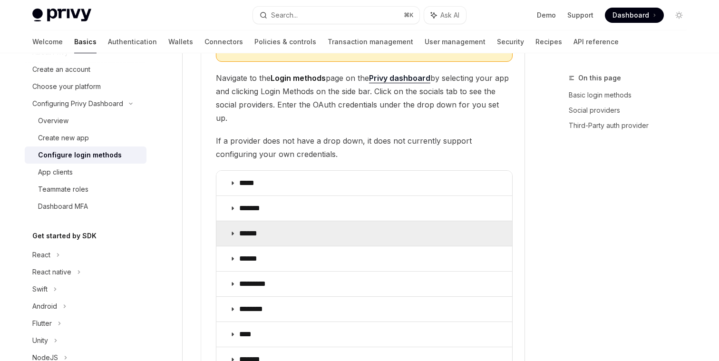
scroll to position [1098, 0]
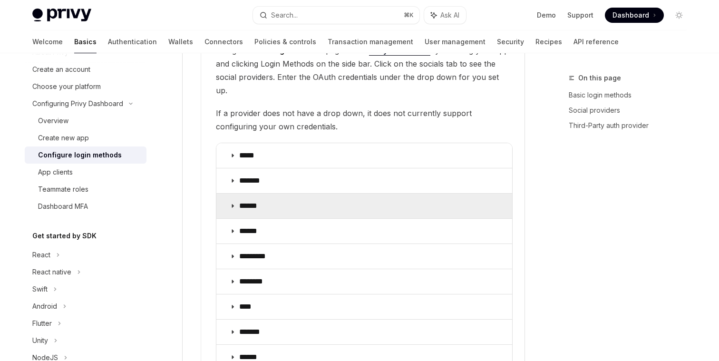
click at [226, 221] on summary "******" at bounding box center [364, 231] width 296 height 25
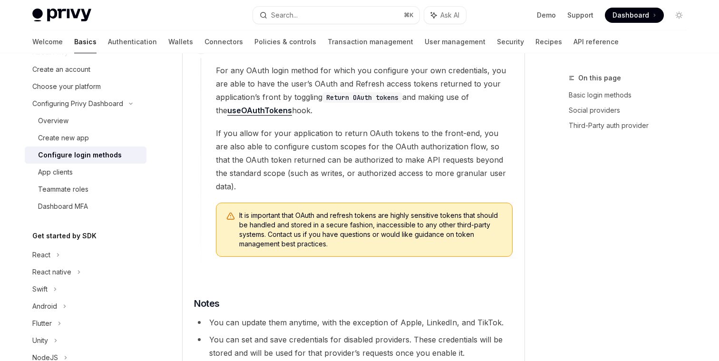
scroll to position [1597, 0]
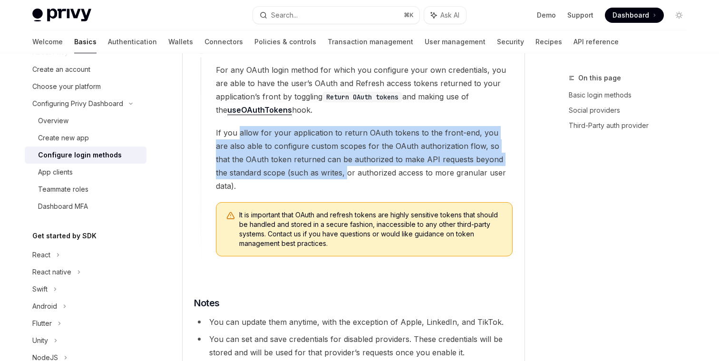
drag, startPoint x: 239, startPoint y: 117, endPoint x: 334, endPoint y: 159, distance: 103.4
click at [334, 159] on span "If you allow for your application to return OAuth tokens to the front-end, you …" at bounding box center [364, 159] width 297 height 67
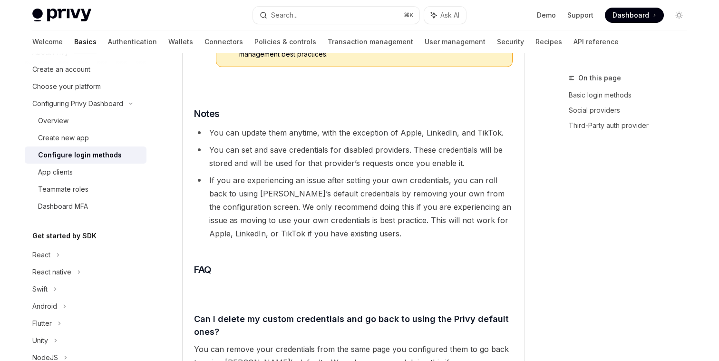
scroll to position [1789, 0]
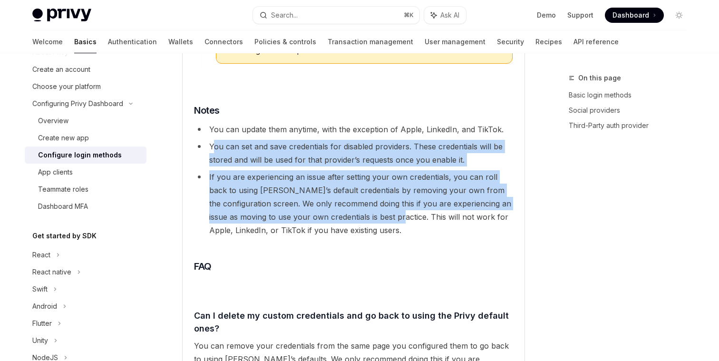
drag, startPoint x: 213, startPoint y: 120, endPoint x: 369, endPoint y: 189, distance: 171.1
click at [369, 189] on ul "You can update them anytime, with the exception of Apple, LinkedIn, and TikTok.…" at bounding box center [353, 180] width 319 height 114
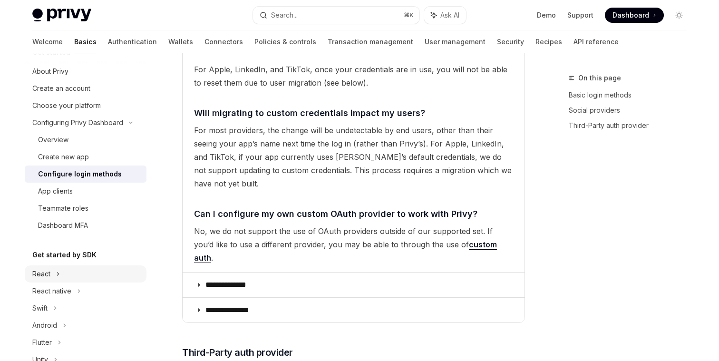
scroll to position [0, 0]
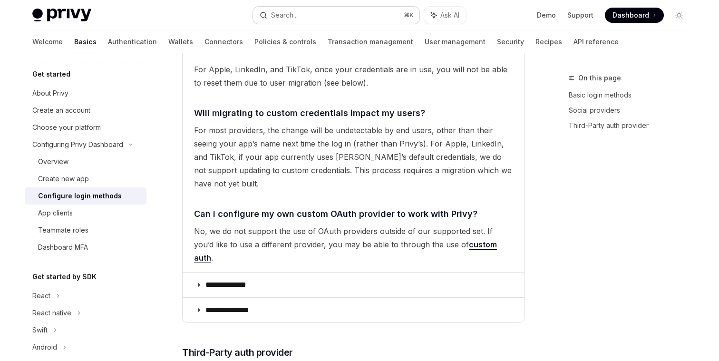
click at [293, 13] on div "Search..." at bounding box center [284, 15] width 27 height 11
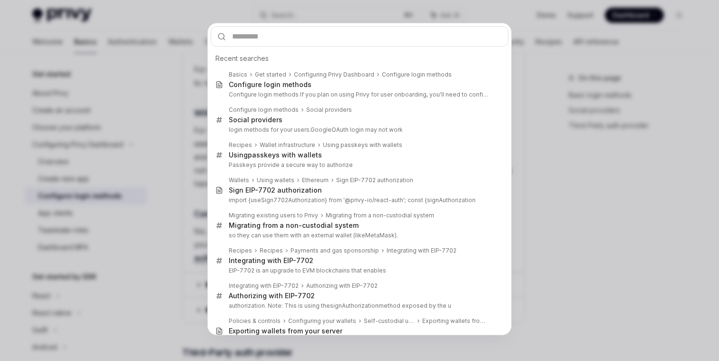
click at [633, 211] on div "Recent searches Basics Get started Configuring Privy Dashboard Configure login …" at bounding box center [359, 180] width 719 height 361
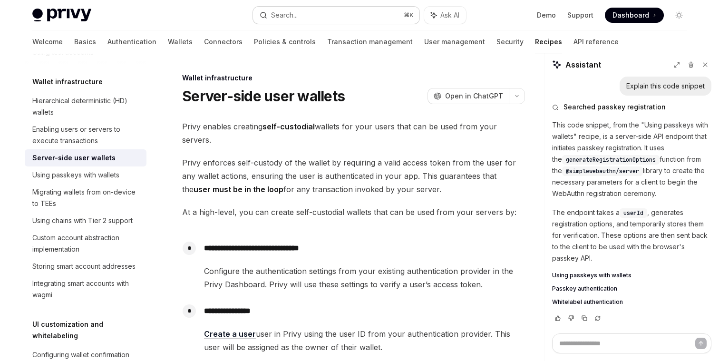
click at [285, 13] on div "Search..." at bounding box center [284, 15] width 27 height 11
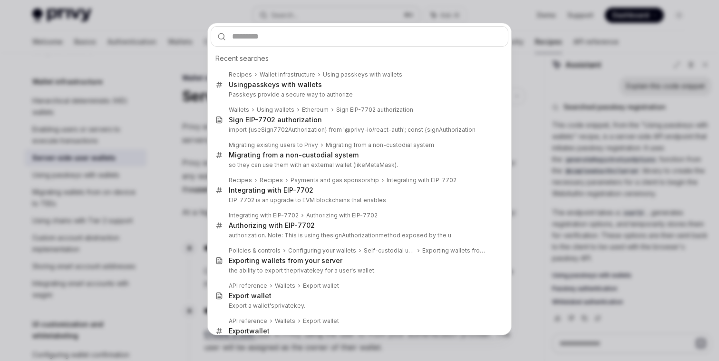
type input "*********"
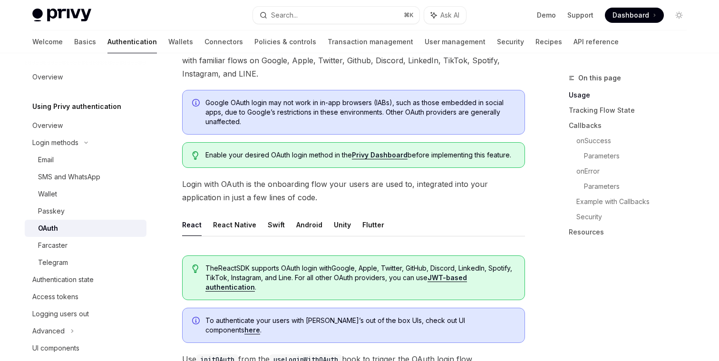
scroll to position [80, 0]
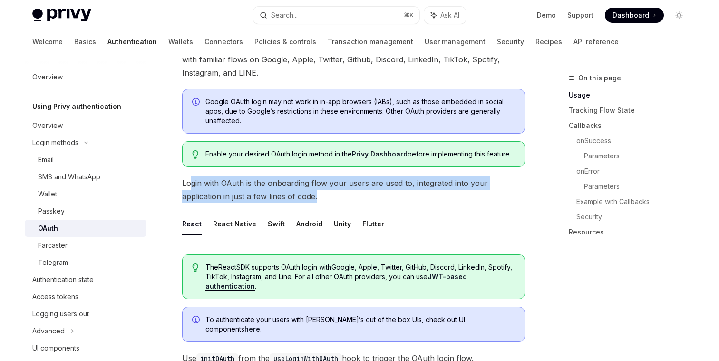
drag, startPoint x: 193, startPoint y: 185, endPoint x: 278, endPoint y: 196, distance: 85.8
click at [279, 196] on span "Login with OAuth is the onboarding flow your users are used to, integrated into…" at bounding box center [353, 189] width 343 height 27
click at [278, 196] on span "Login with OAuth is the onboarding flow your users are used to, integrated into…" at bounding box center [353, 189] width 343 height 27
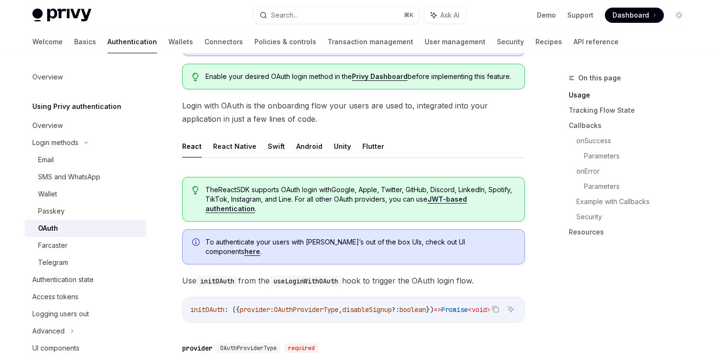
scroll to position [158, 0]
click at [275, 193] on span "The React SDK supports OAuth login with Google, Apple, Twitter, GitHub, Discord…" at bounding box center [360, 198] width 310 height 29
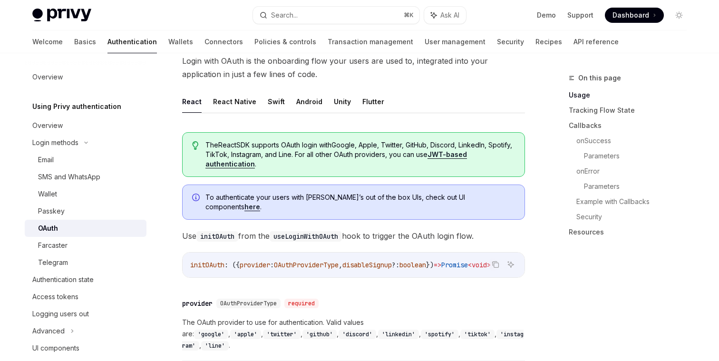
click at [269, 193] on span "To authenticate your users with [PERSON_NAME]’s out of the box UIs, check out U…" at bounding box center [360, 202] width 310 height 19
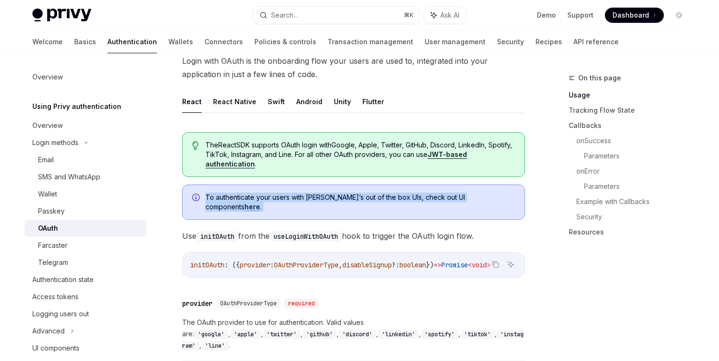
click at [269, 193] on span "To authenticate your users with [PERSON_NAME]’s out of the box UIs, check out U…" at bounding box center [360, 202] width 310 height 19
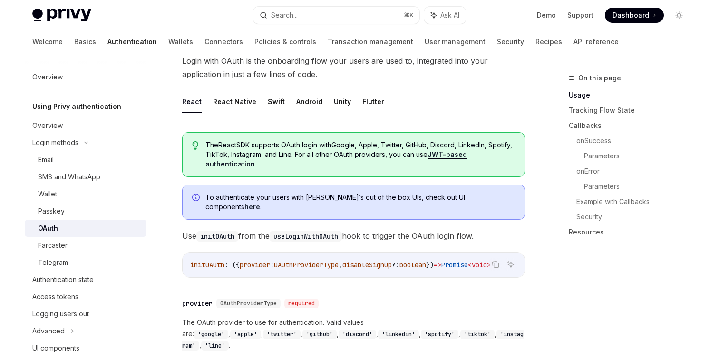
click at [274, 203] on div "To authenticate your users with [PERSON_NAME]’s out of the box UIs, check out U…" at bounding box center [353, 201] width 343 height 35
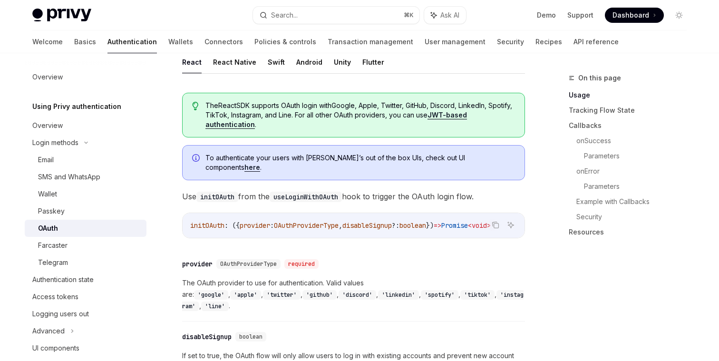
scroll to position [243, 0]
click at [376, 189] on span "Use initOAuth from the useLoginWithOAuth hook to trigger the OAuth login flow." at bounding box center [353, 195] width 343 height 13
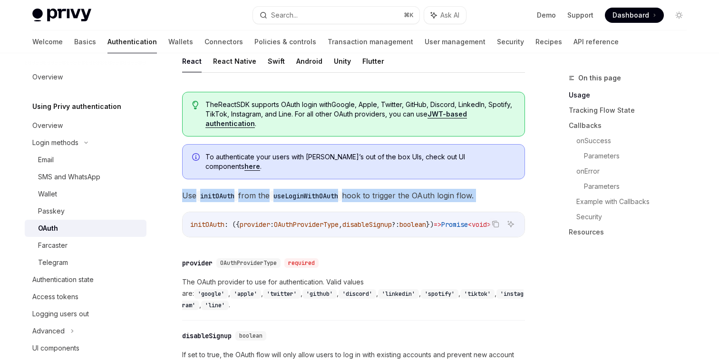
click at [376, 189] on span "Use initOAuth from the useLoginWithOAuth hook to trigger the OAuth login flow." at bounding box center [353, 195] width 343 height 13
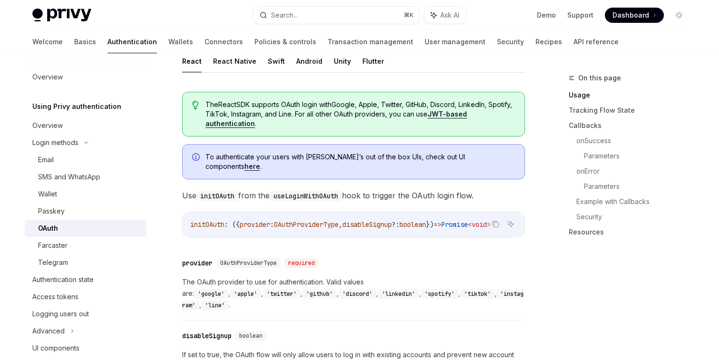
click at [392, 189] on span "Use initOAuth from the useLoginWithOAuth hook to trigger the OAuth login flow." at bounding box center [353, 195] width 343 height 13
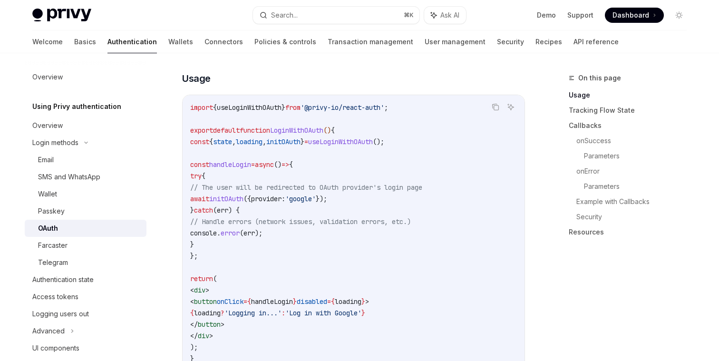
scroll to position [578, 0]
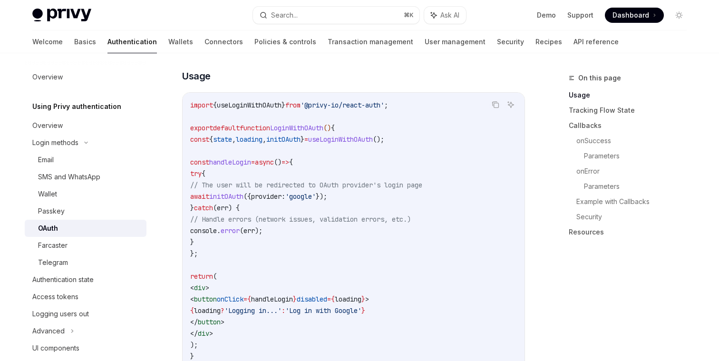
drag, startPoint x: 231, startPoint y: 281, endPoint x: 285, endPoint y: 302, distance: 57.8
click at [285, 302] on code "import { useLoginWithOAuth } from '@privy-io/react-auth' ; export default funct…" at bounding box center [353, 230] width 327 height 262
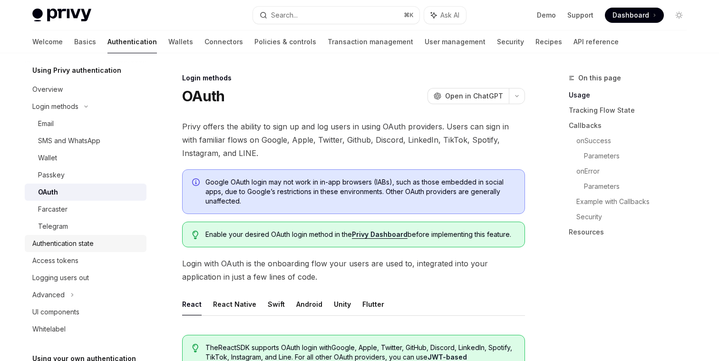
scroll to position [0, 0]
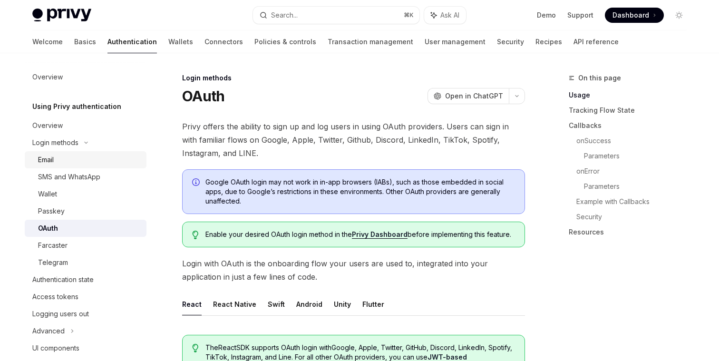
click at [109, 155] on div "Email" at bounding box center [89, 159] width 103 height 11
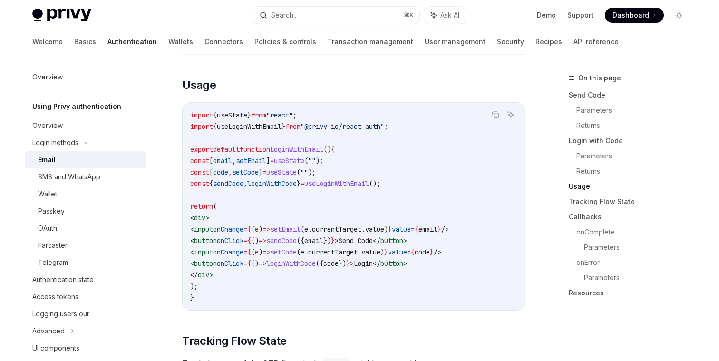
click at [243, 259] on span "onClick" at bounding box center [230, 263] width 27 height 9
click at [316, 259] on span "loginWithCode" at bounding box center [290, 263] width 49 height 9
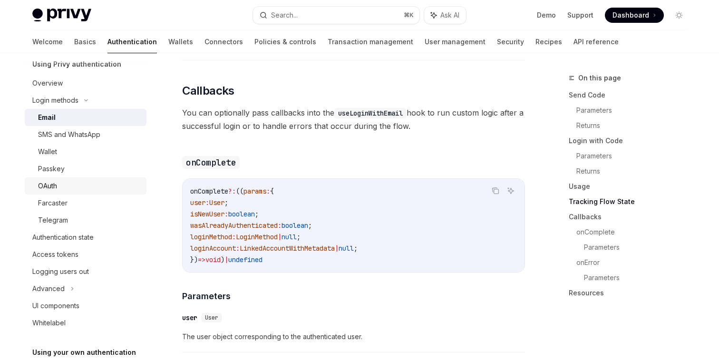
scroll to position [44, 0]
click at [68, 232] on div "Authentication state" at bounding box center [62, 235] width 61 height 11
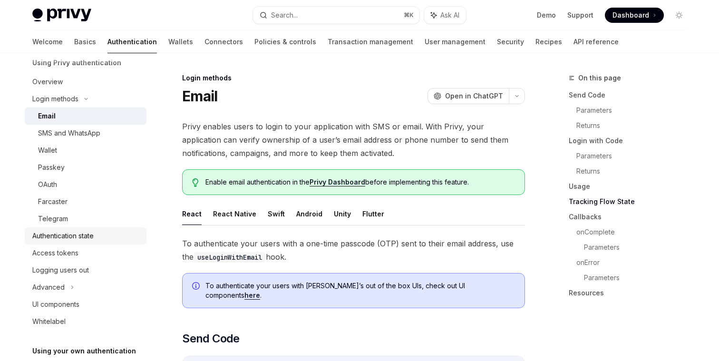
type textarea "*"
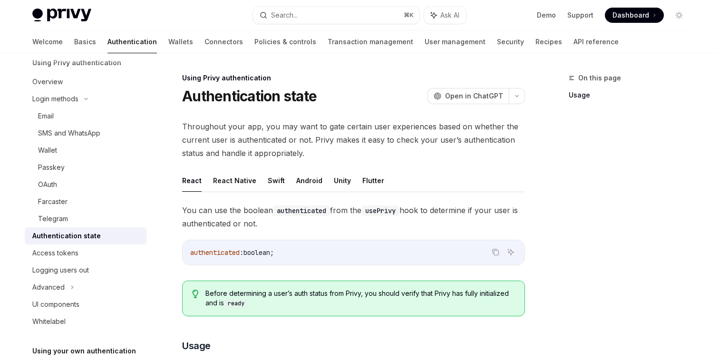
drag, startPoint x: 184, startPoint y: 209, endPoint x: 265, endPoint y: 222, distance: 81.8
click at [266, 222] on span "You can use the boolean authenticated from the usePrivy hook to determine if yo…" at bounding box center [353, 216] width 343 height 27
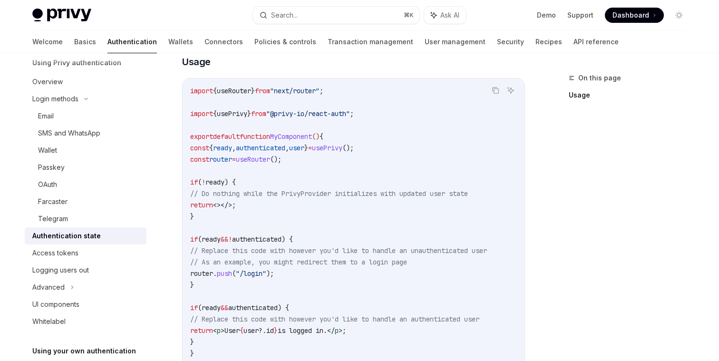
scroll to position [296, 0]
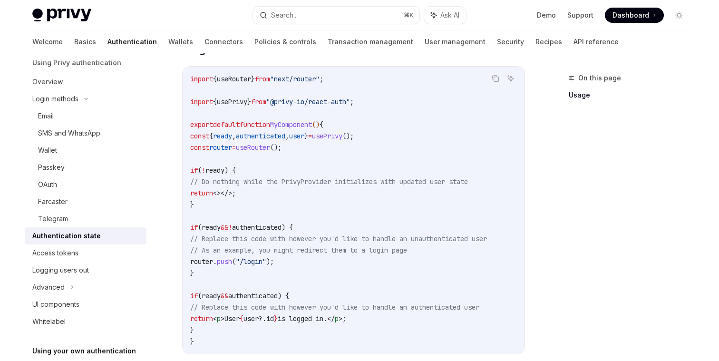
click at [264, 224] on span "authenticated" at bounding box center [256, 227] width 49 height 9
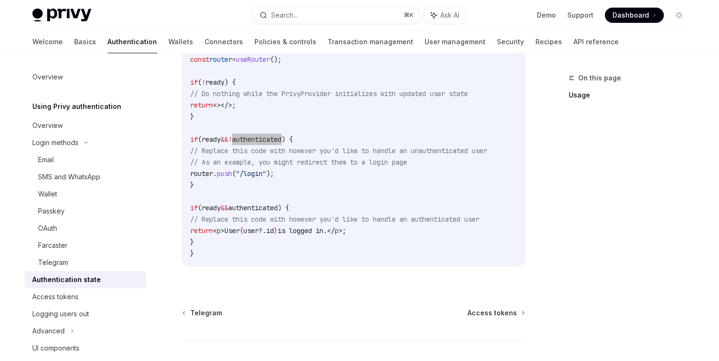
scroll to position [115, 0]
